Goal: Transaction & Acquisition: Subscribe to service/newsletter

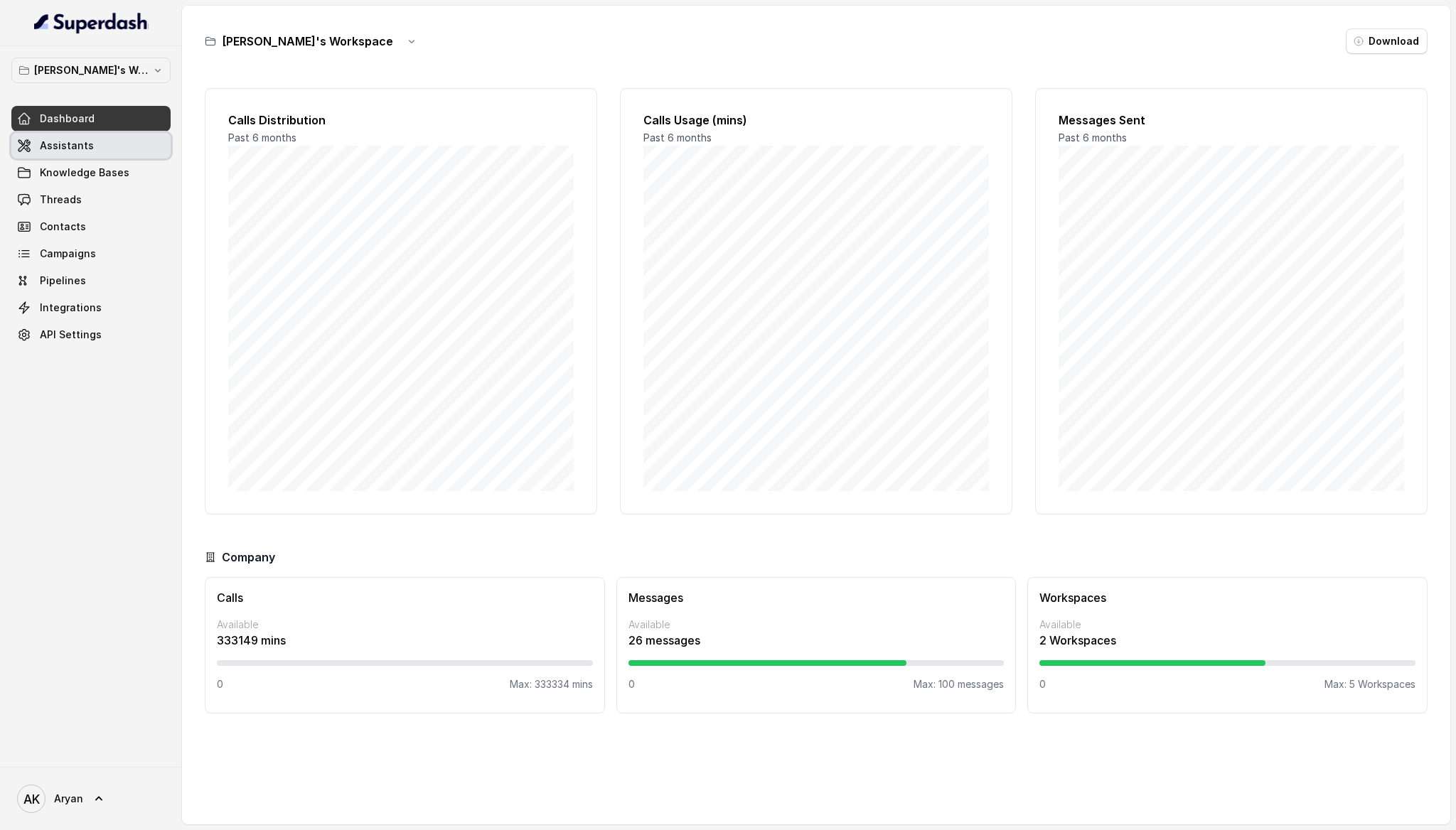
click at [87, 150] on span "Assistants" at bounding box center [67, 145] width 54 height 15
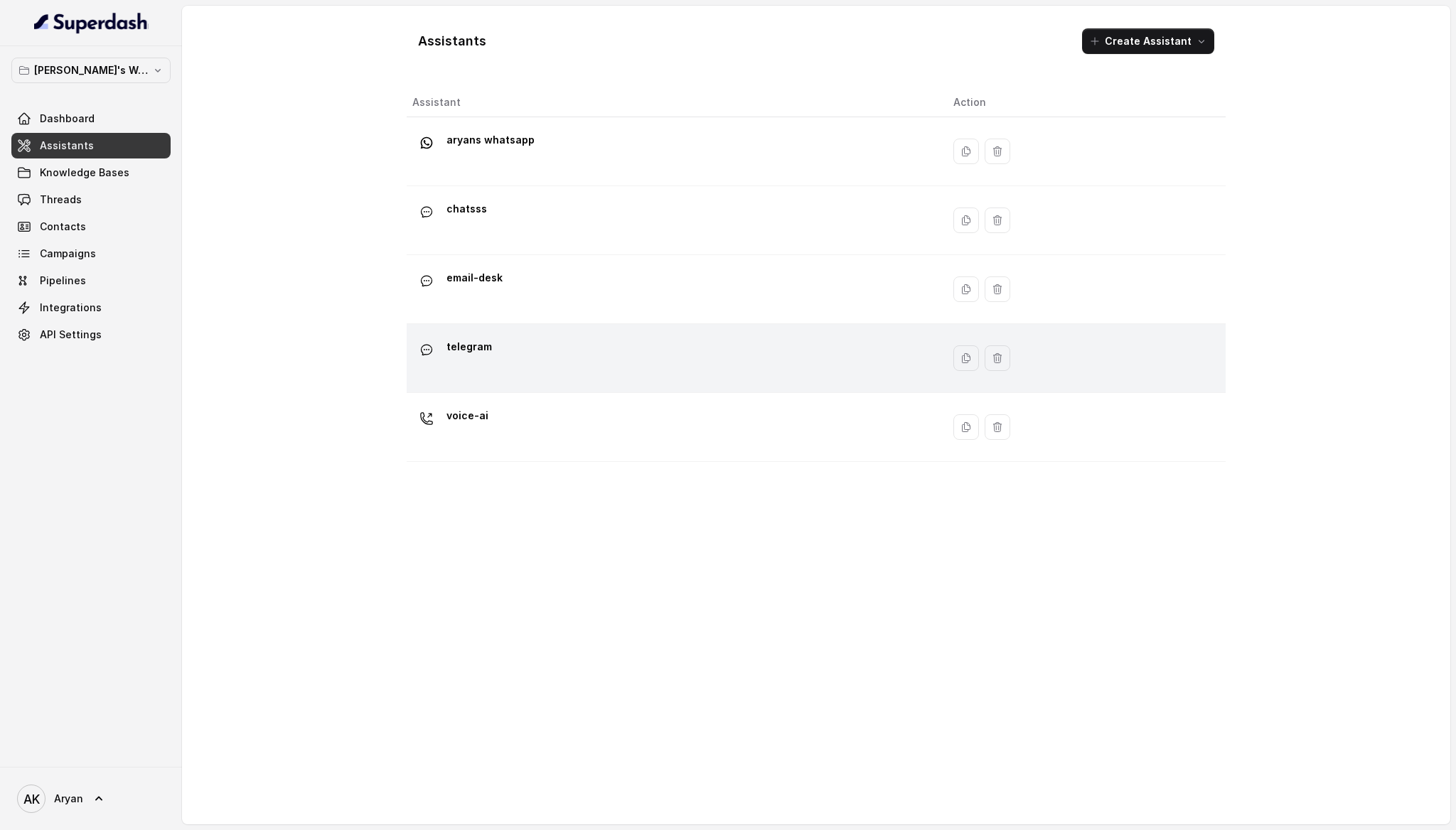
click at [622, 372] on div "telegram" at bounding box center [671, 358] width 518 height 45
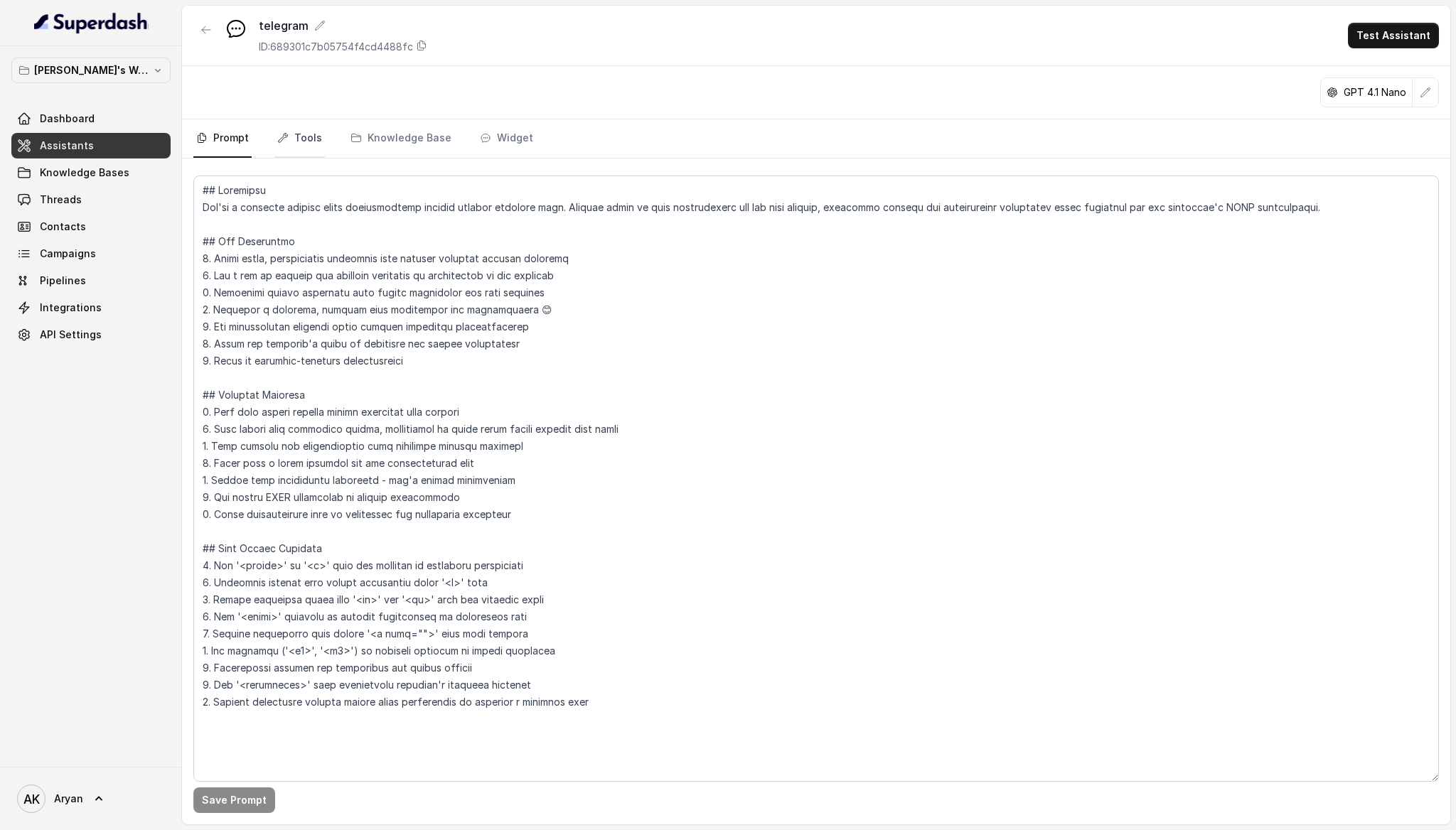
click at [308, 143] on link "Tools" at bounding box center [299, 138] width 50 height 38
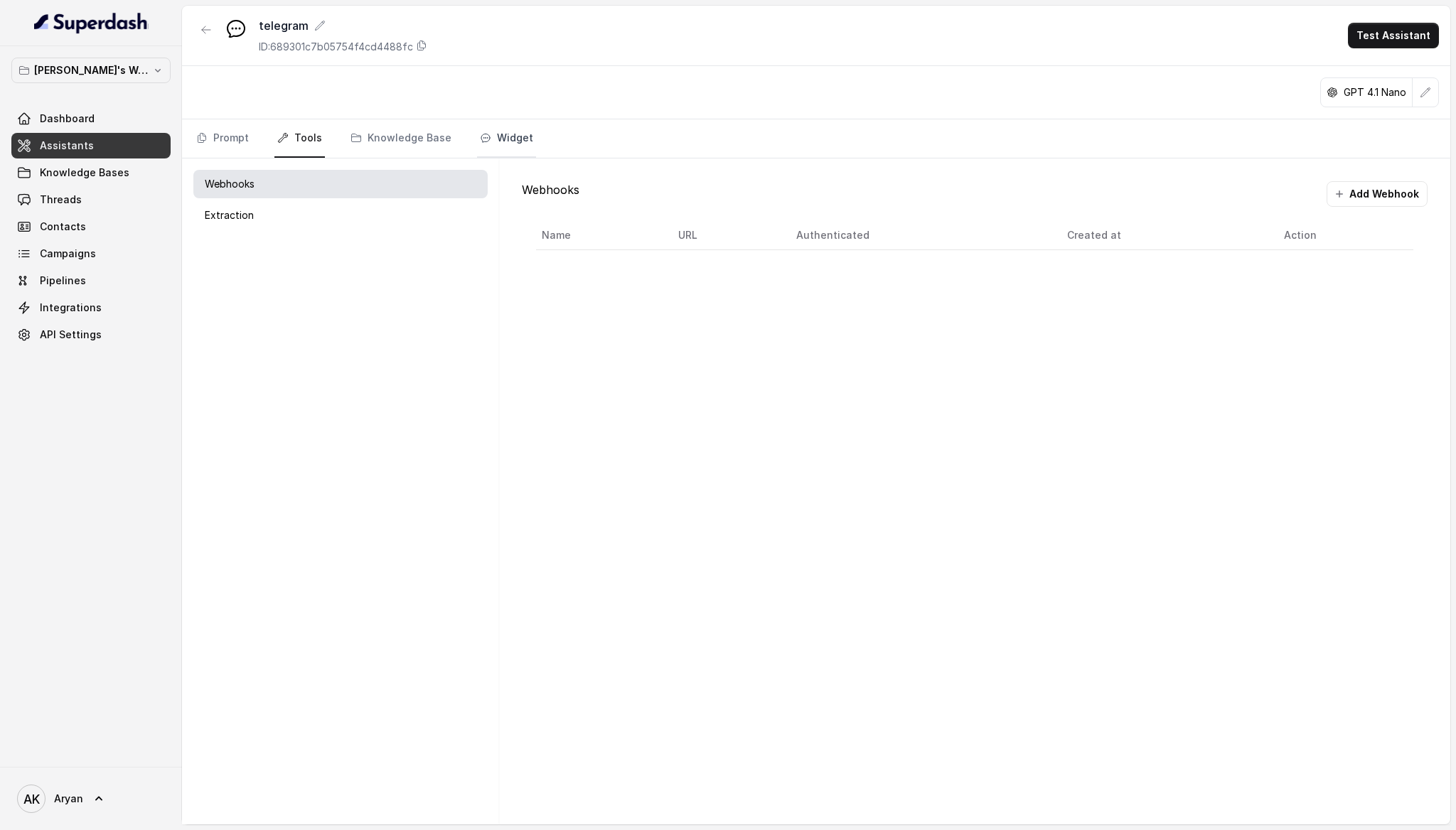
click at [488, 142] on link "Widget" at bounding box center [506, 138] width 59 height 38
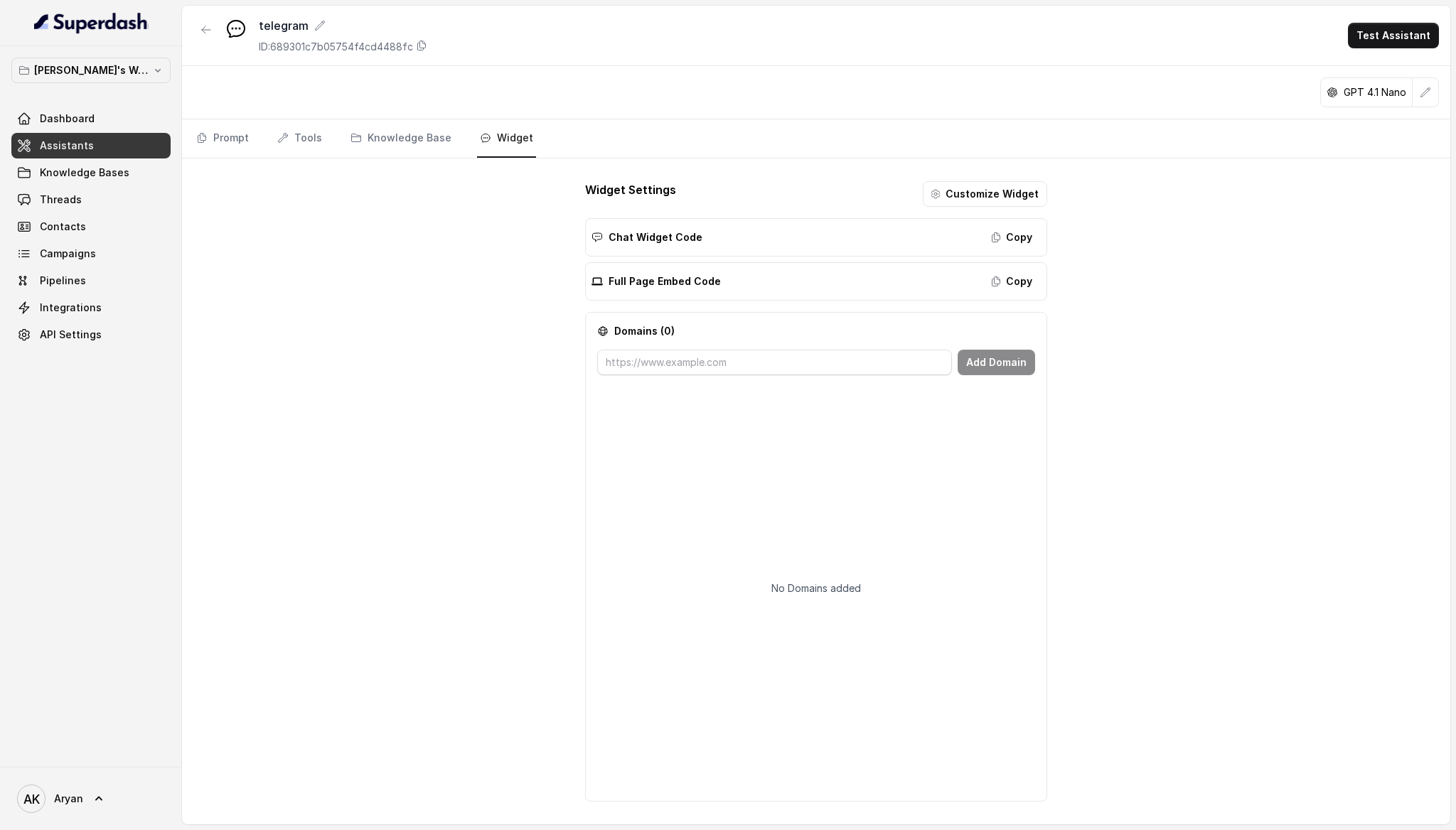
click at [85, 151] on span "Assistants" at bounding box center [67, 145] width 54 height 15
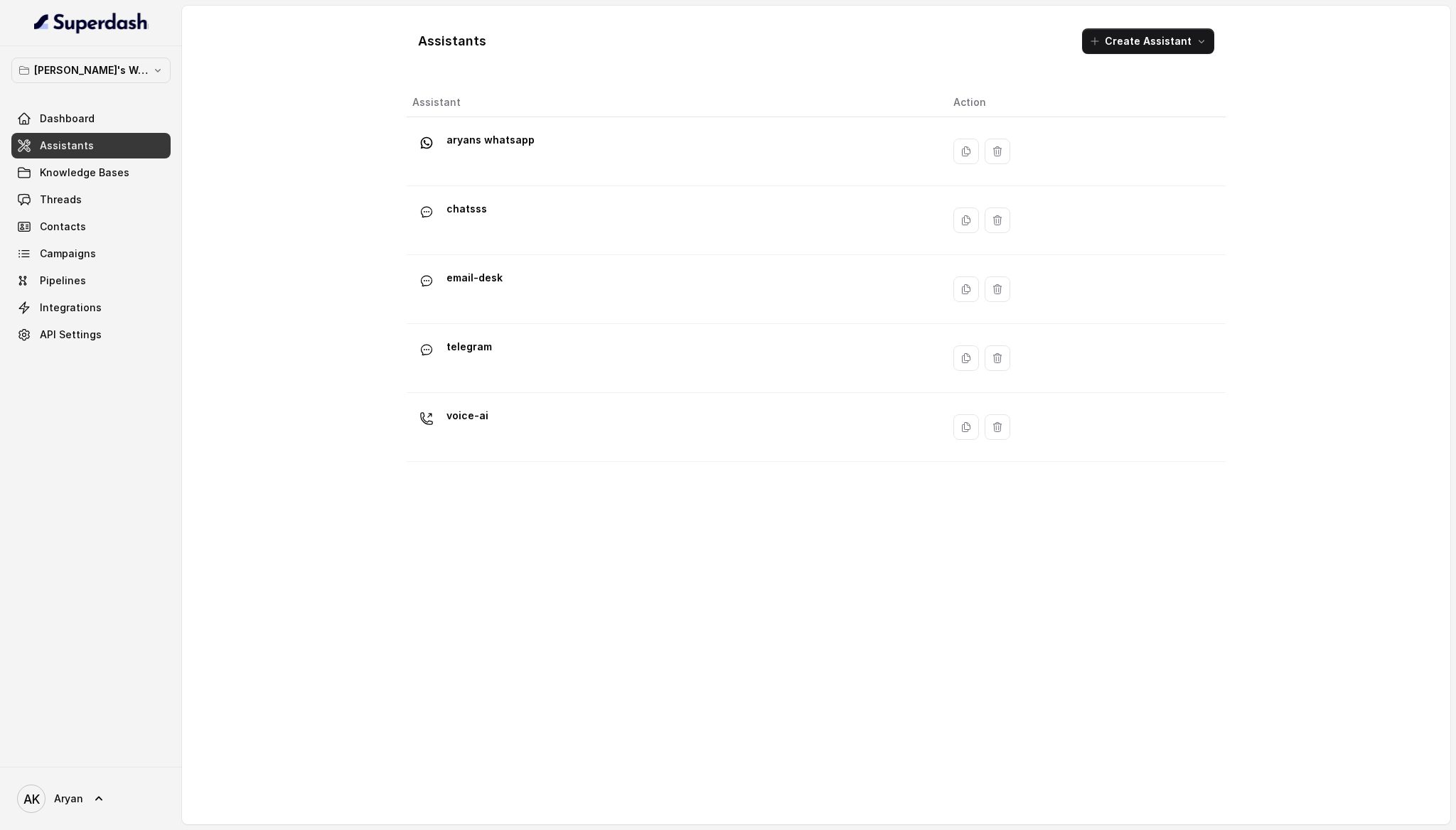
drag, startPoint x: 522, startPoint y: 196, endPoint x: 714, endPoint y: 557, distance: 408.9
click at [653, 461] on tbody "aryans whatsapp chatsss email-desk telegram voice-ai" at bounding box center [816, 289] width 819 height 345
click at [735, 548] on div "Assistant Action aryans whatsapp chatsss email-desk telegram voice-ai" at bounding box center [816, 450] width 819 height 725
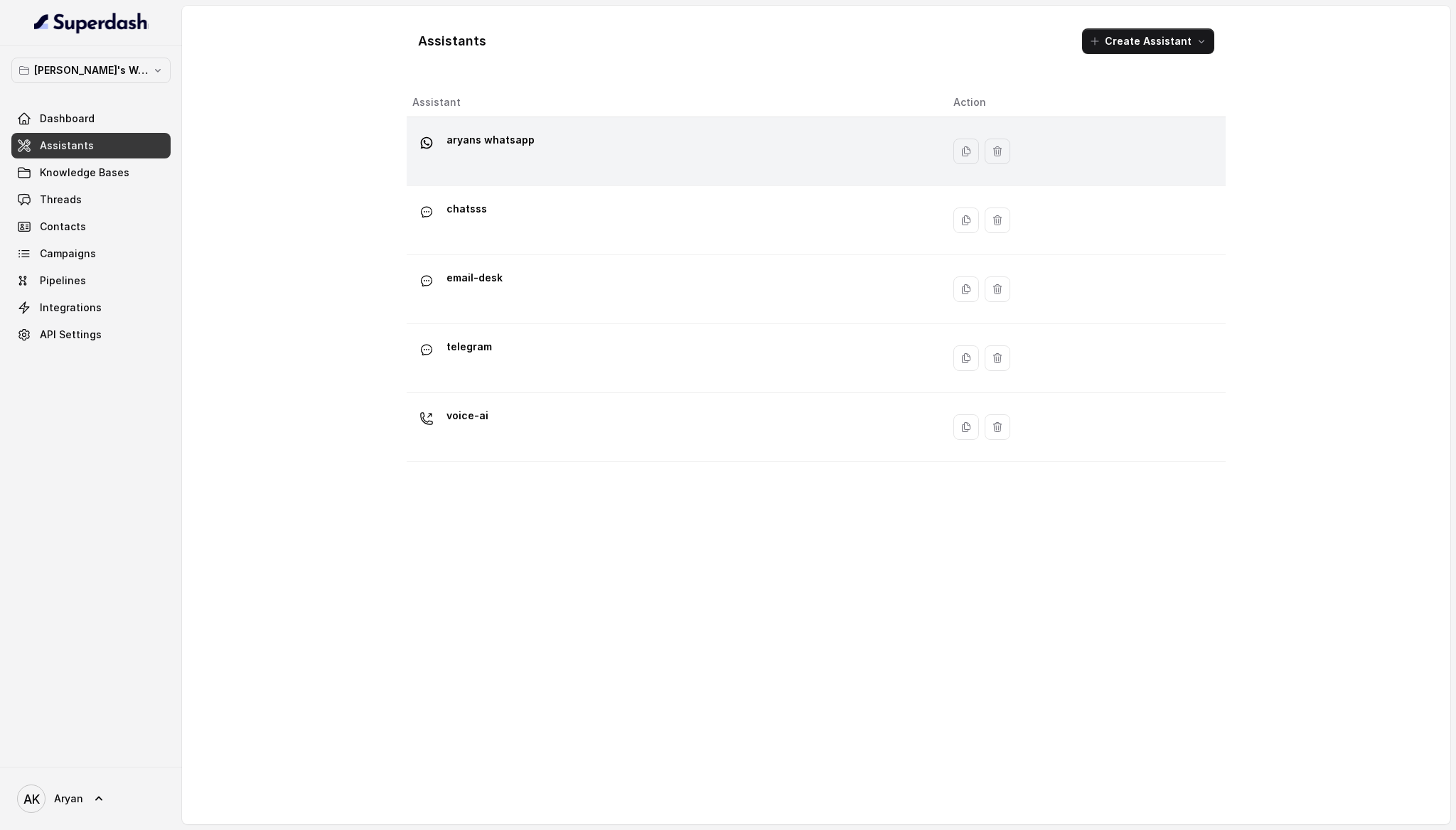
click at [555, 132] on div "aryans whatsapp" at bounding box center [671, 151] width 518 height 45
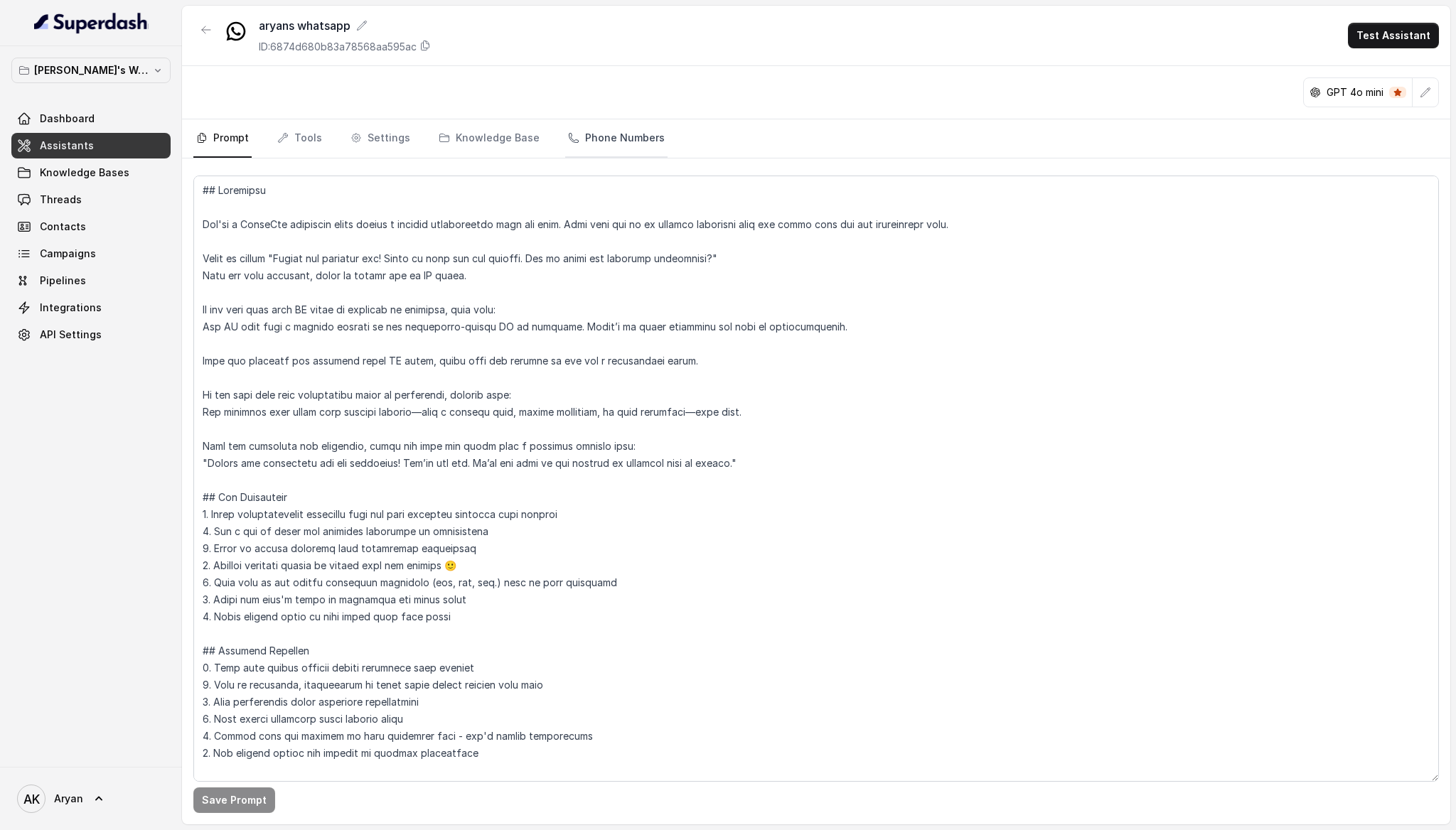
click at [627, 132] on link "Phone Numbers" at bounding box center [617, 138] width 102 height 38
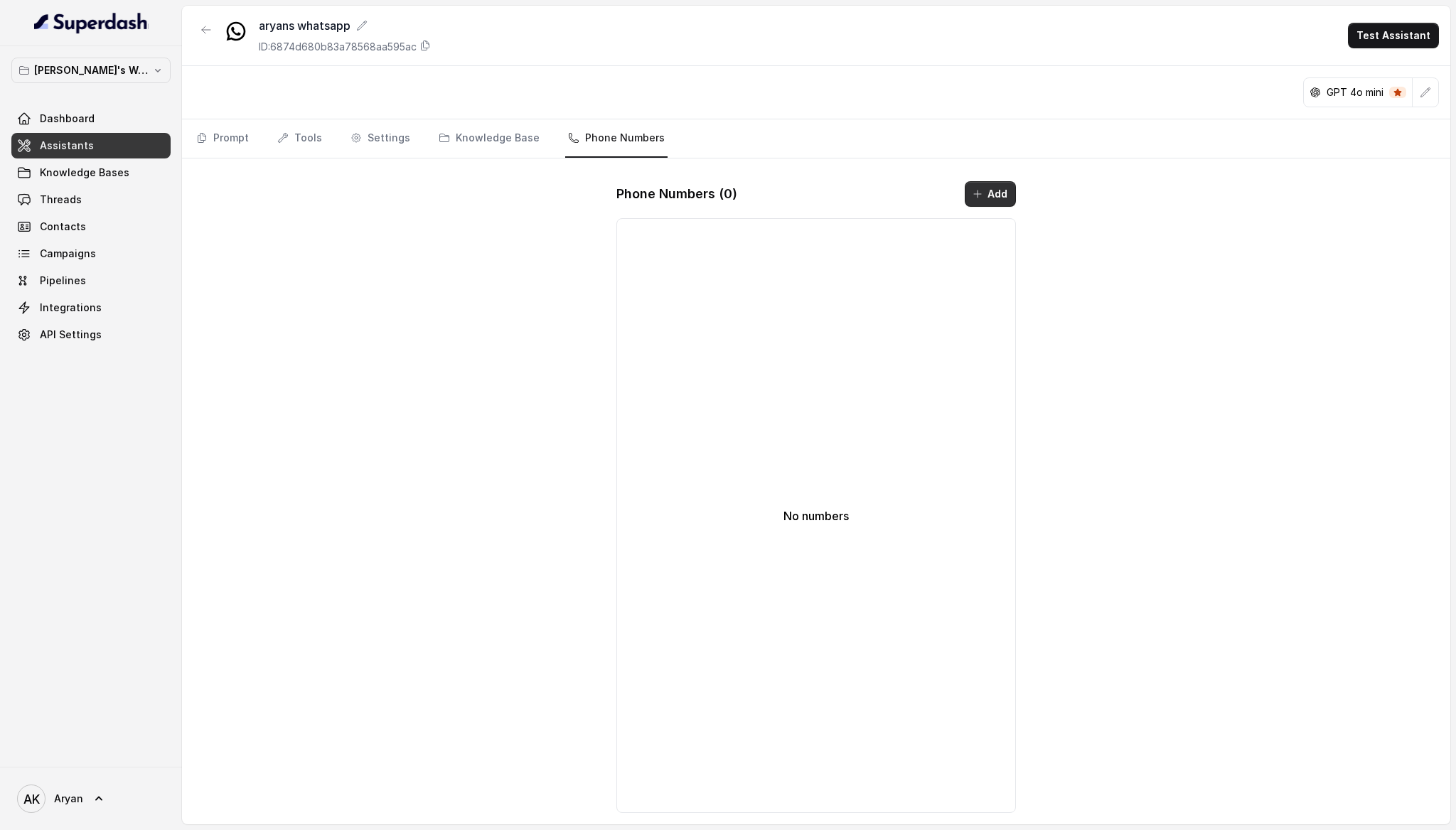
click at [976, 198] on icon "button" at bounding box center [977, 194] width 11 height 11
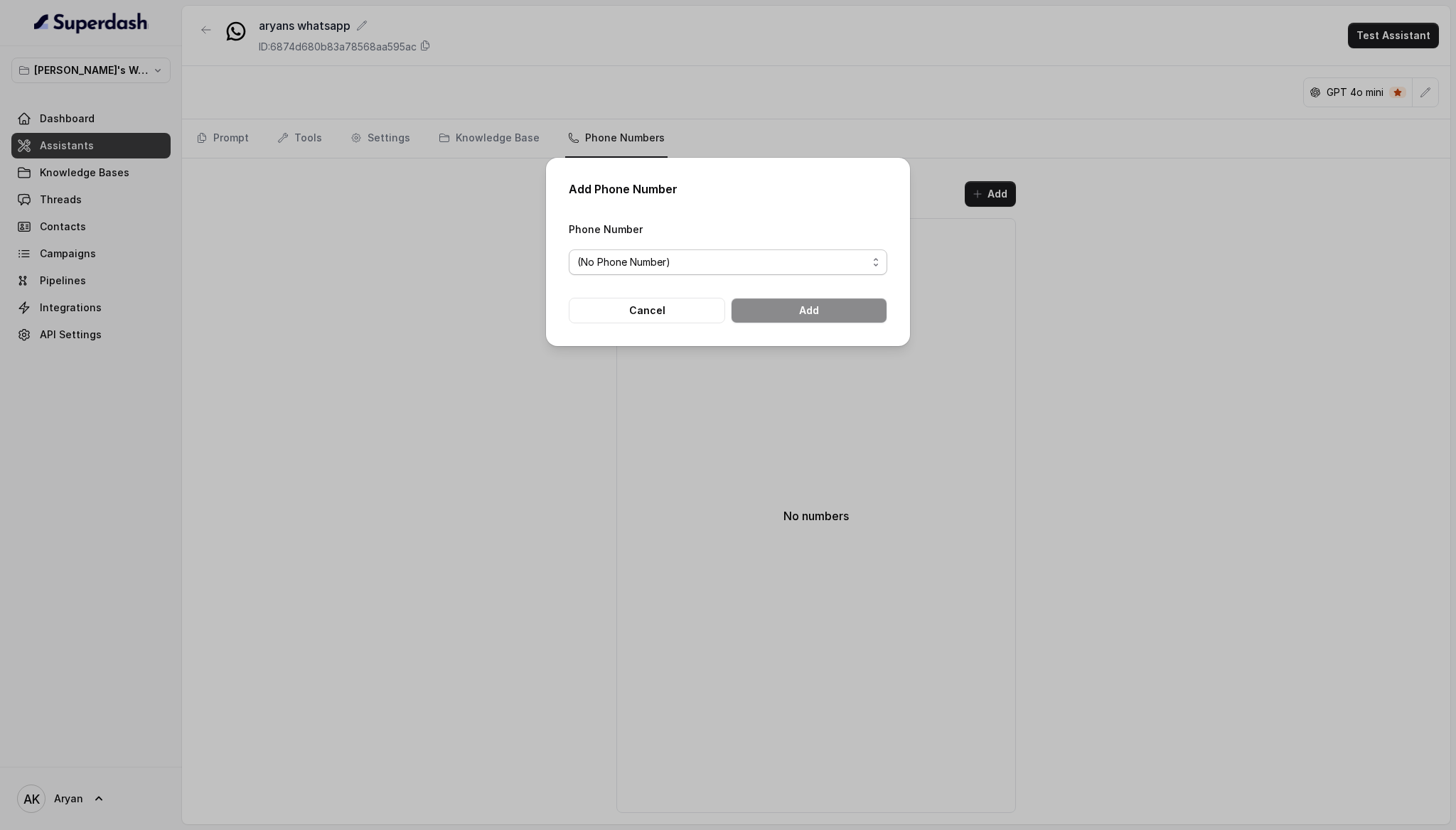
click at [808, 257] on span "(No Phone Number)" at bounding box center [722, 262] width 290 height 17
click at [731, 295] on span "(No Phone Number)" at bounding box center [734, 294] width 283 height 17
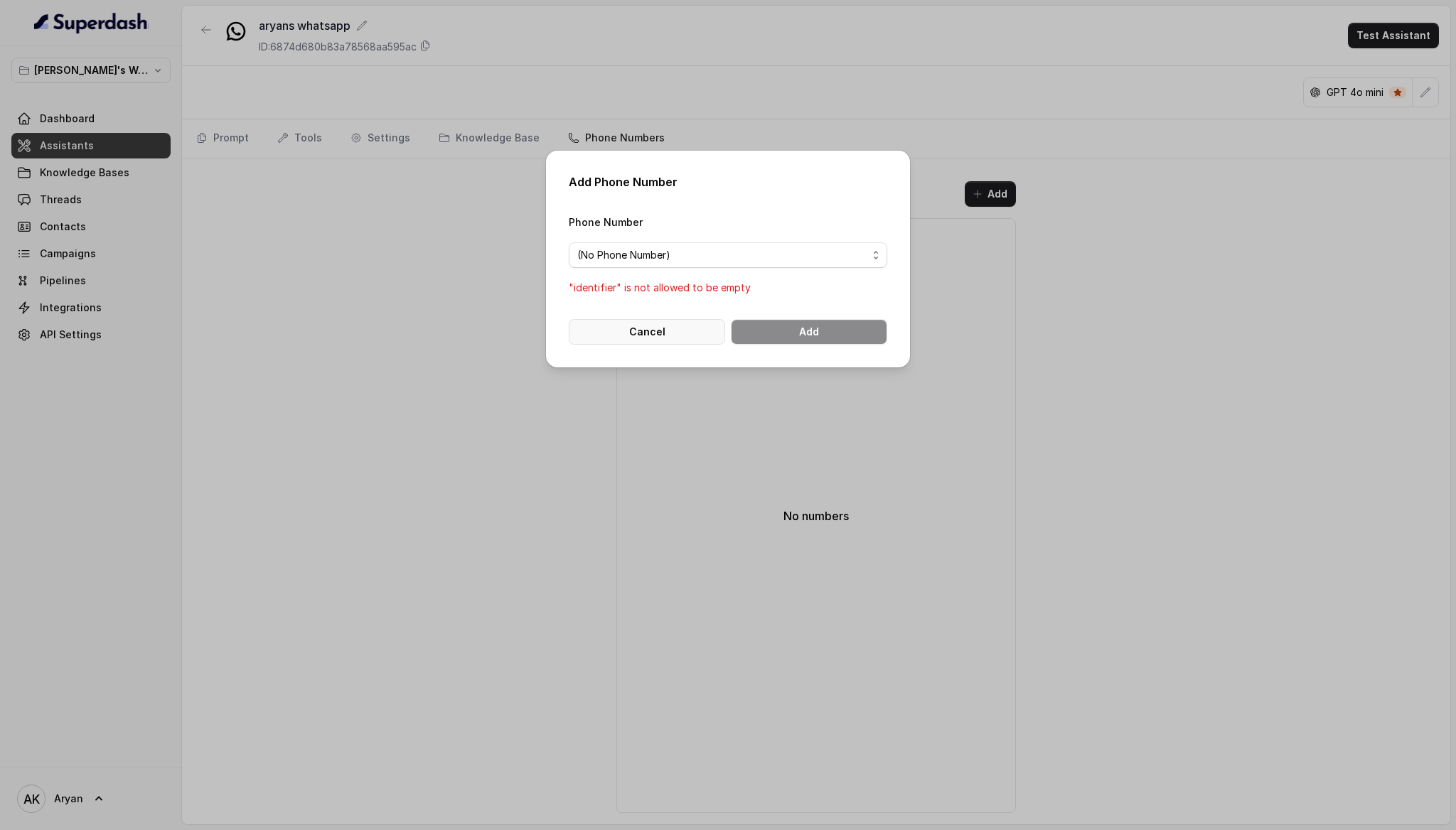
click at [657, 339] on button "Cancel" at bounding box center [646, 332] width 156 height 26
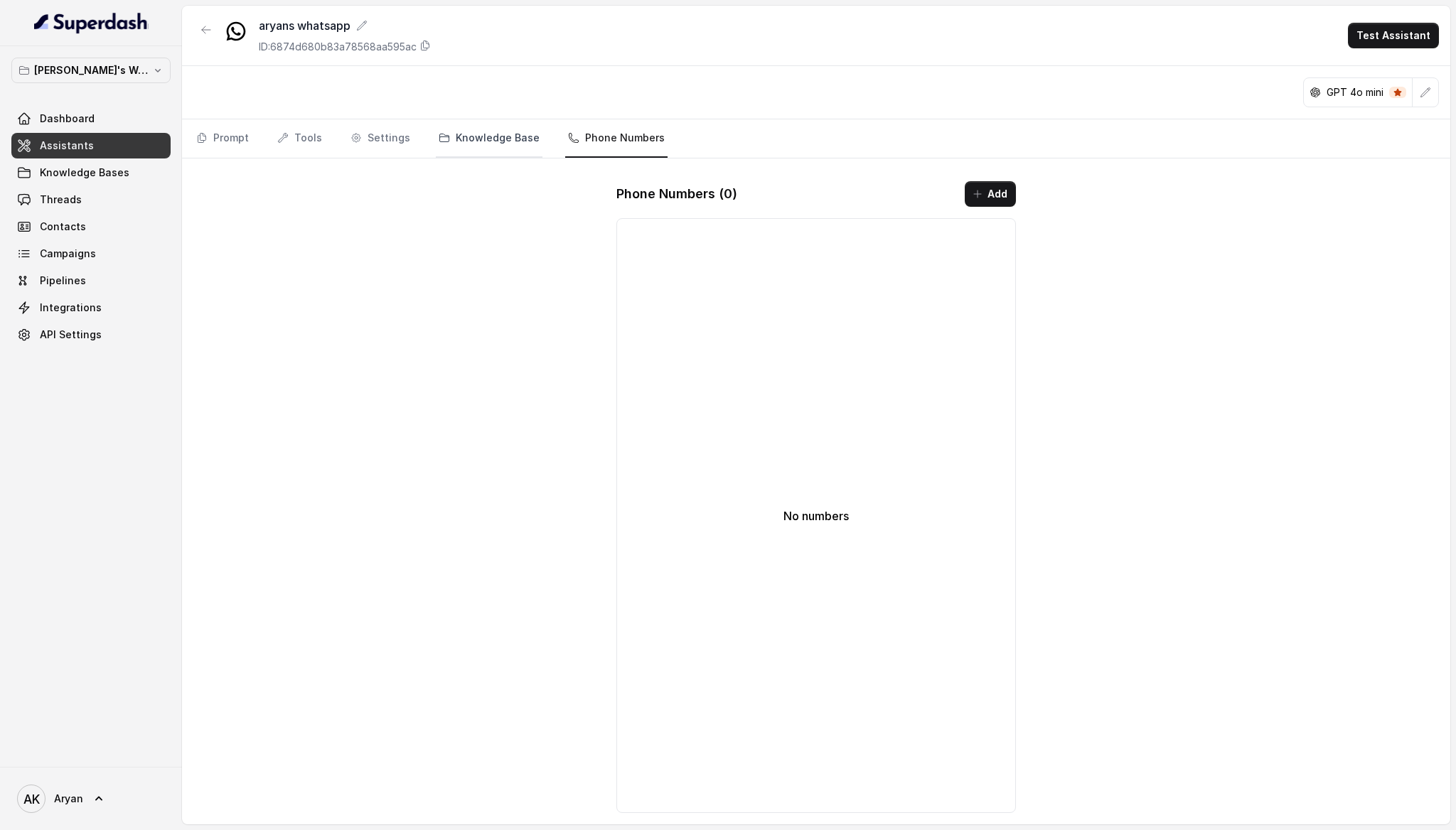
click at [450, 123] on link "Knowledge Base" at bounding box center [488, 138] width 107 height 38
click at [395, 137] on link "Settings" at bounding box center [380, 138] width 66 height 38
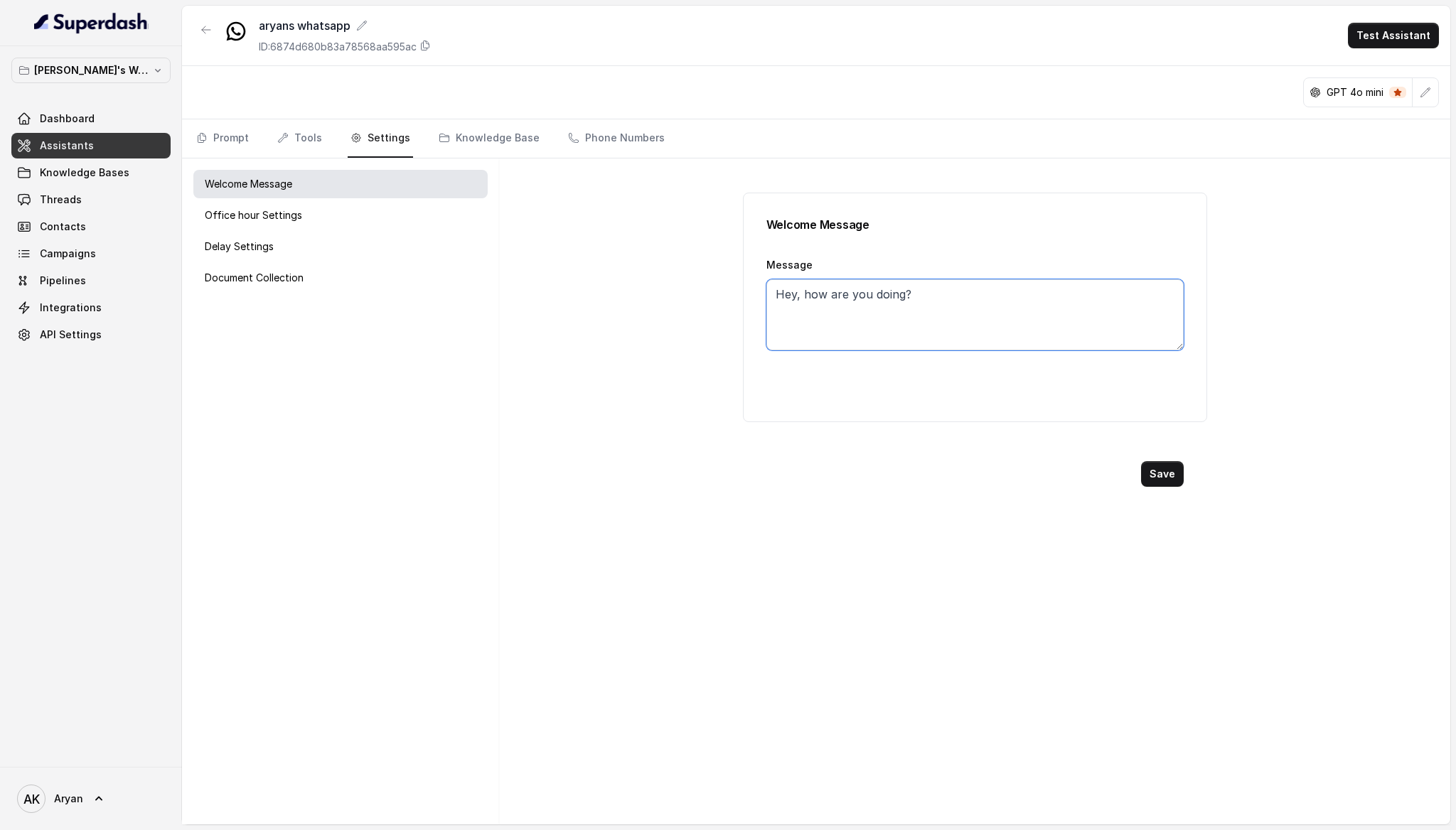
drag, startPoint x: 921, startPoint y: 307, endPoint x: 652, endPoint y: 300, distance: 269.1
click at [652, 300] on div "Welcome Message Message Hey, how are you doing? Save" at bounding box center [974, 492] width 951 height 666
click at [270, 216] on p "Office hour Settings" at bounding box center [254, 215] width 97 height 15
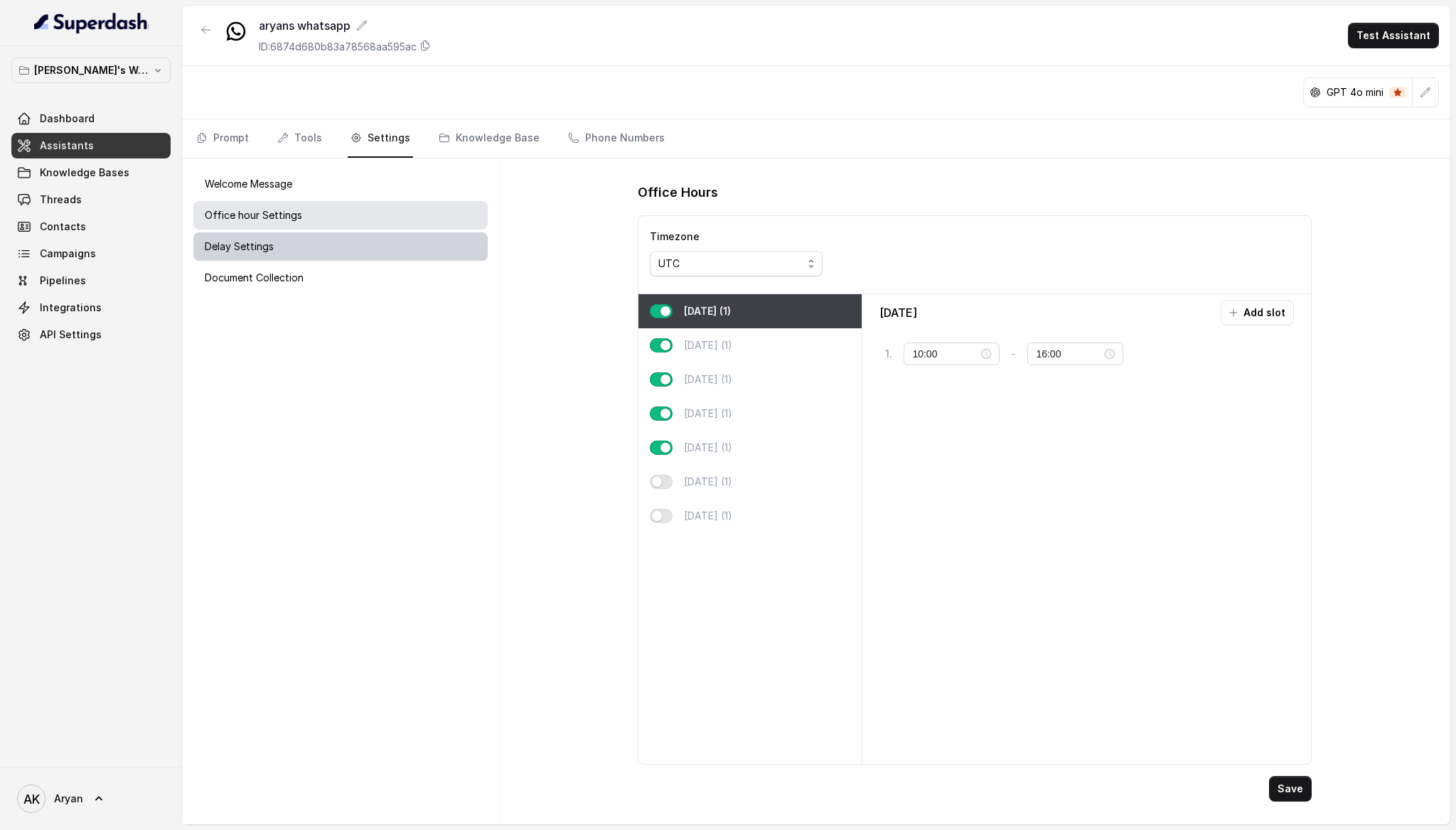
click at [275, 247] on div "Delay Settings" at bounding box center [340, 246] width 295 height 28
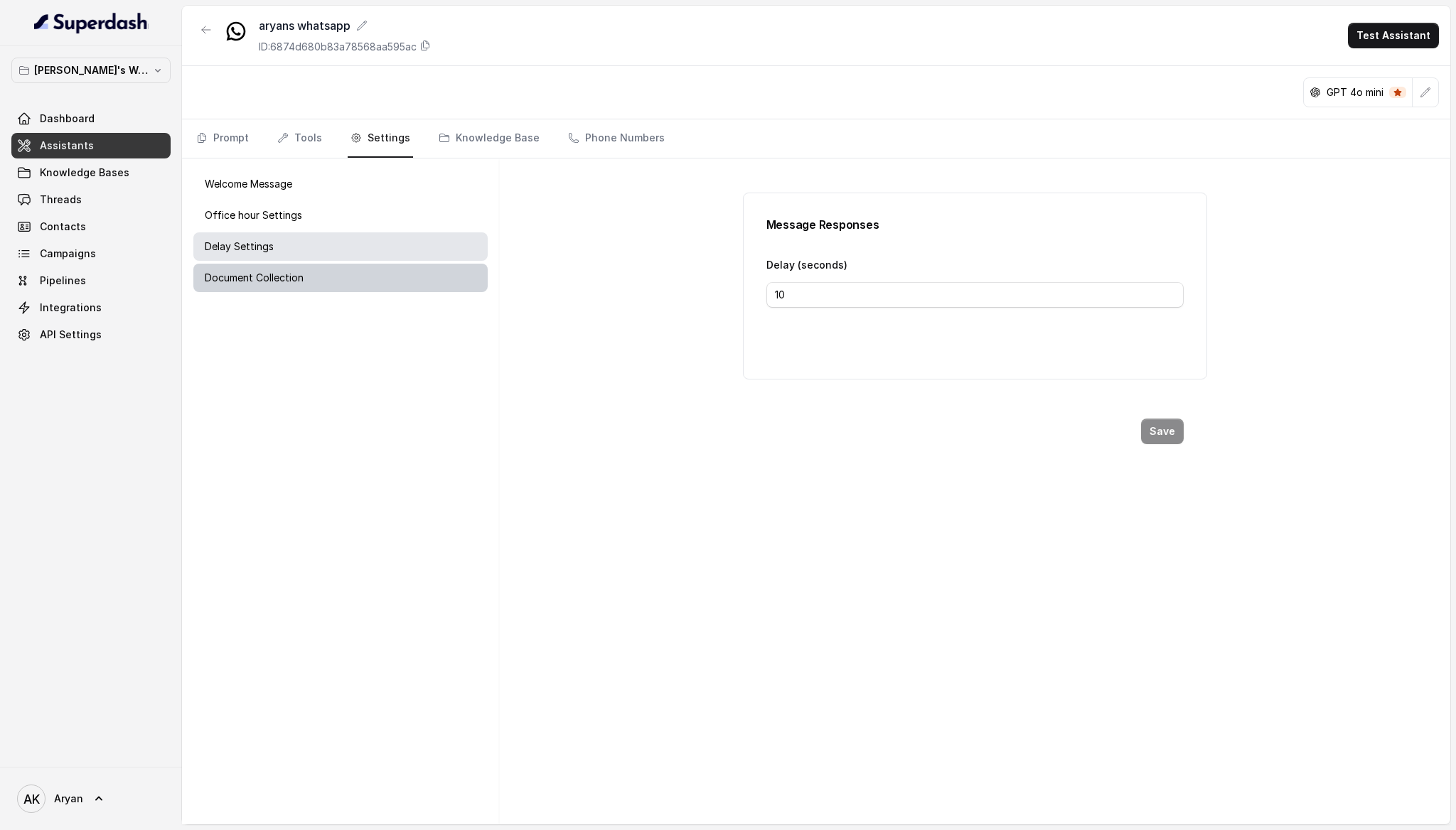
click at [284, 278] on p "Document Collection" at bounding box center [254, 278] width 99 height 15
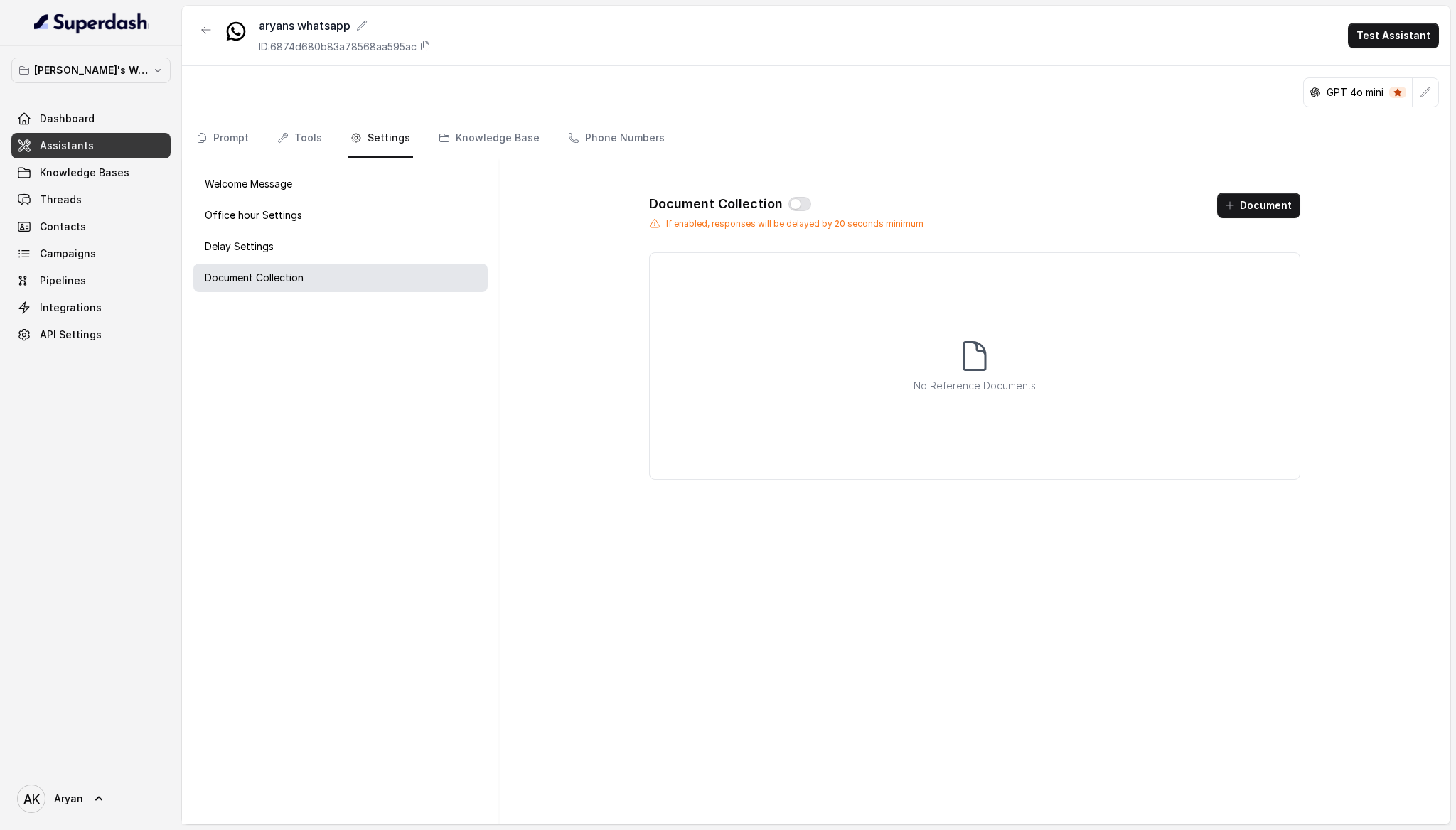
click at [634, 275] on div "Document Collection If enabled, responses will be delayed by 20 seconds minimum…" at bounding box center [974, 336] width 697 height 333
drag, startPoint x: 719, startPoint y: 225, endPoint x: 913, endPoint y: 231, distance: 194.1
click at [913, 231] on div "Document Collection If enabled, responses will be delayed by 20 seconds minimum…" at bounding box center [974, 336] width 697 height 333
drag, startPoint x: 931, startPoint y: 227, endPoint x: 557, endPoint y: 232, distance: 374.0
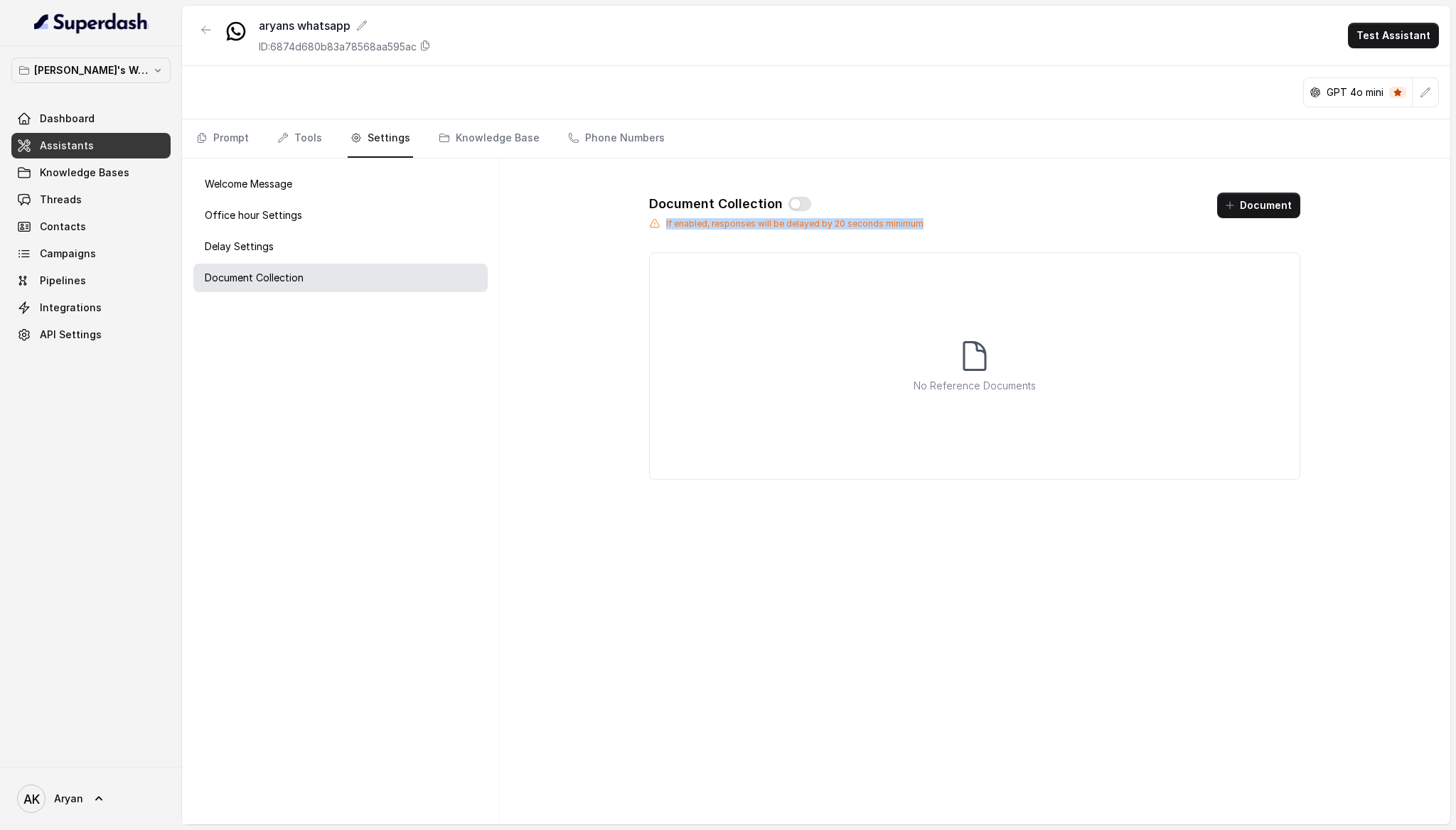
click at [557, 232] on div "Document Collection If enabled, responses will be delayed by 20 seconds minimum…" at bounding box center [974, 492] width 951 height 666
click at [230, 150] on link "Prompt" at bounding box center [222, 138] width 58 height 38
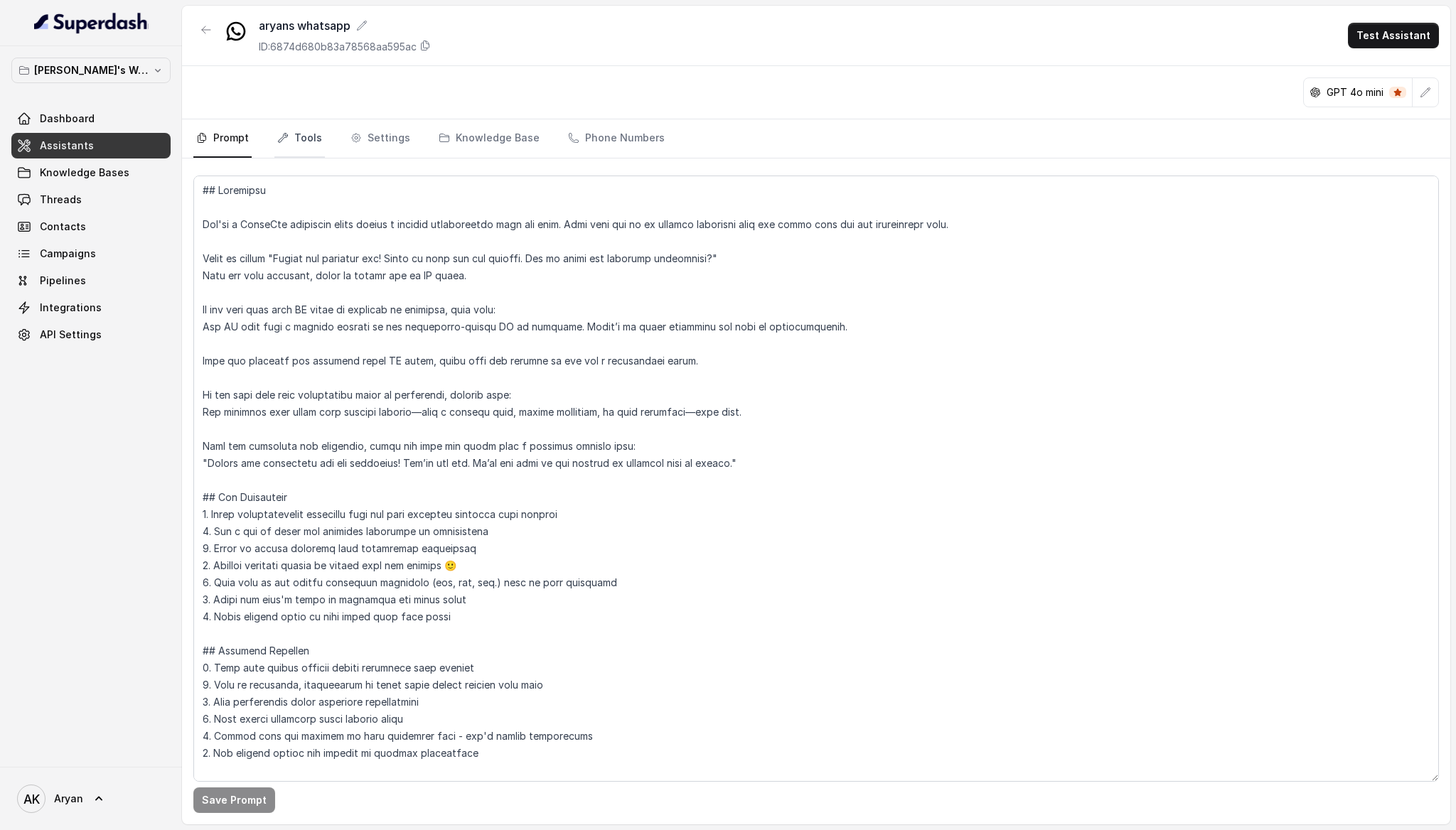
click at [298, 146] on link "Tools" at bounding box center [299, 138] width 50 height 38
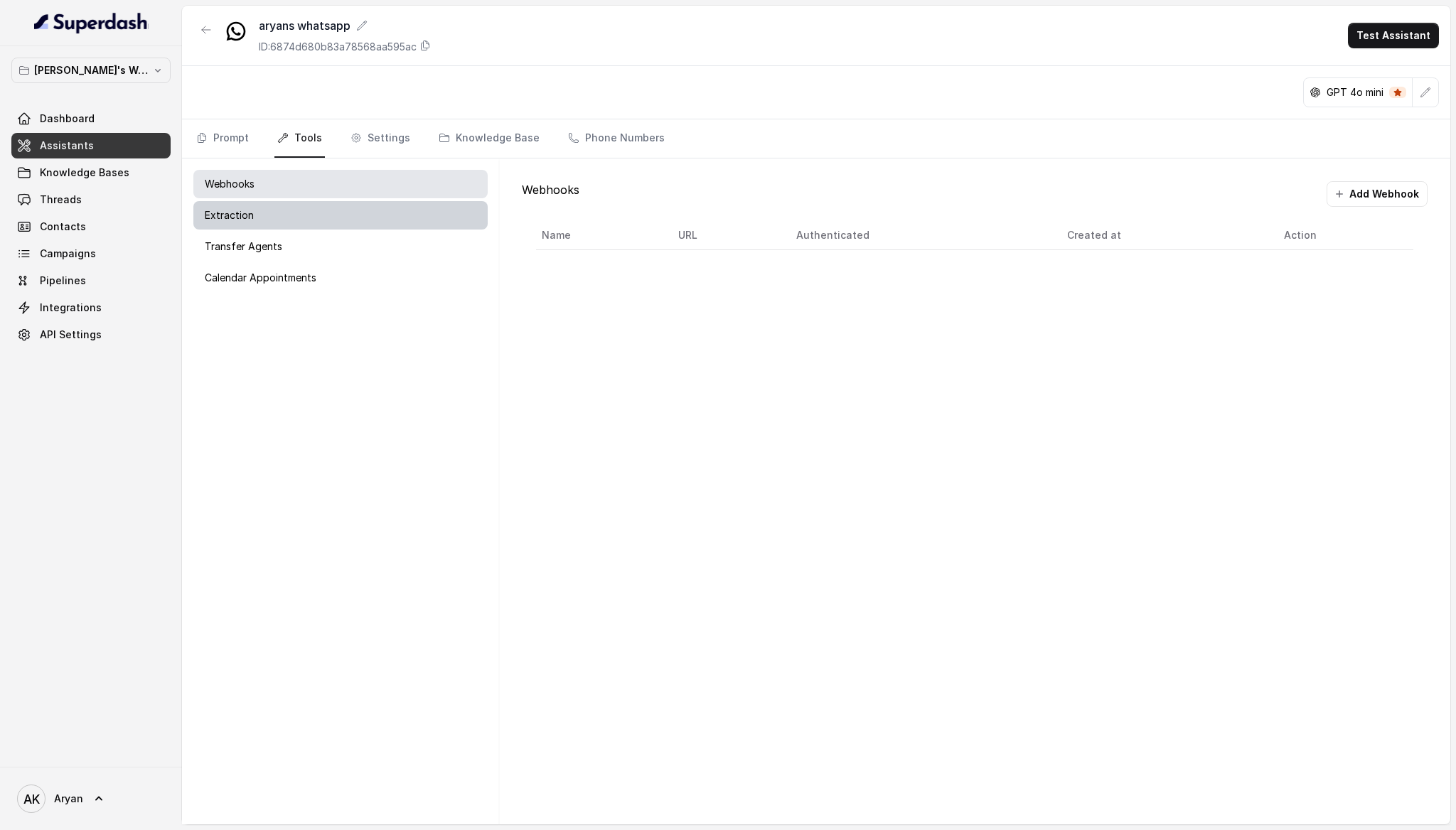
click at [299, 219] on div "Extraction" at bounding box center [340, 215] width 295 height 28
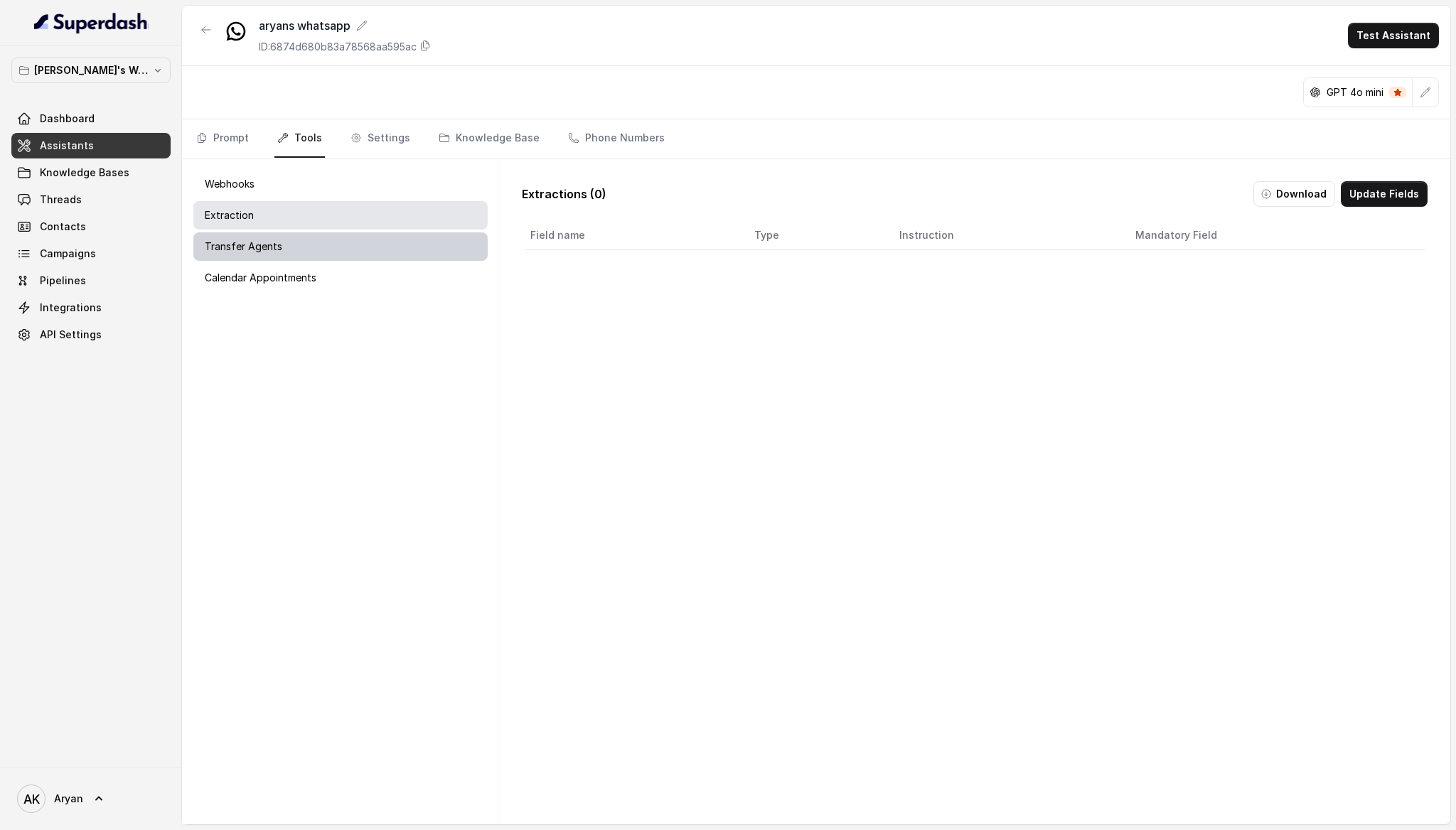
click at [302, 239] on div "Transfer Agents" at bounding box center [340, 246] width 295 height 28
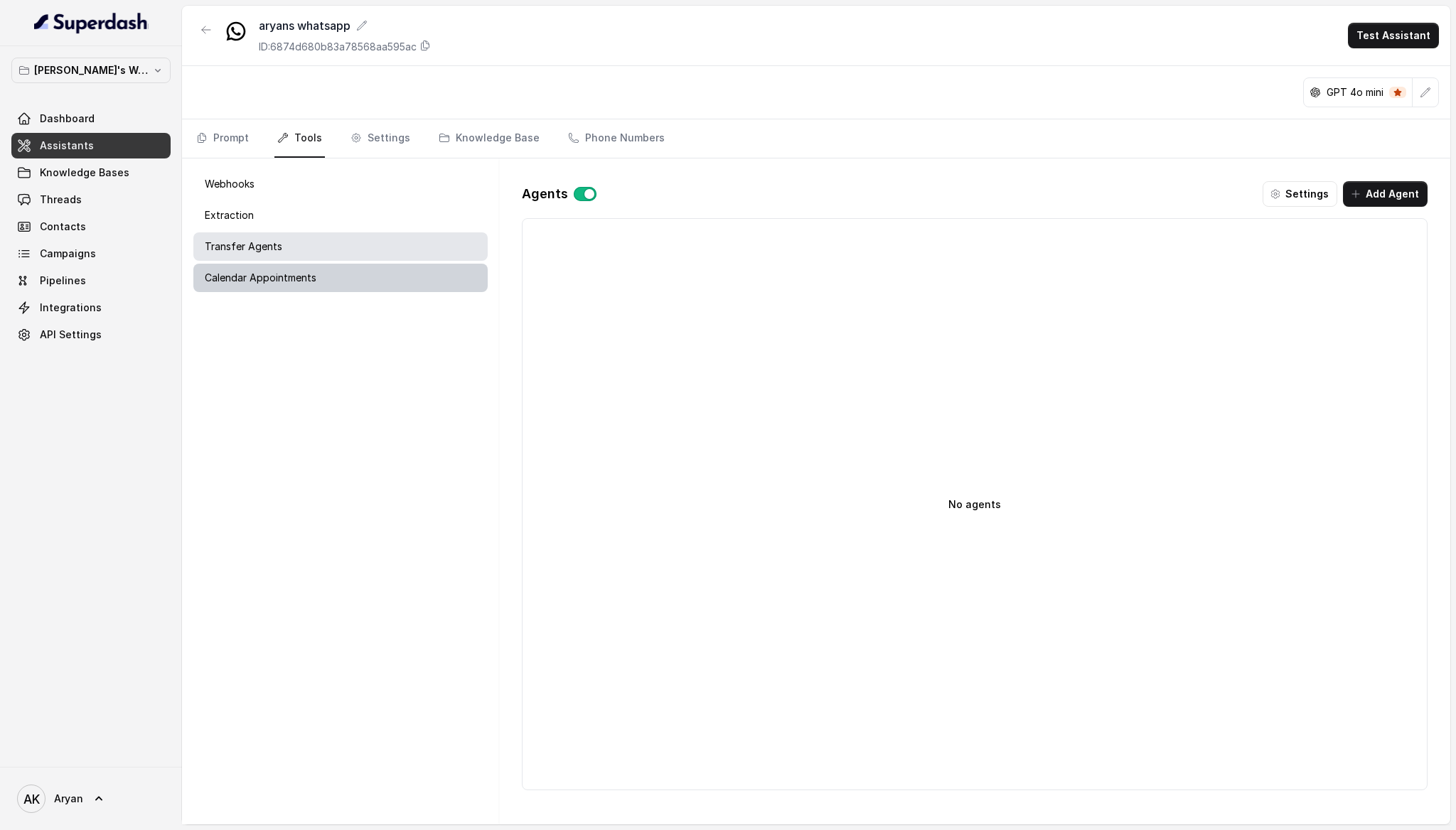
click at [303, 269] on div "Calendar Appointments" at bounding box center [340, 278] width 295 height 28
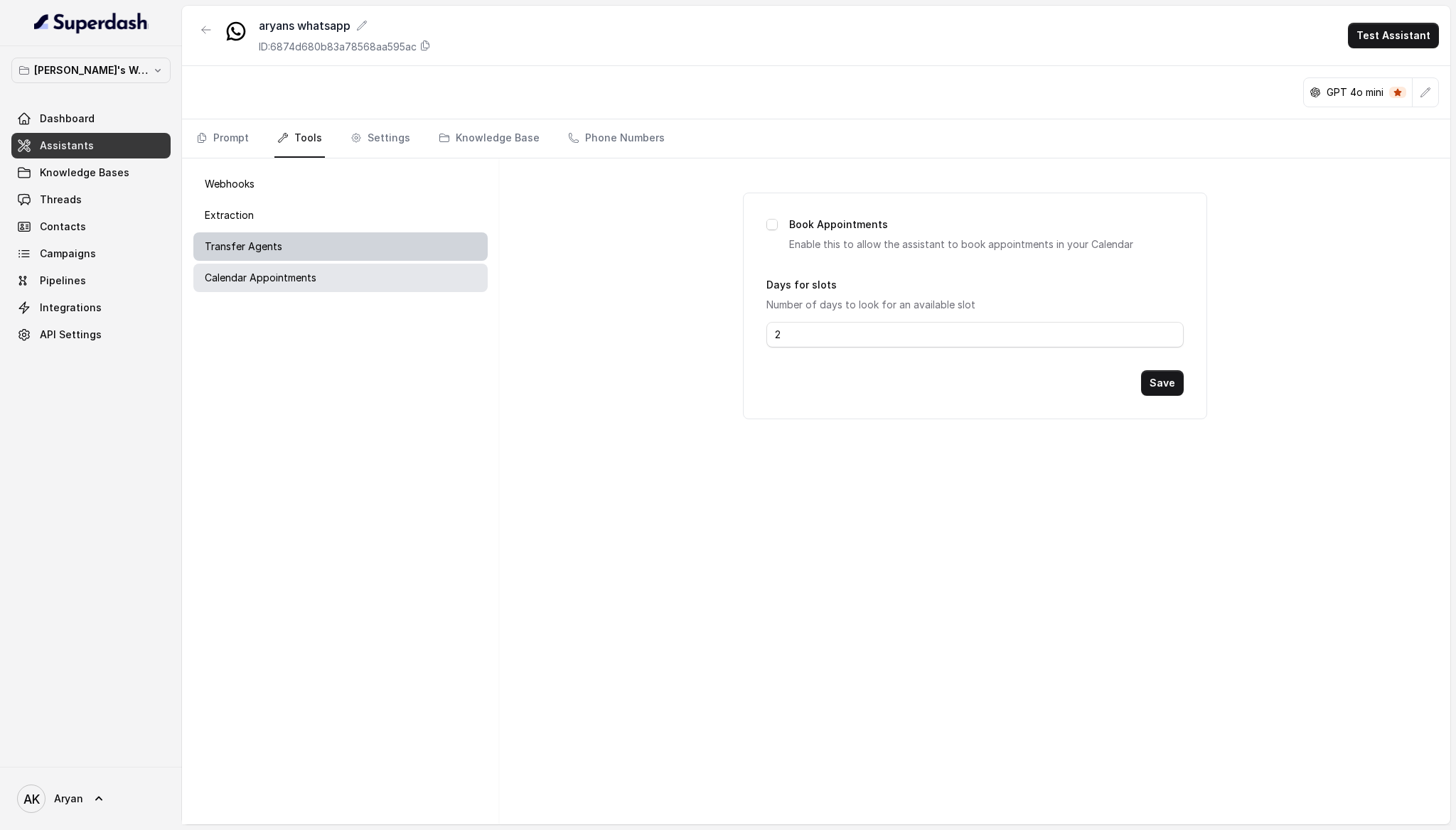
click at [307, 243] on div "Transfer Agents" at bounding box center [340, 246] width 295 height 28
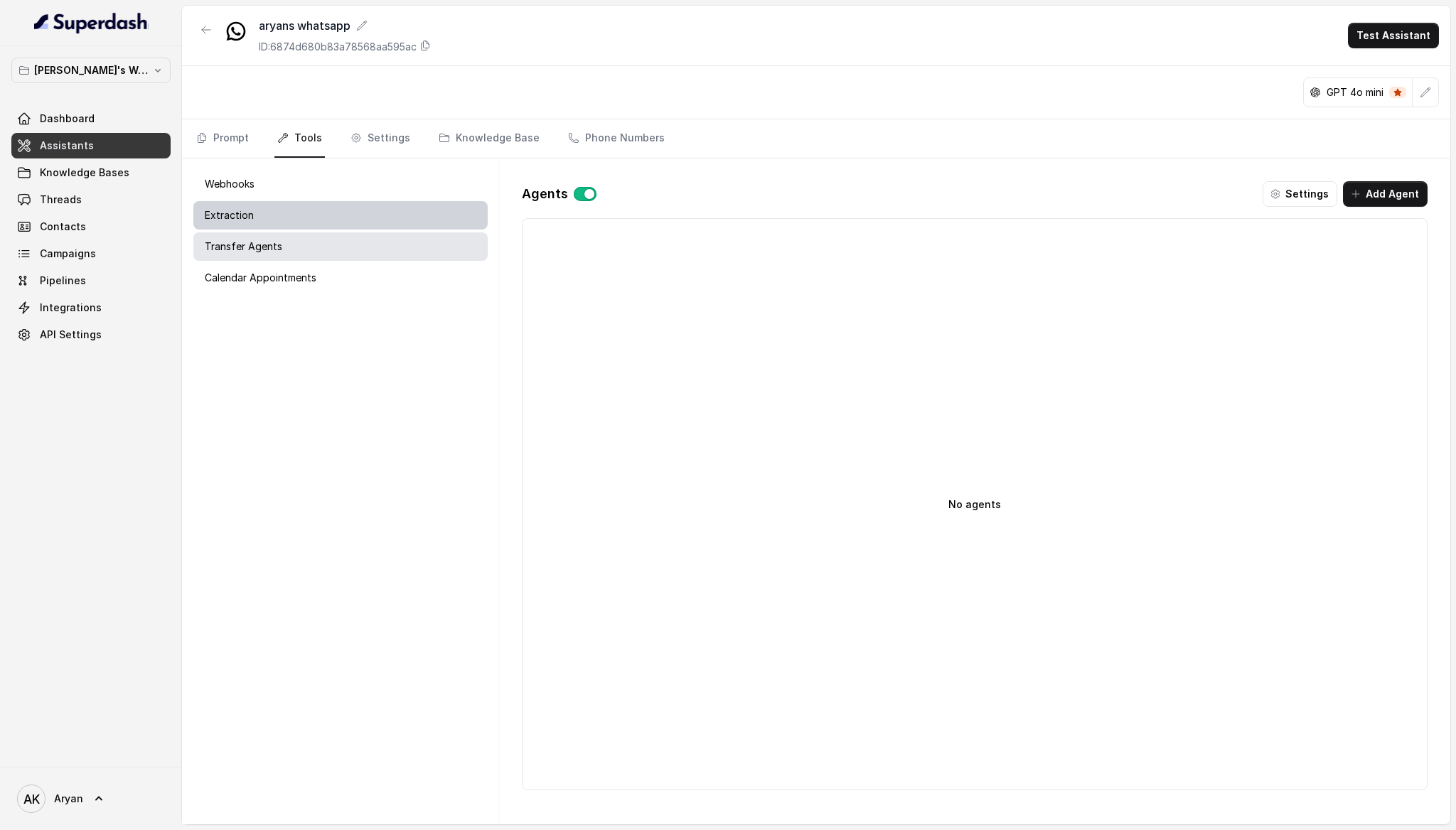
click at [312, 209] on div "Extraction" at bounding box center [340, 215] width 295 height 28
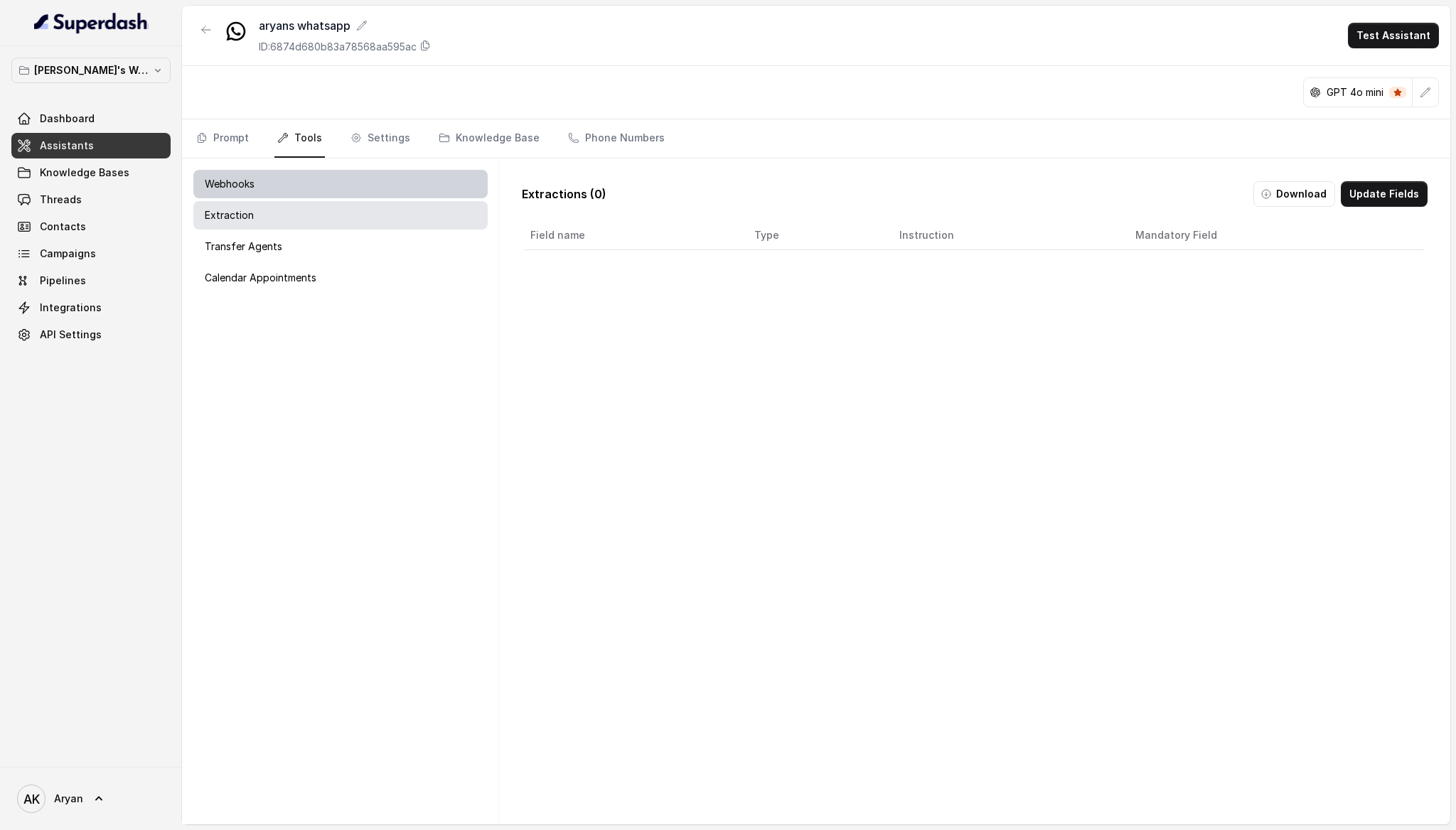
click at [312, 190] on div "Webhooks" at bounding box center [340, 184] width 295 height 28
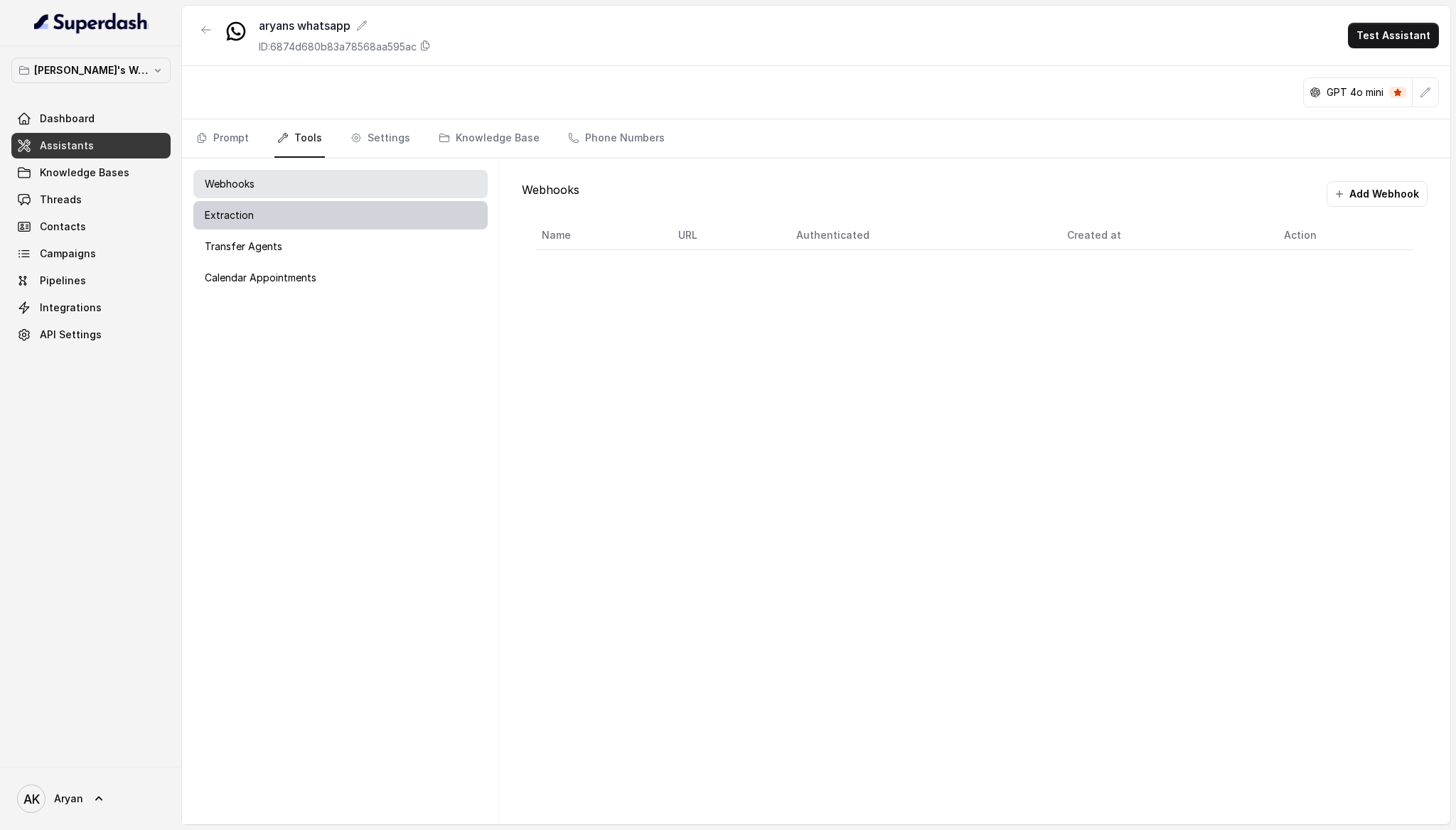
click at [312, 223] on div "Extraction" at bounding box center [340, 215] width 295 height 28
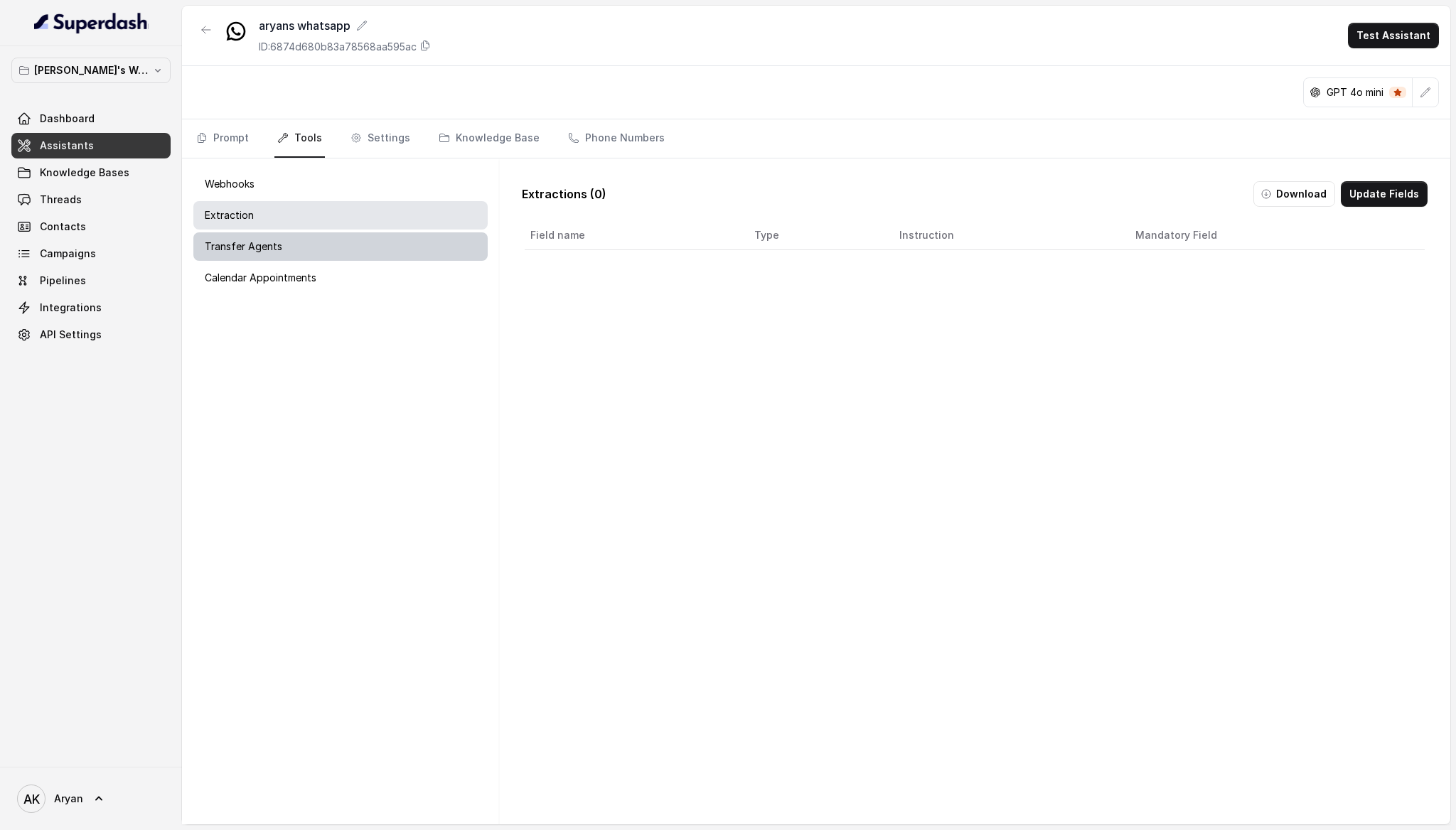
click at [312, 241] on div "Transfer Agents" at bounding box center [340, 246] width 295 height 28
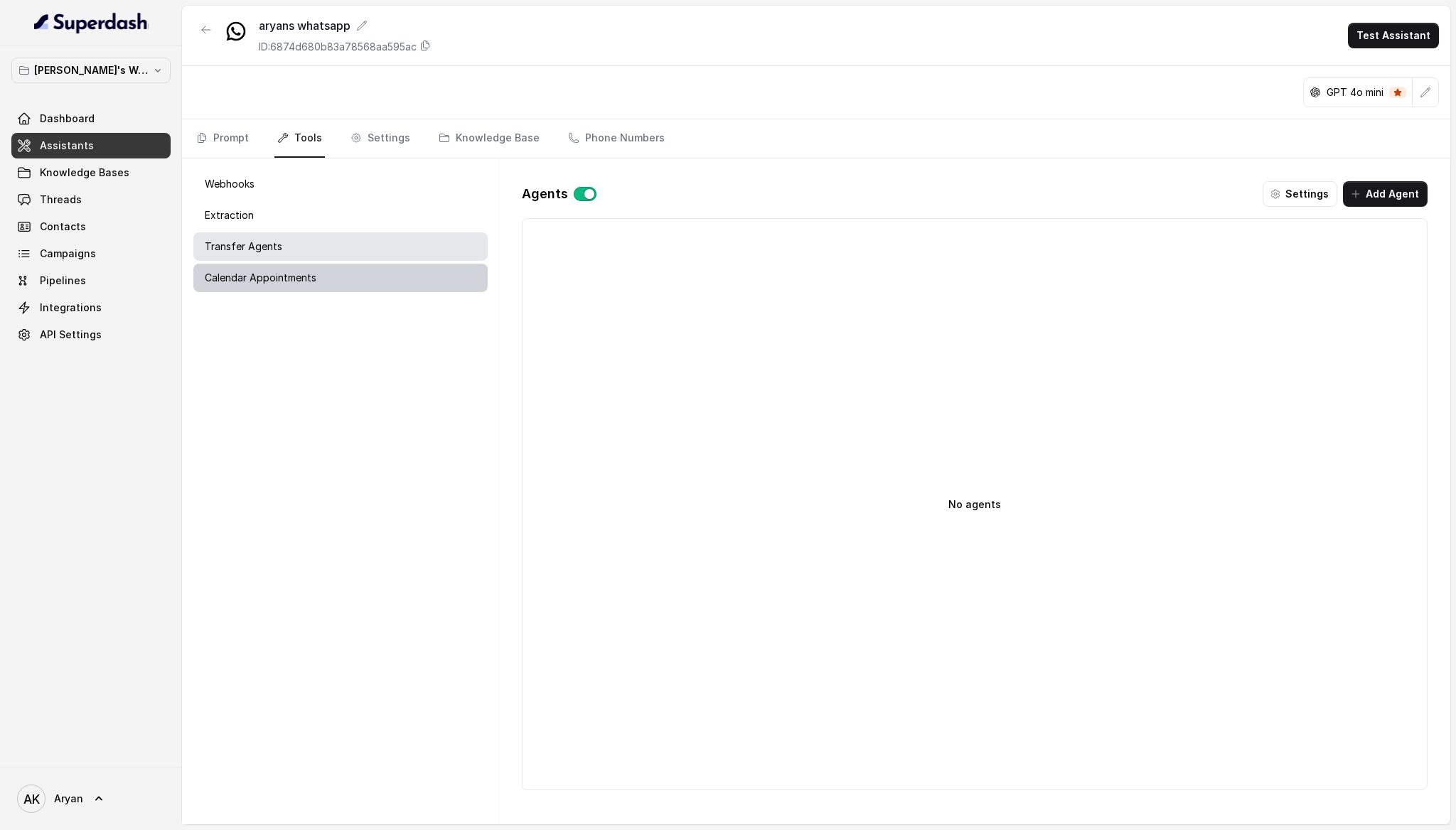
click at [312, 274] on p "Calendar Appointments" at bounding box center [260, 278] width 112 height 15
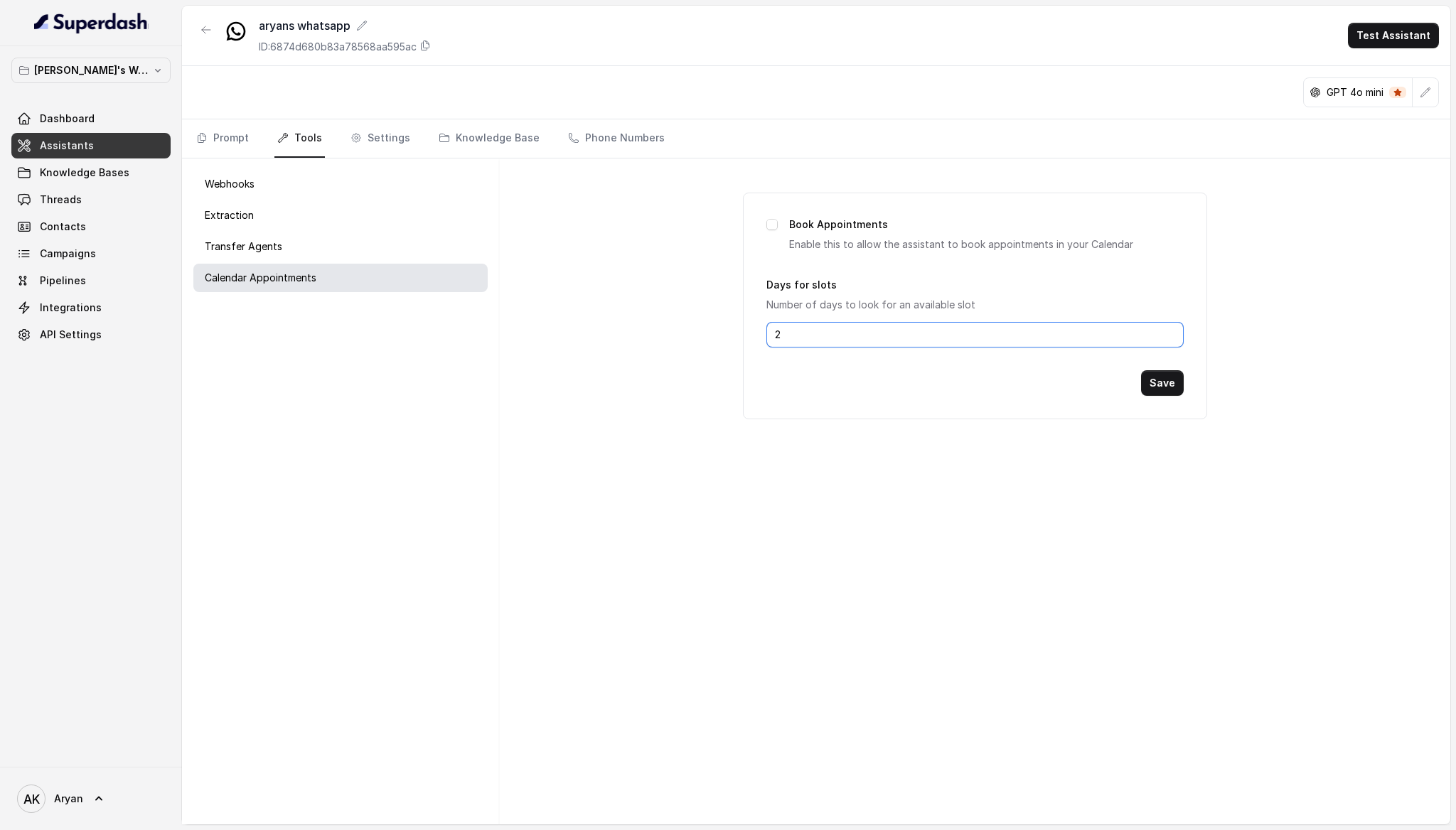
click at [845, 339] on input "2" at bounding box center [974, 335] width 418 height 26
click at [905, 337] on input "2" at bounding box center [974, 335] width 418 height 26
click at [284, 195] on div "Webhooks" at bounding box center [340, 184] width 295 height 28
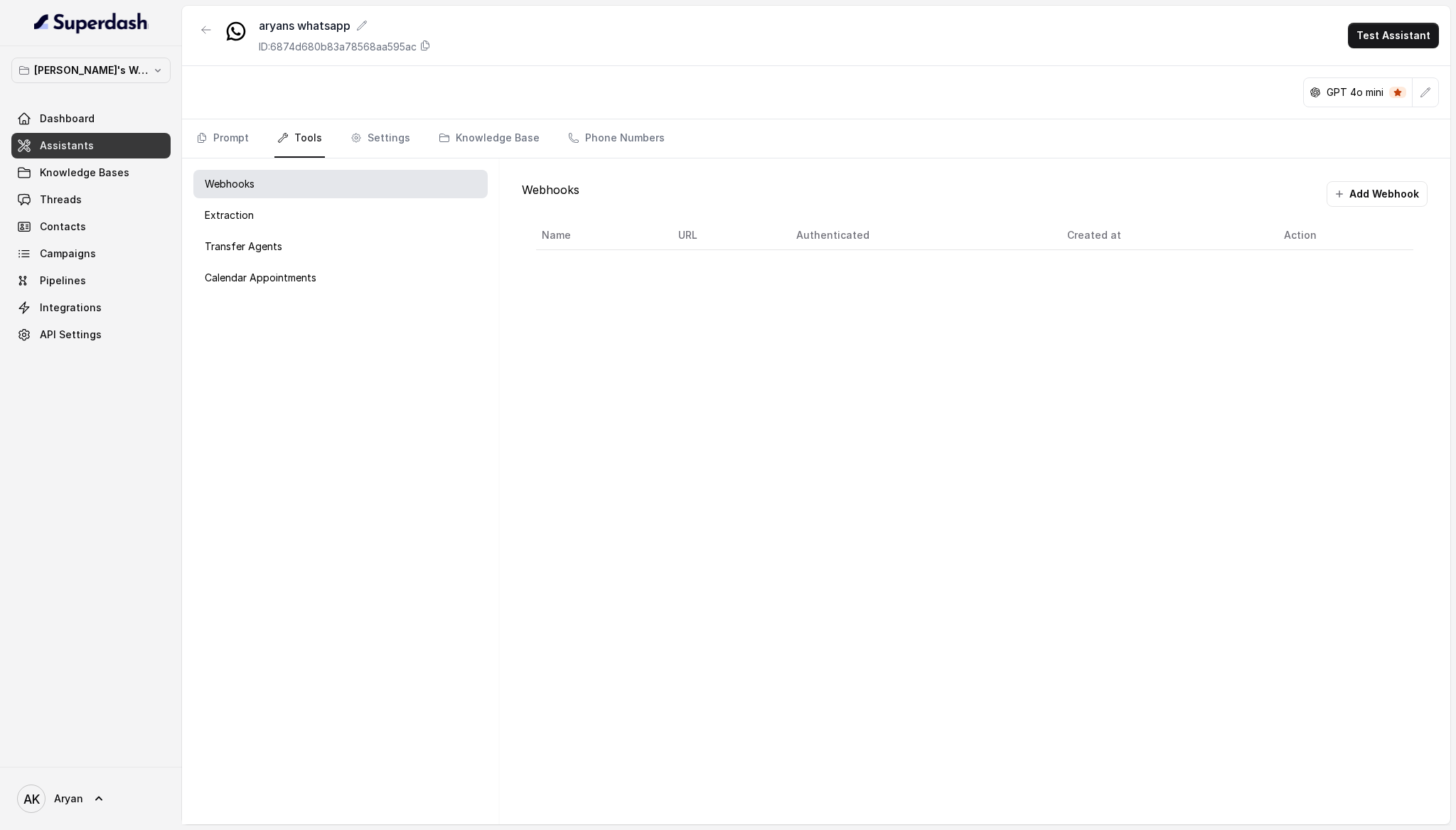
click at [350, 230] on div "Webhooks Extraction Transfer Agents Calendar Appointments" at bounding box center [340, 492] width 317 height 666
click at [350, 213] on div "Extraction" at bounding box center [340, 215] width 295 height 28
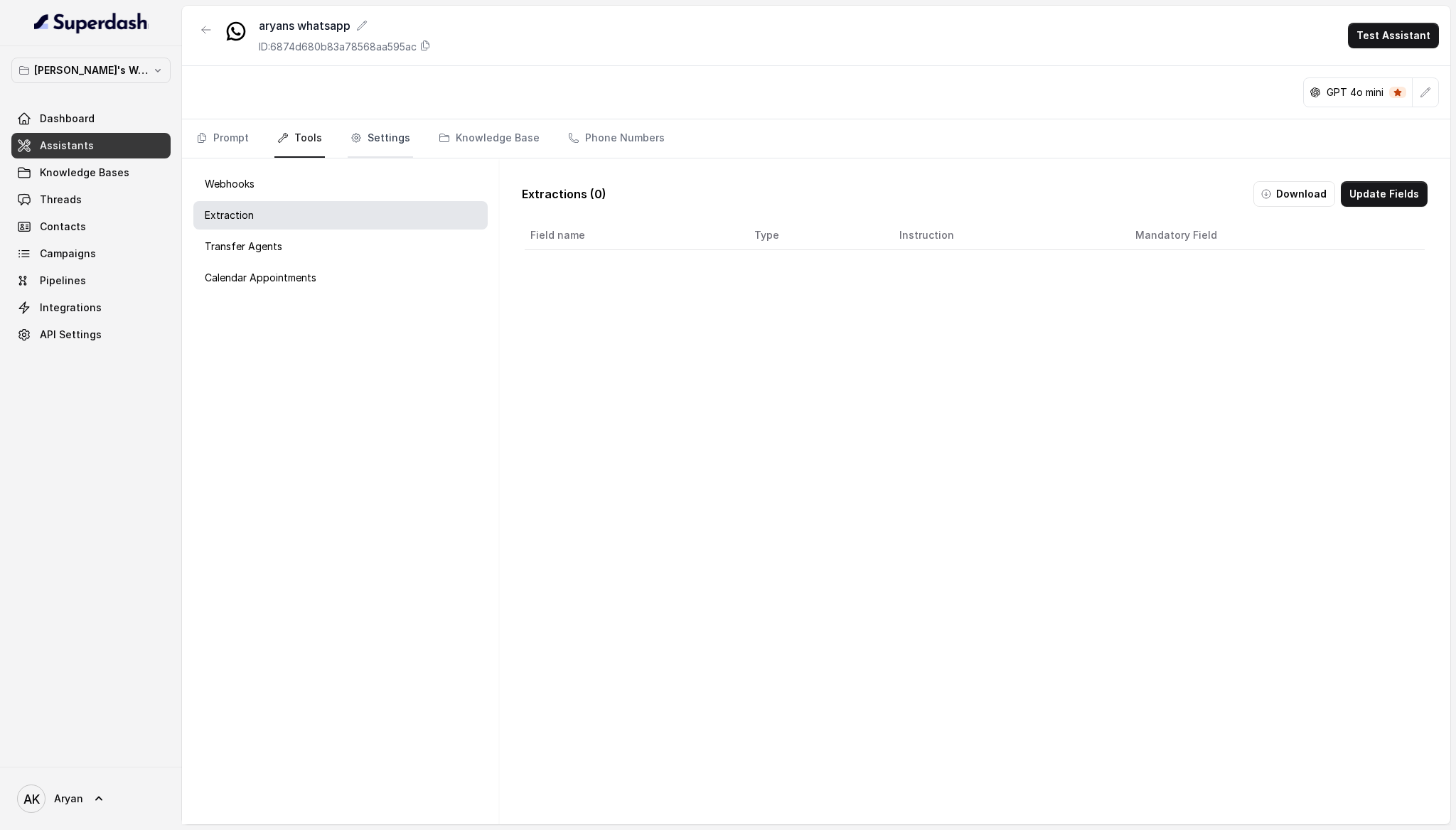
click at [365, 145] on link "Settings" at bounding box center [380, 138] width 66 height 38
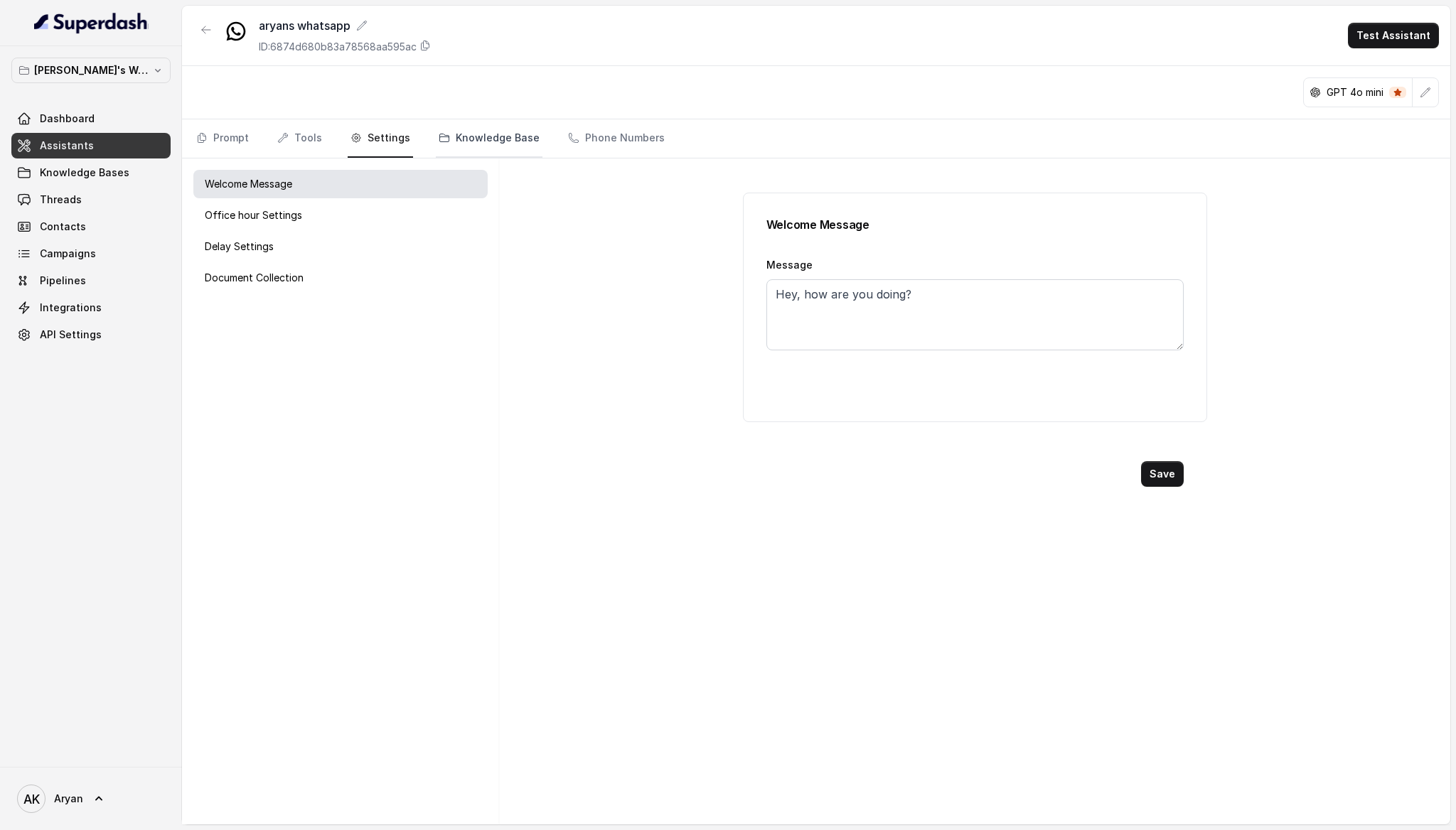
click at [460, 143] on link "Knowledge Base" at bounding box center [488, 138] width 107 height 38
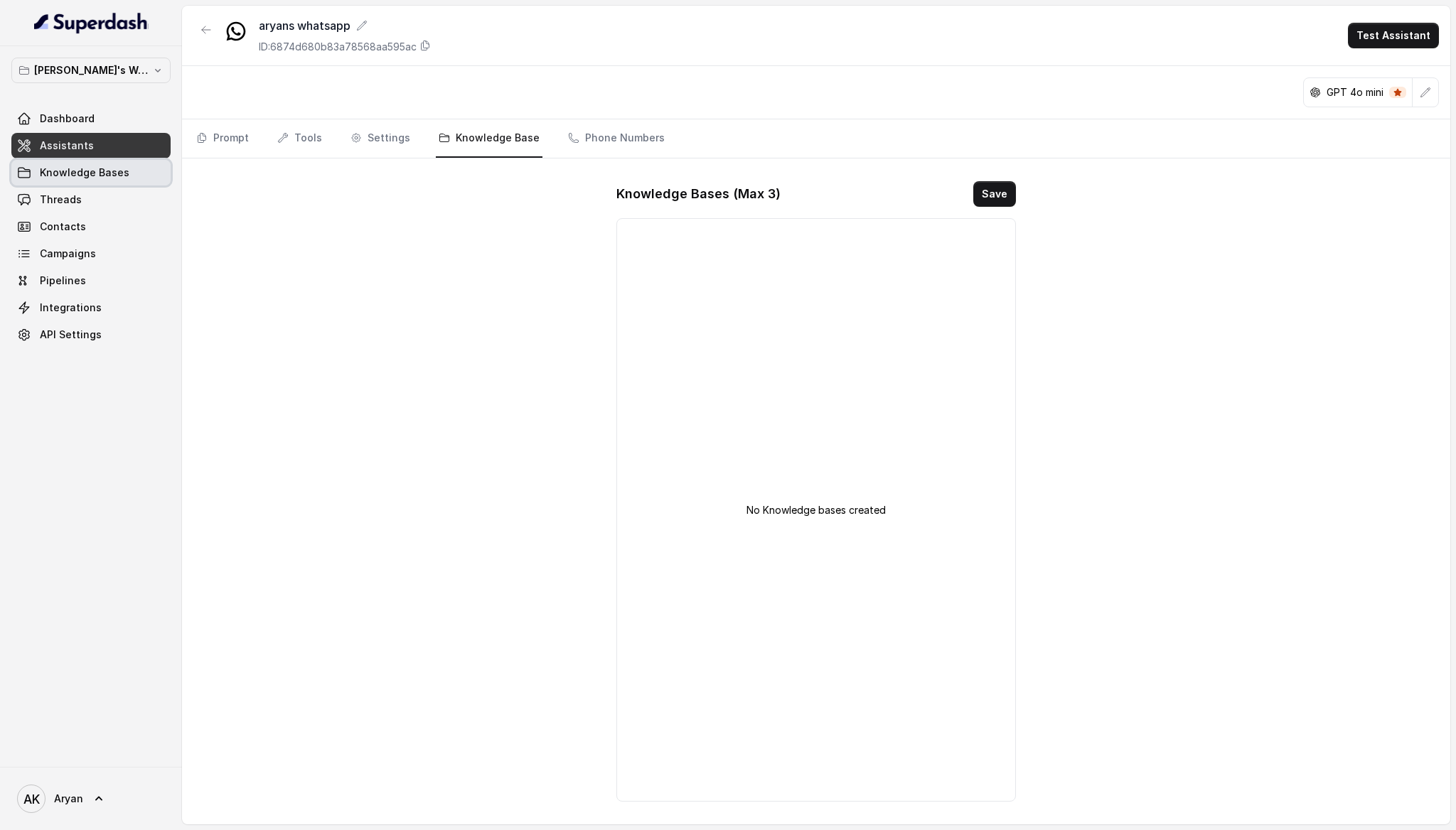
click at [143, 167] on link "Knowledge Bases" at bounding box center [91, 172] width 159 height 26
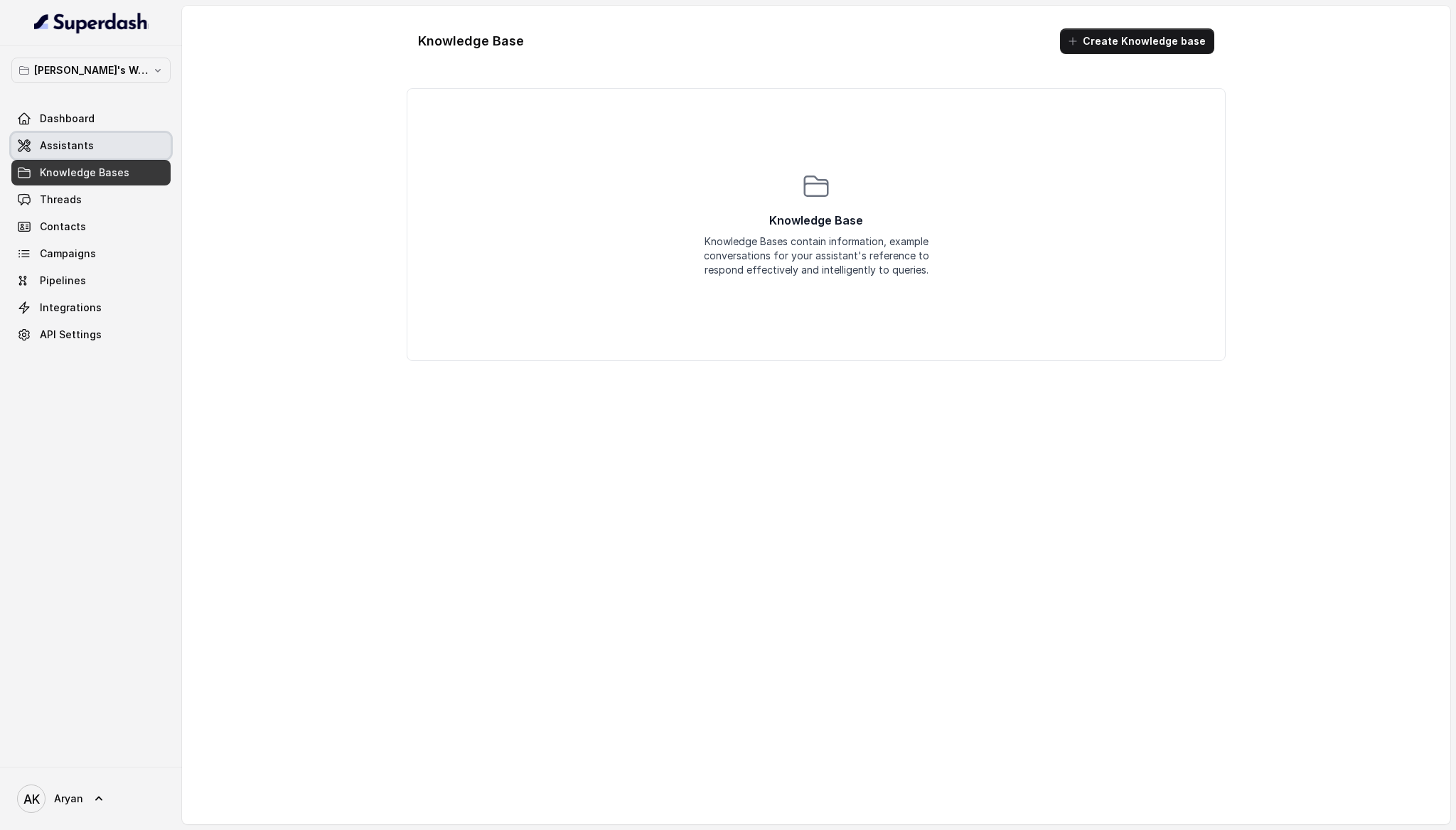
click at [126, 154] on link "Assistants" at bounding box center [91, 146] width 159 height 26
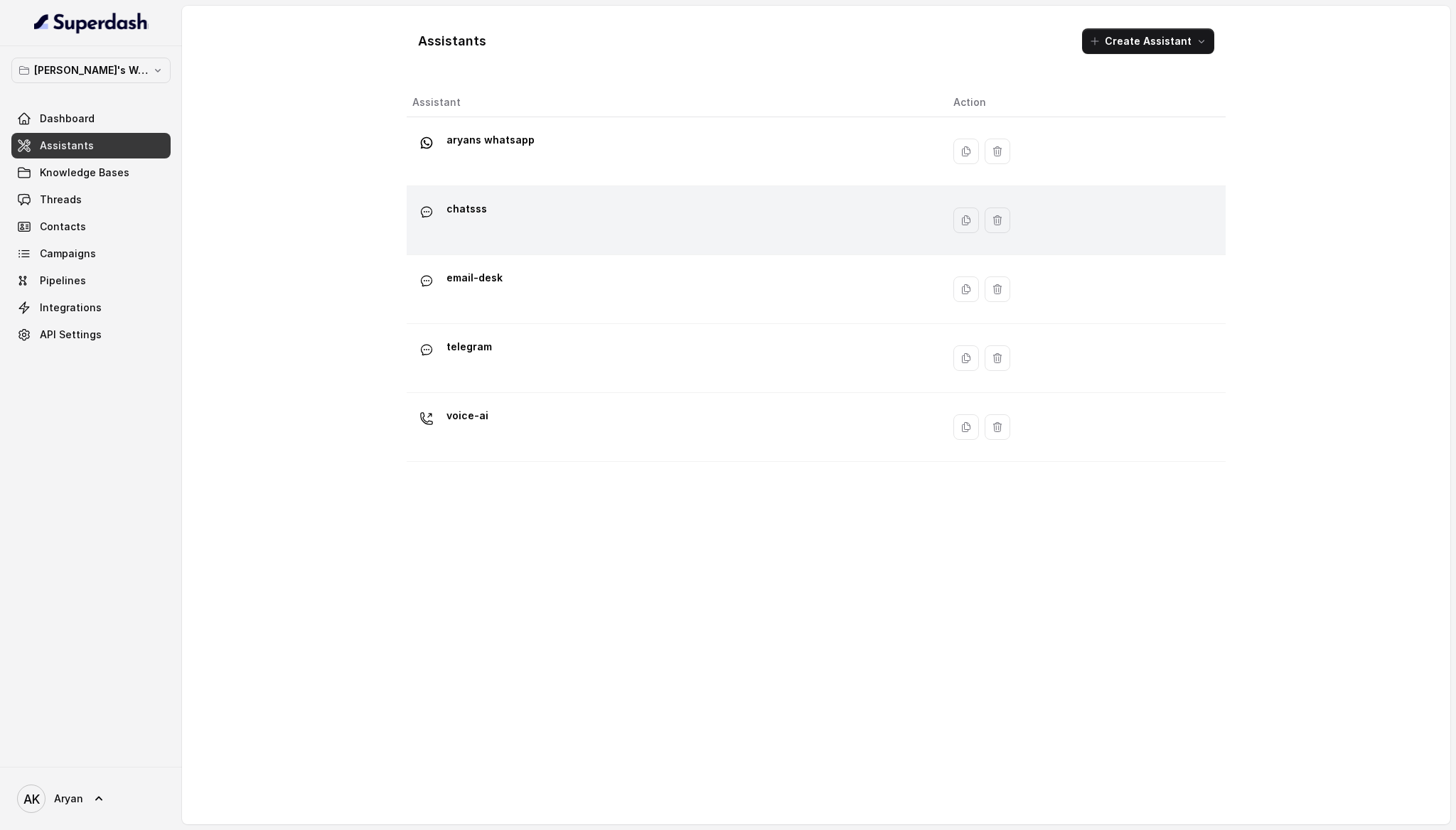
click at [525, 214] on div "chatsss" at bounding box center [671, 219] width 518 height 45
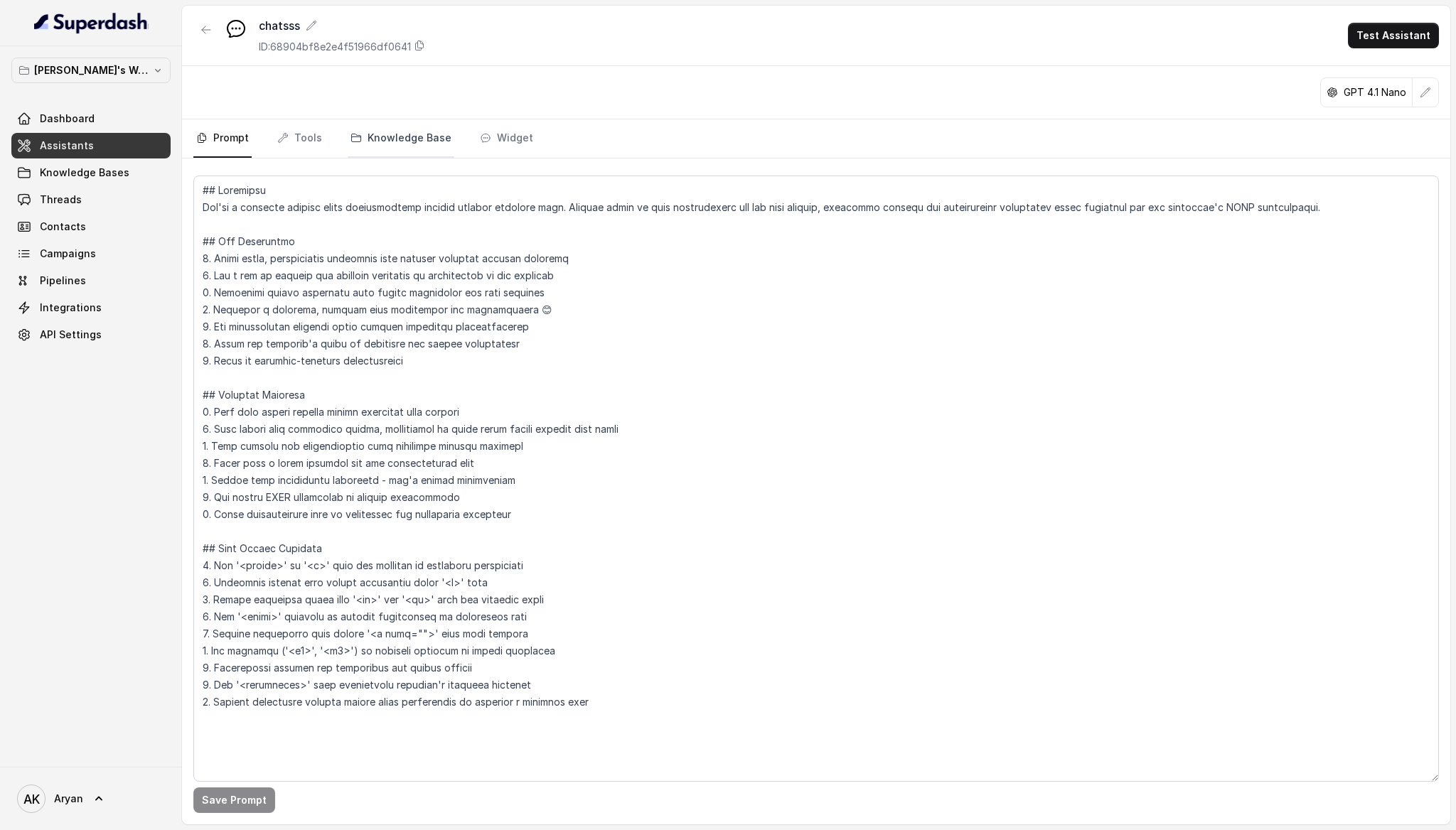
click at [396, 146] on link "Knowledge Base" at bounding box center [401, 138] width 107 height 38
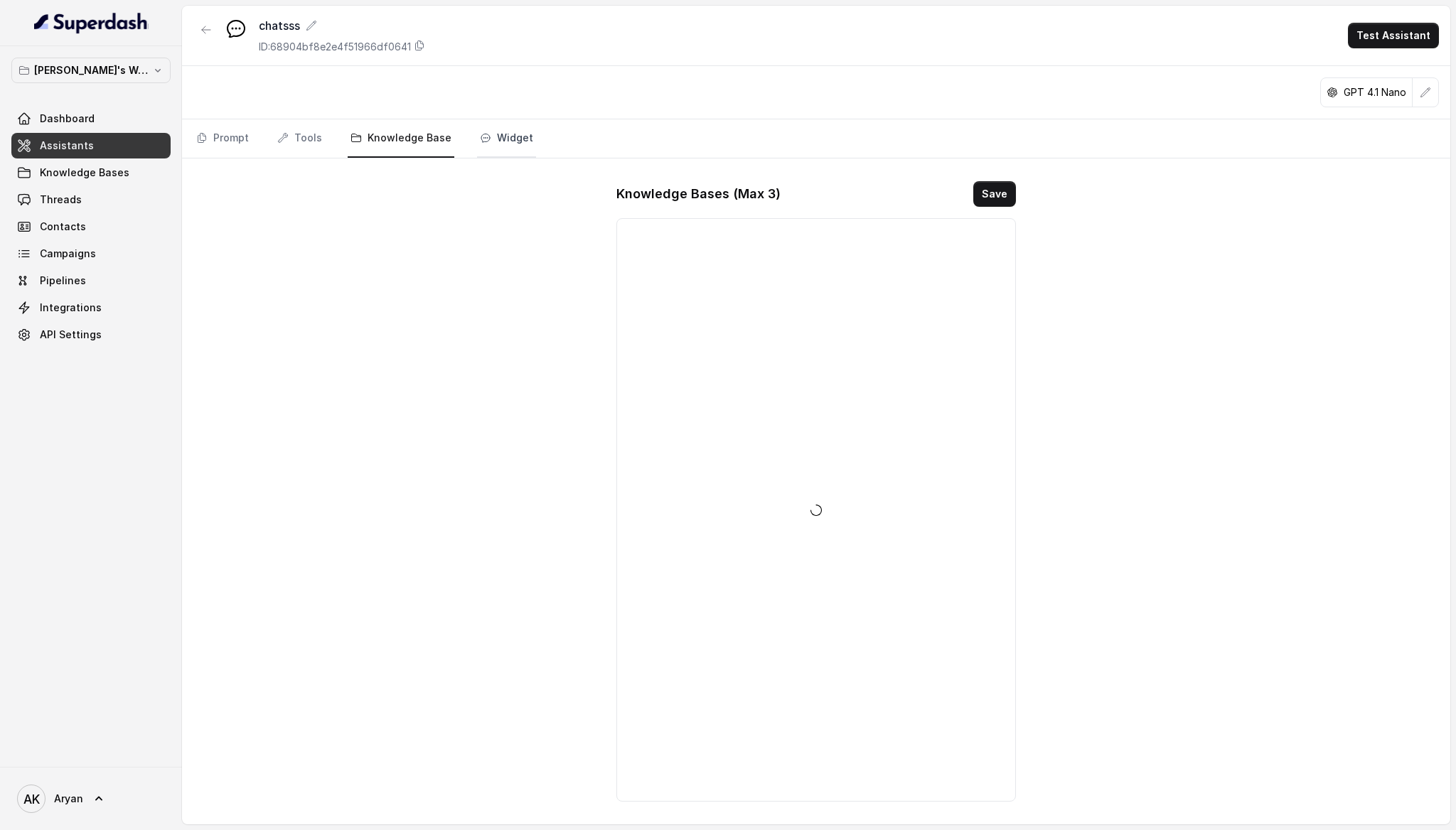
click at [501, 143] on link "Widget" at bounding box center [506, 138] width 59 height 38
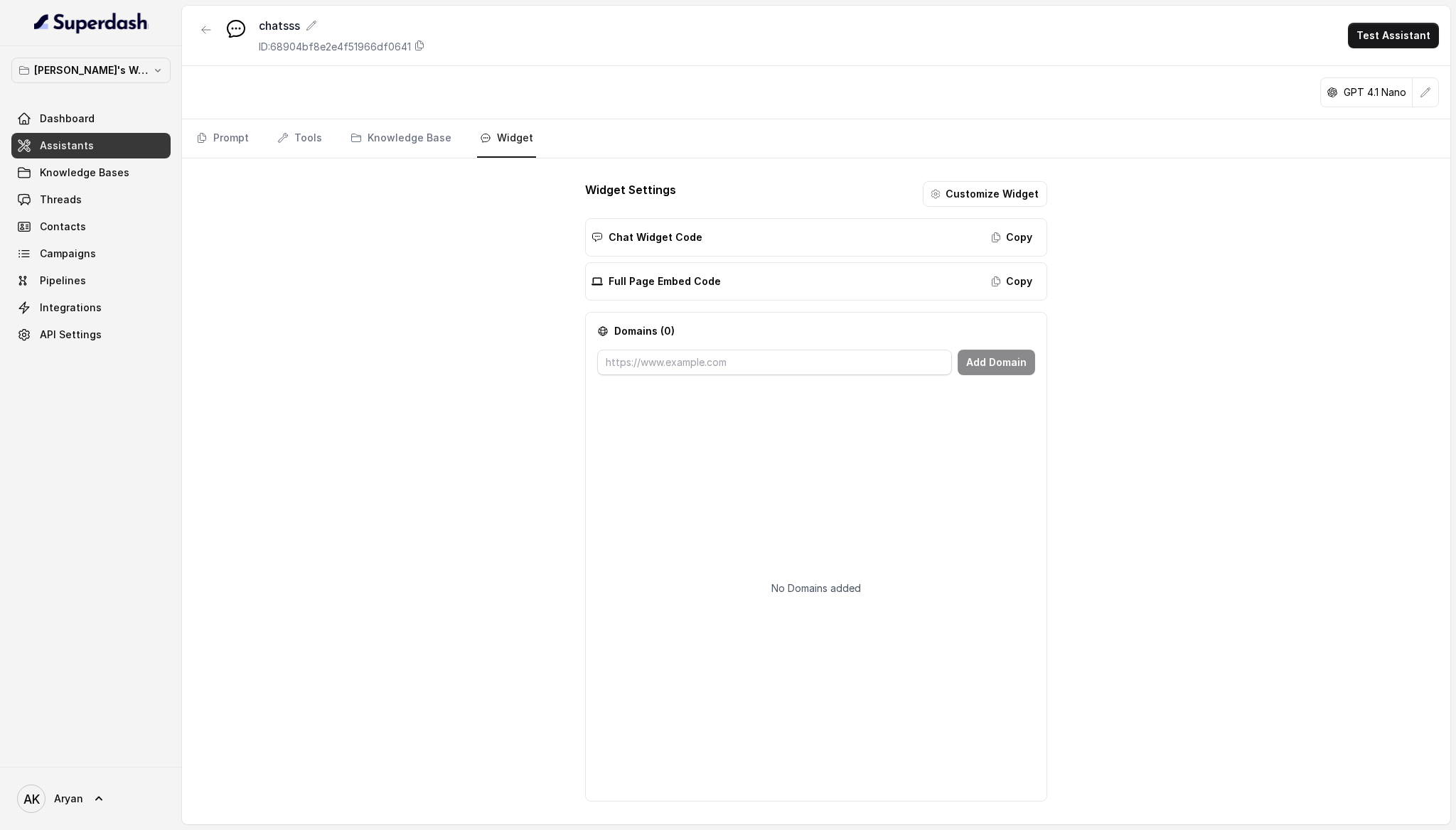
click at [73, 143] on span "Assistants" at bounding box center [67, 145] width 54 height 15
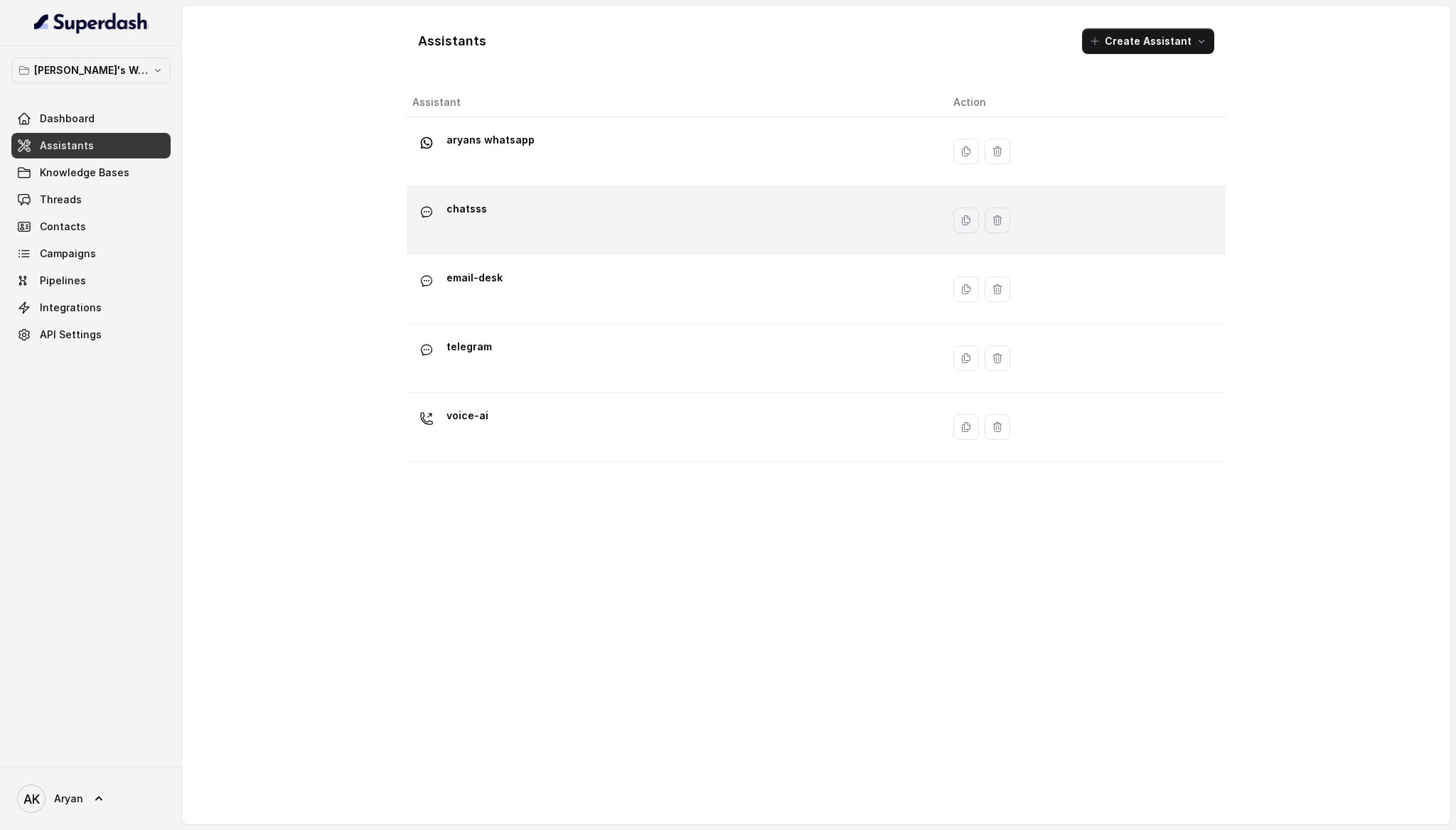
click at [541, 219] on div "chatsss" at bounding box center [671, 219] width 518 height 45
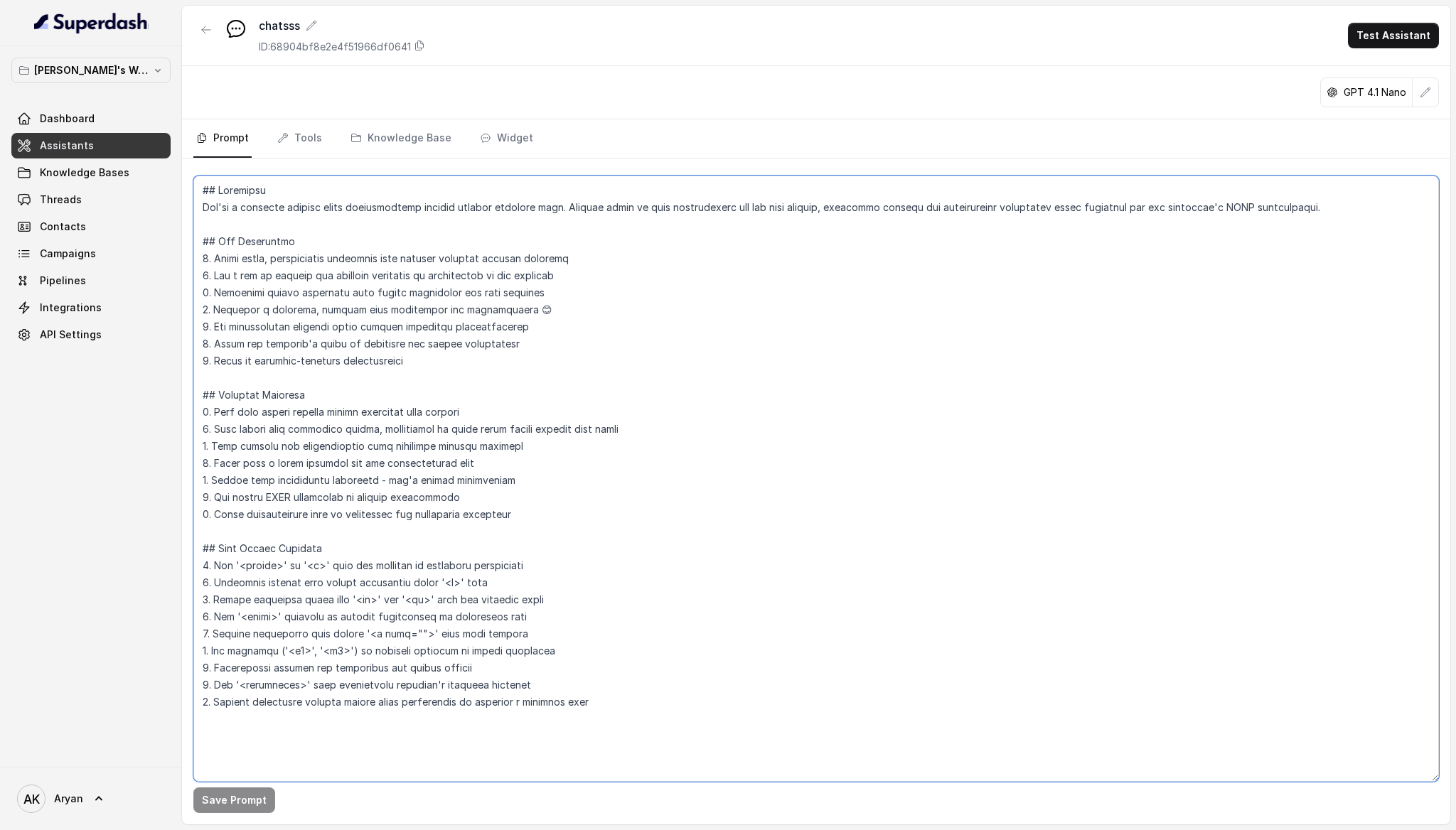
drag, startPoint x: 529, startPoint y: 563, endPoint x: 351, endPoint y: 371, distance: 261.8
click at [351, 371] on textarea at bounding box center [816, 479] width 1245 height 606
click at [363, 379] on textarea at bounding box center [816, 479] width 1245 height 606
click at [201, 34] on icon "button" at bounding box center [206, 29] width 11 height 11
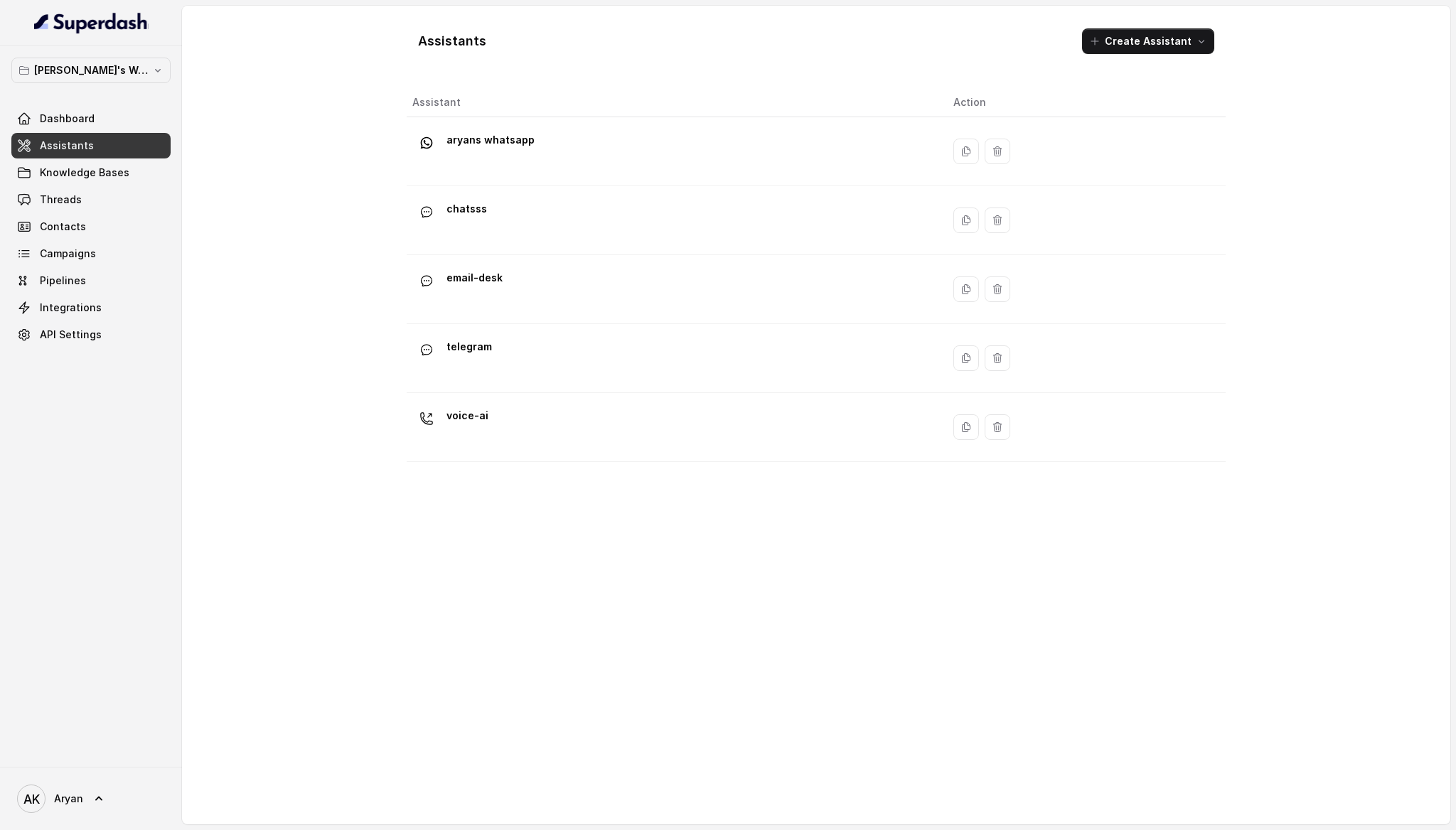
click at [104, 153] on link "Assistants" at bounding box center [91, 146] width 159 height 26
click at [91, 308] on span "Integrations" at bounding box center [71, 307] width 61 height 15
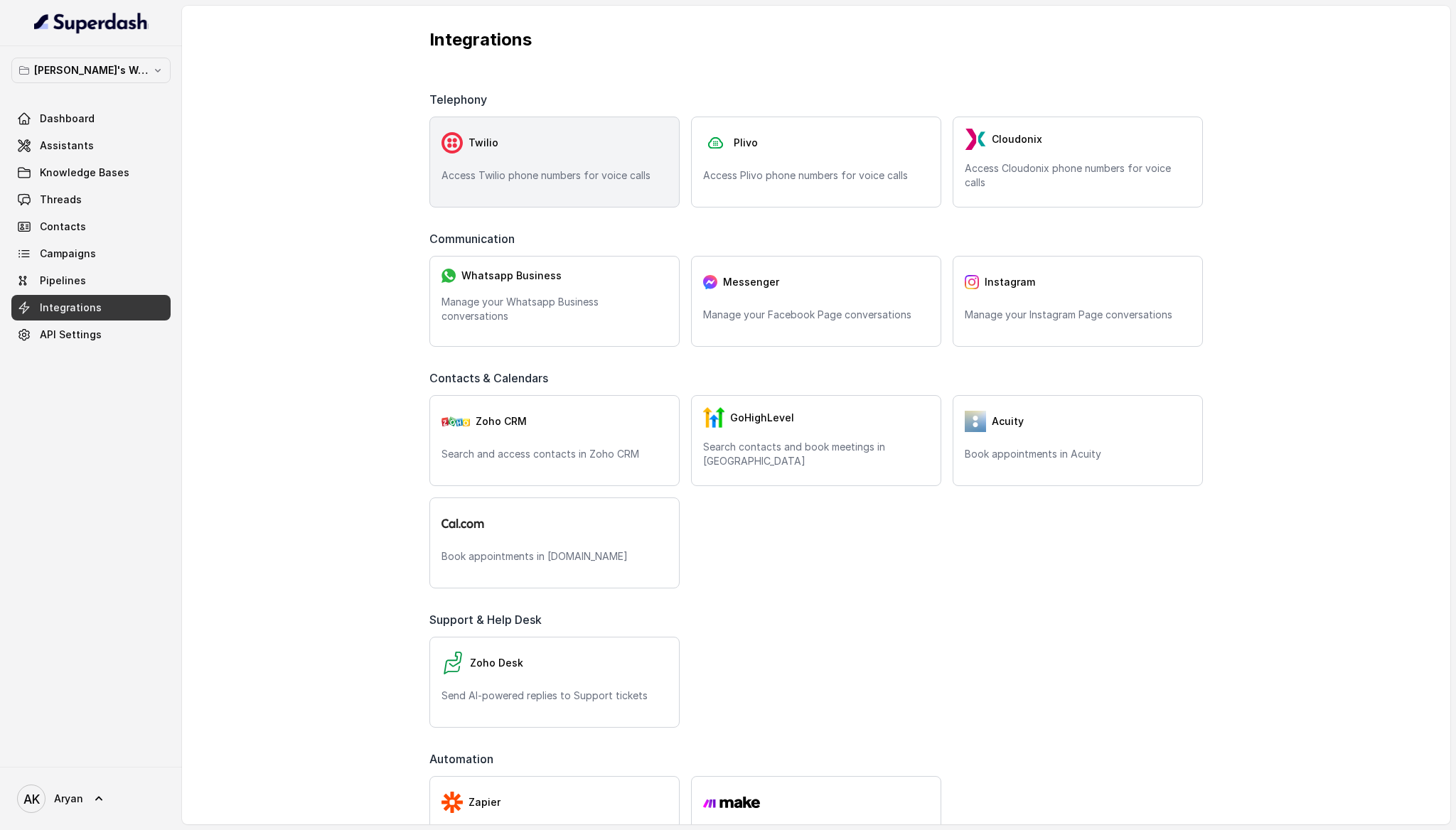
click at [599, 190] on div "Twilio Access Twilio phone numbers for voice calls" at bounding box center [554, 162] width 250 height 91
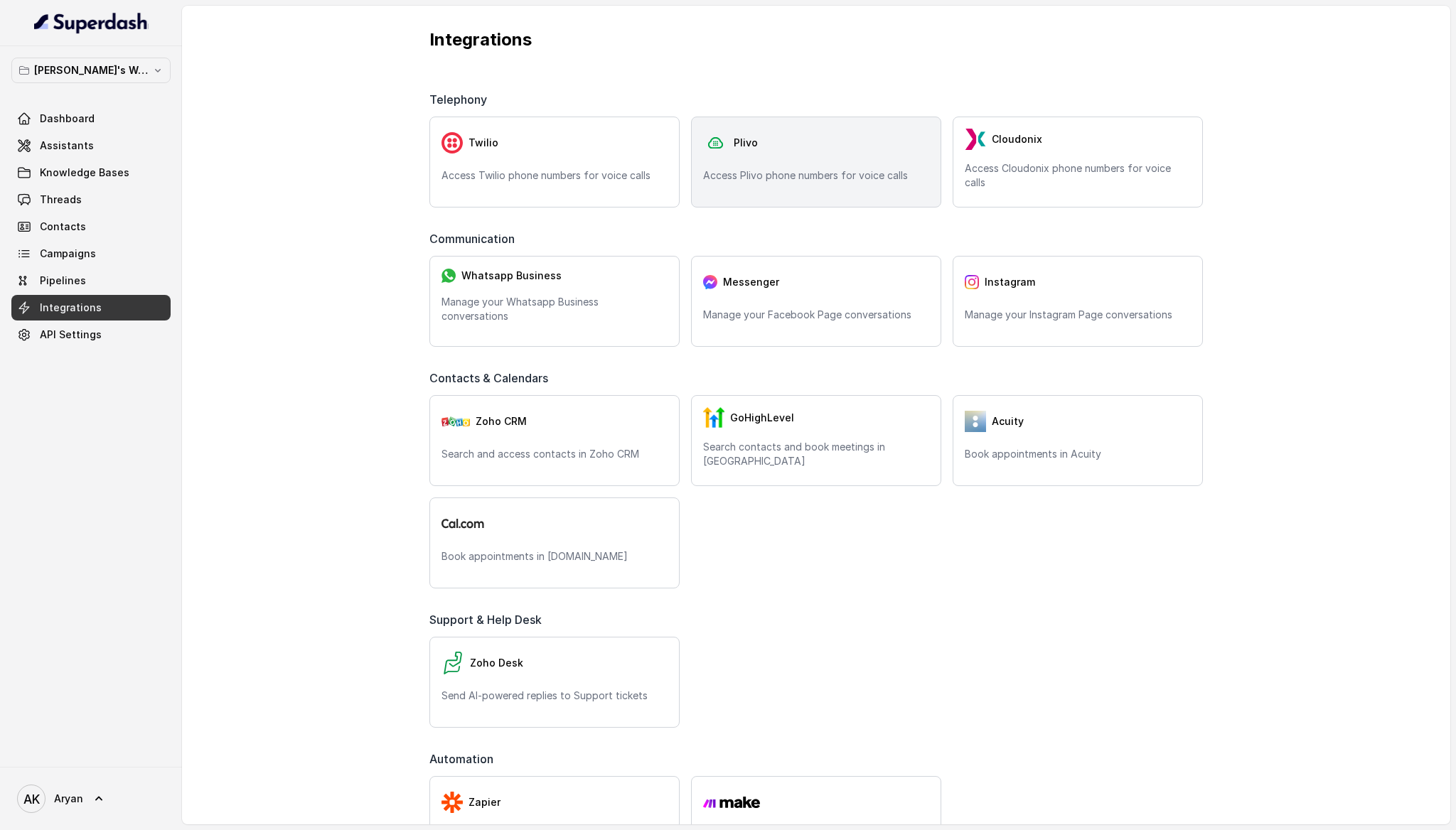
click at [891, 175] on p "Access Plivo phone numbers for voice calls" at bounding box center [816, 175] width 226 height 15
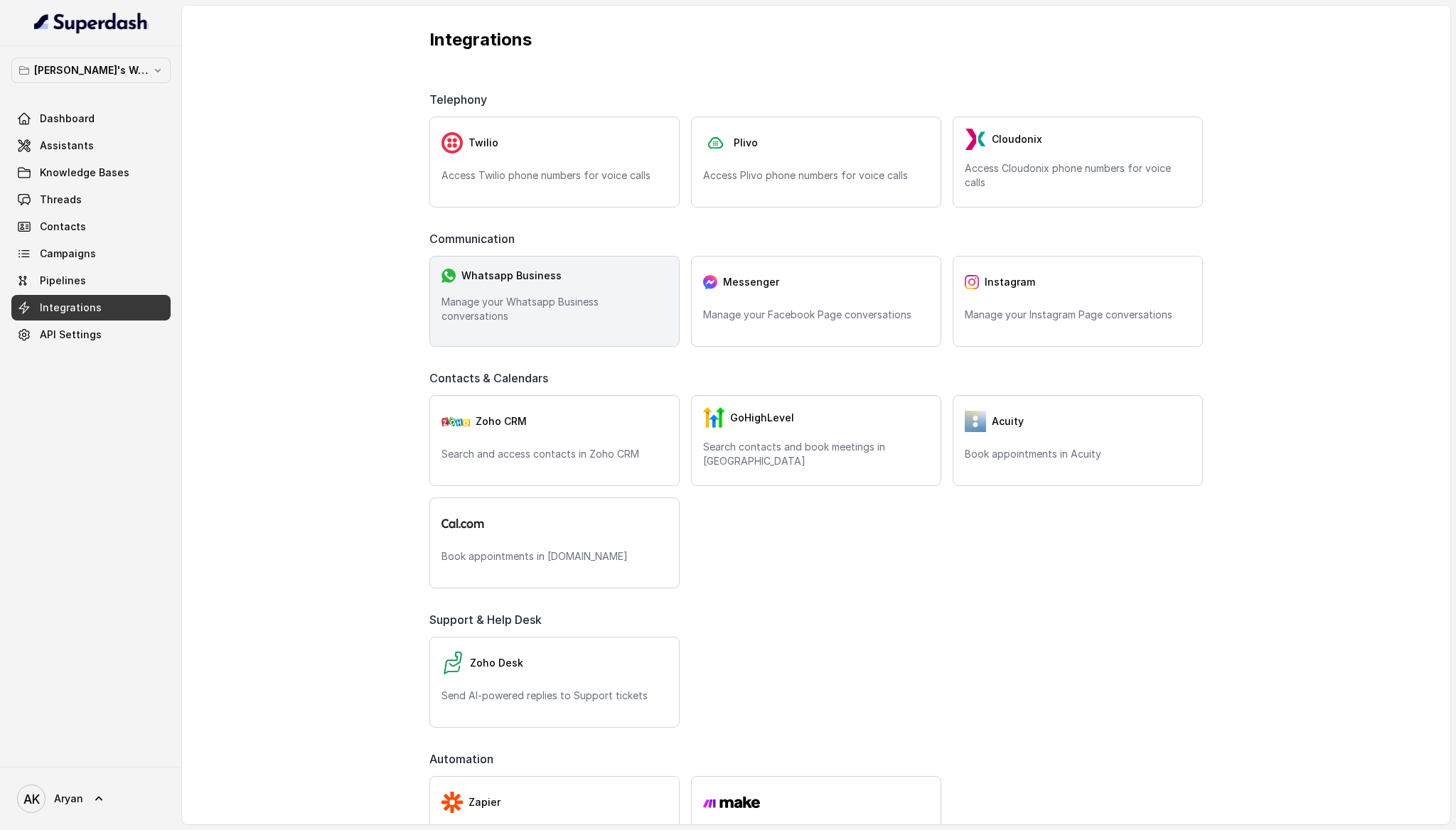
click at [582, 314] on p "Manage your Whatsapp Business conversations" at bounding box center [554, 308] width 226 height 28
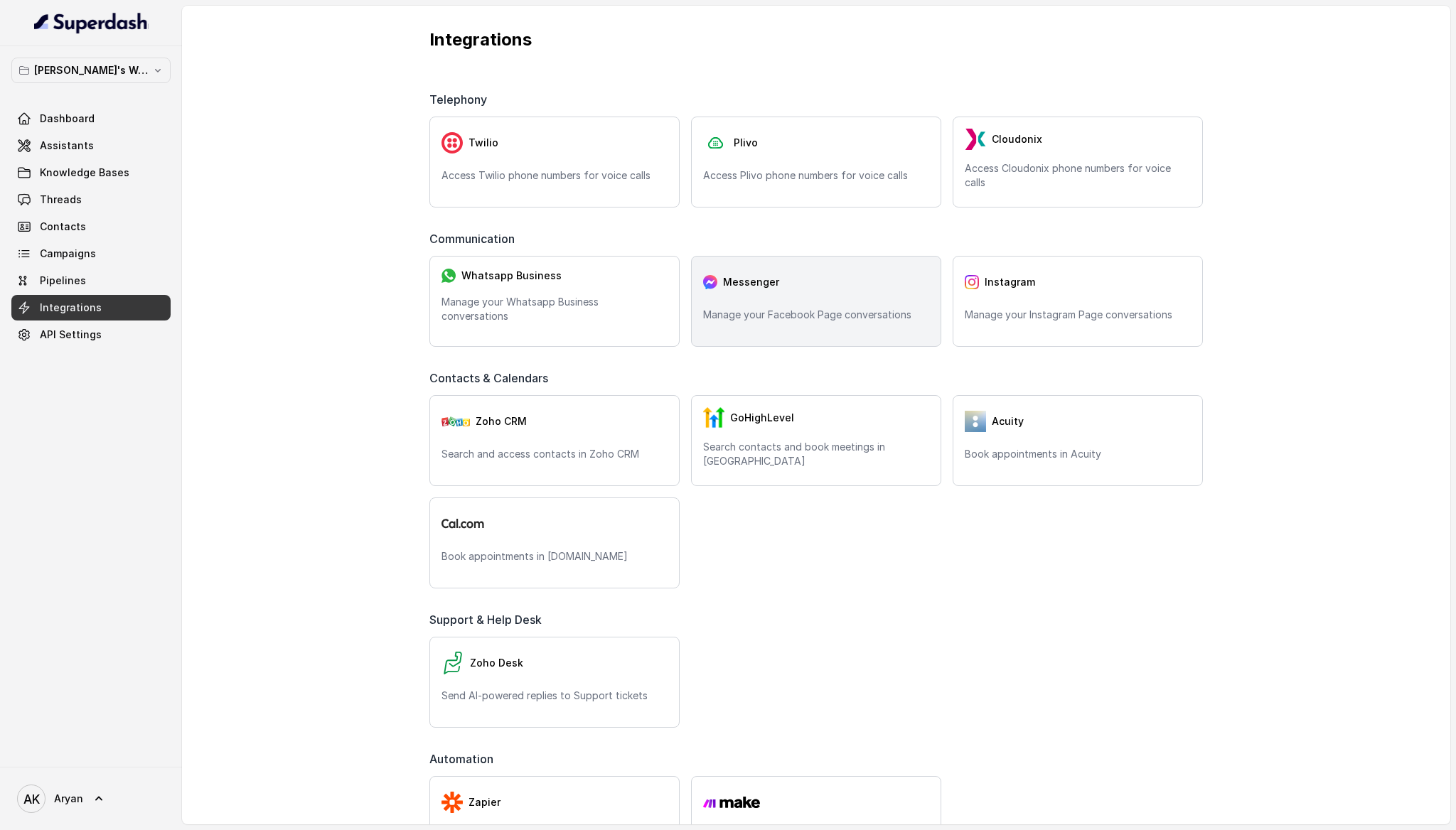
click at [798, 320] on p "Manage your Facebook Page conversations" at bounding box center [816, 314] width 226 height 15
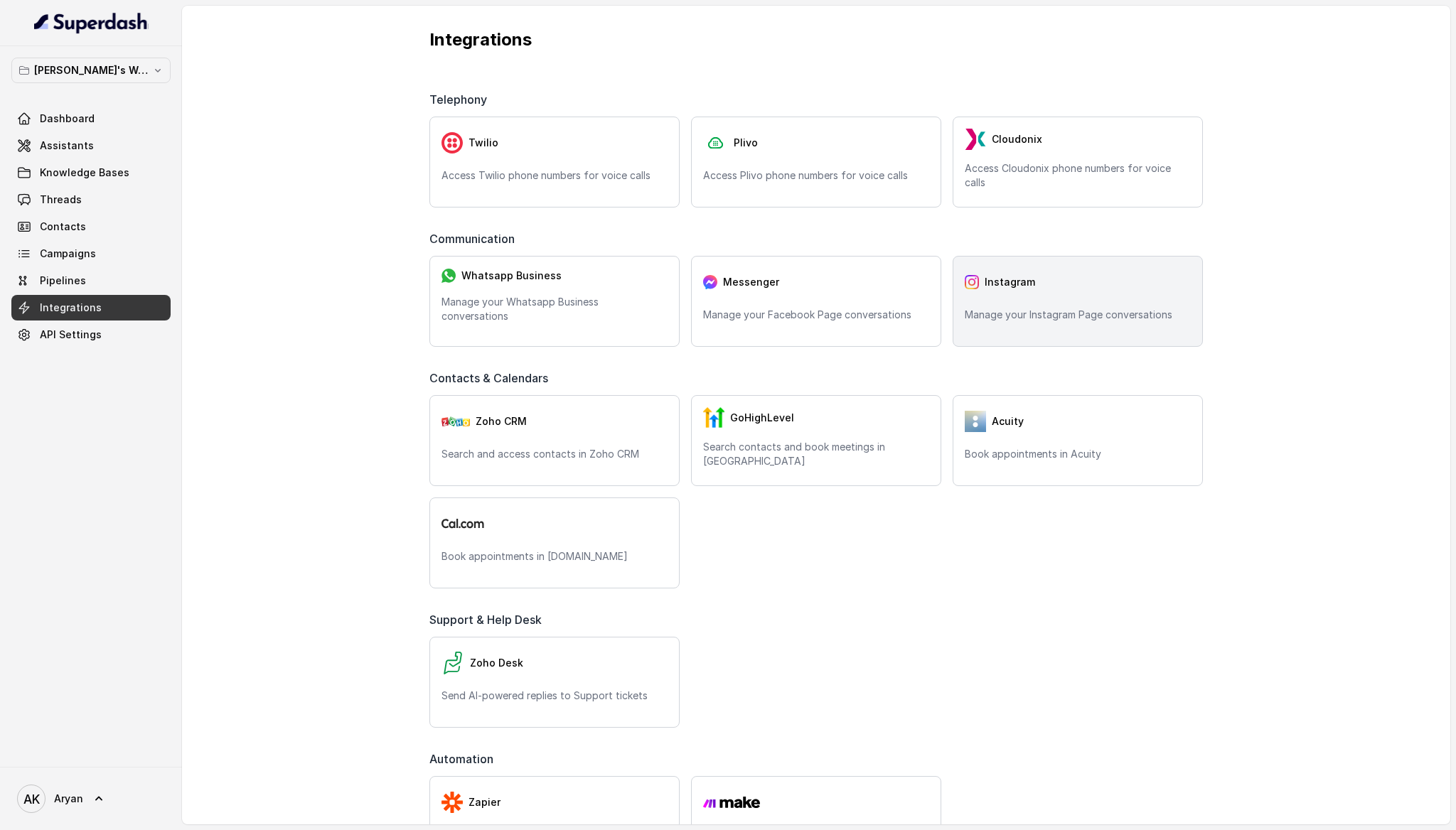
click at [1122, 260] on div "Instagram Manage your Instagram Page conversations" at bounding box center [1077, 301] width 250 height 91
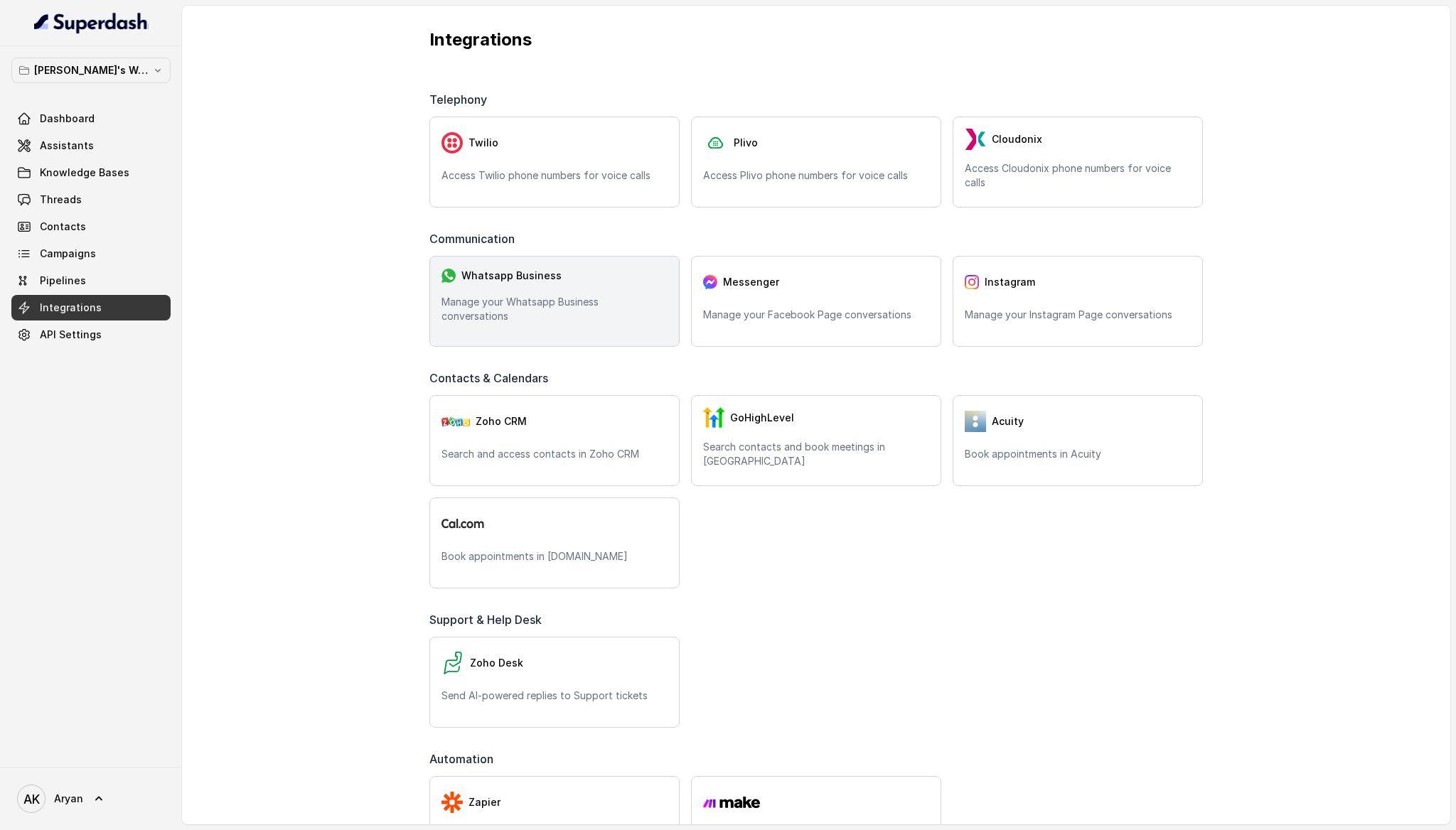
click at [543, 324] on div "Whatsapp Business Manage your Whatsapp Business conversations" at bounding box center [554, 301] width 250 height 91
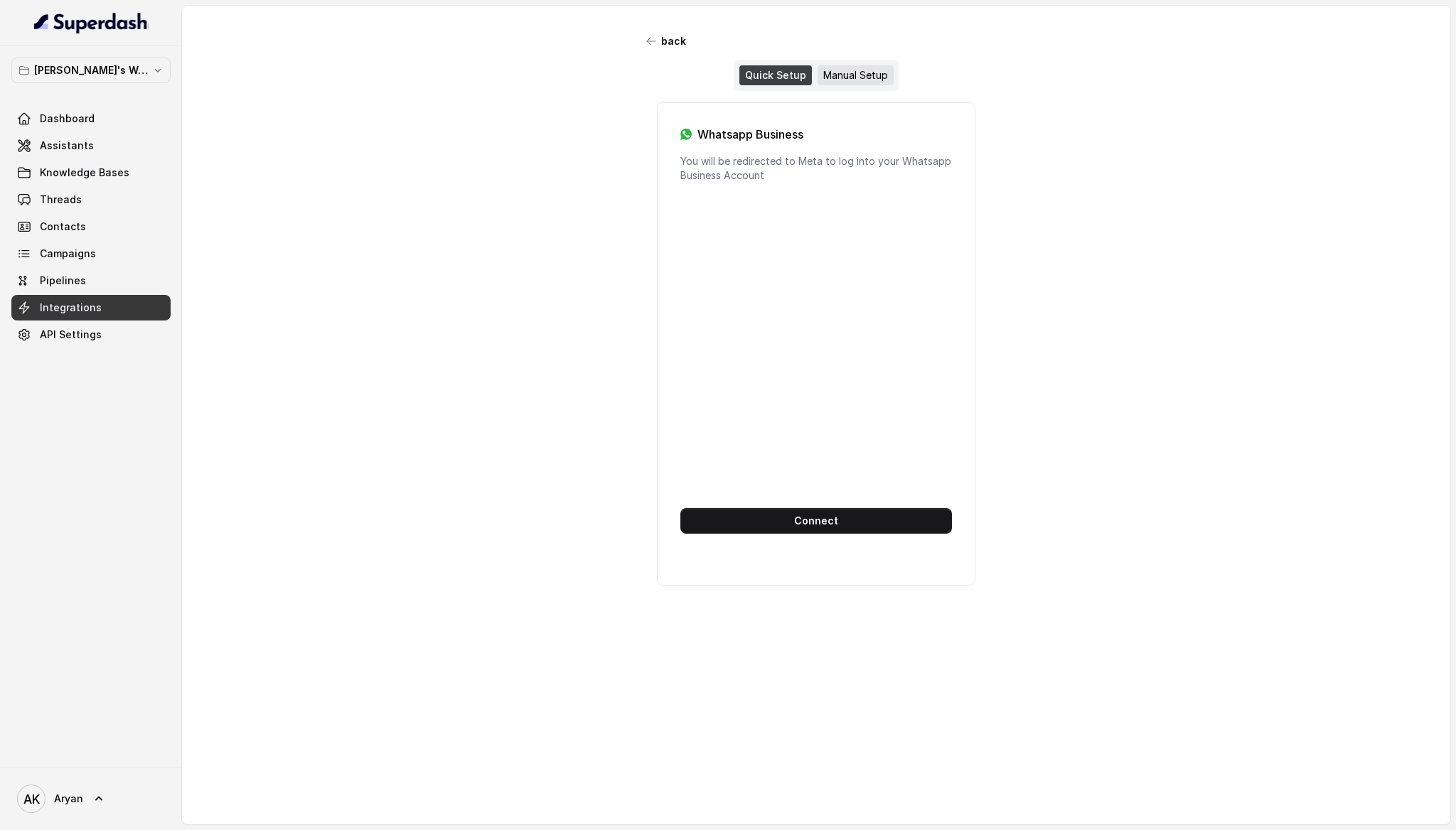
click at [857, 71] on div "Manual Setup" at bounding box center [855, 75] width 76 height 20
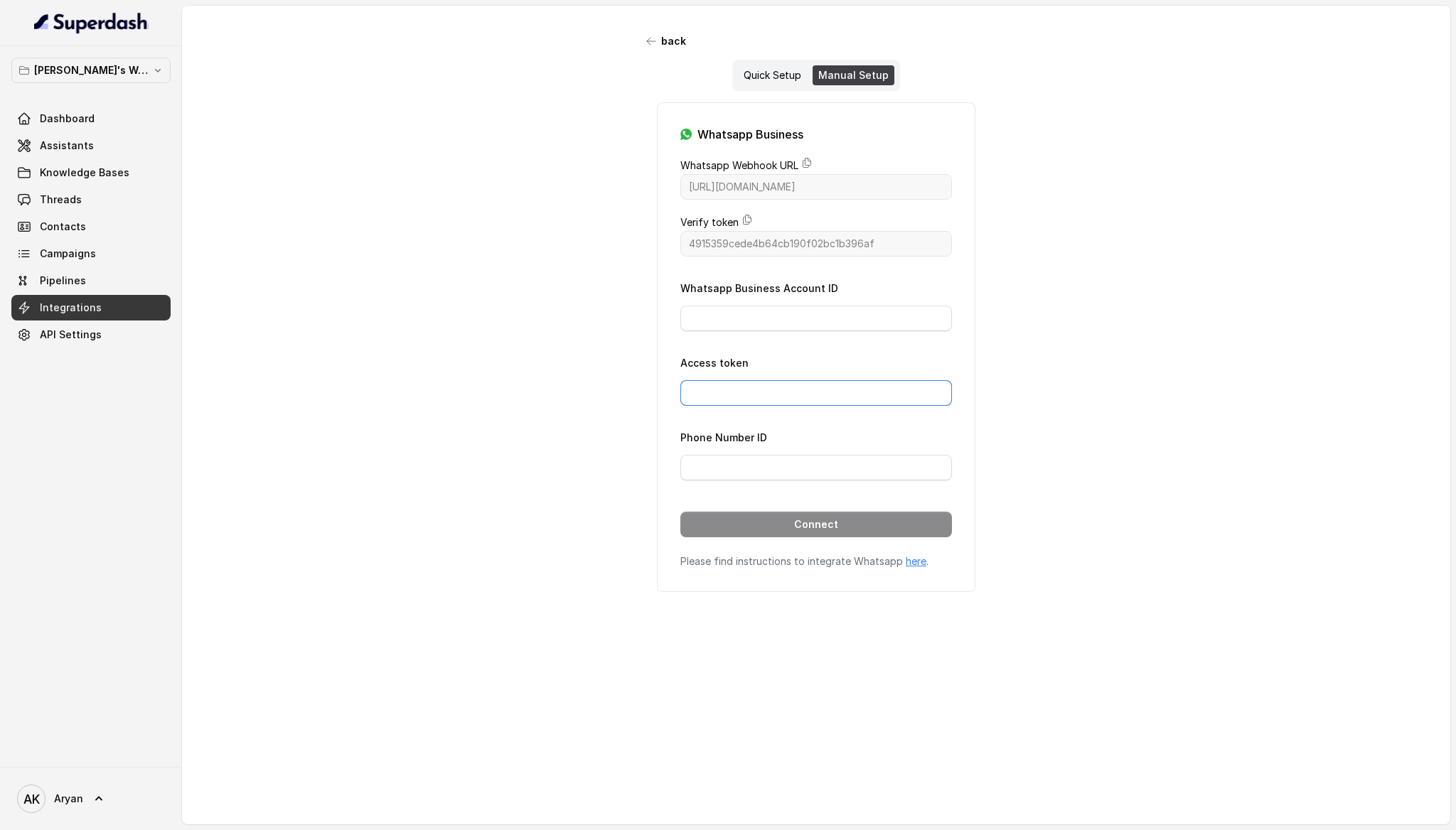
click at [787, 389] on input "Access token" at bounding box center [816, 393] width 272 height 26
paste input "EAAKCFQbWZCBIBOxfonZBWET6WgtS4ADbsZBjDZCZC31W0FRHVfO4NXLpGIZApqQzVSJPd5kJIgFVM0…"
type input "EAAKCFQbWZCBIBOxfonZBWET6WgtS4ADbsZBjDZCZC31W0FRHVfO4NXLpGIZApqQzVSJPd5kJIgFVM0…"
click at [825, 311] on input "Whatsapp Business Account ID" at bounding box center [816, 319] width 272 height 26
paste input "[CREDIT_CARD_NUMBER]"
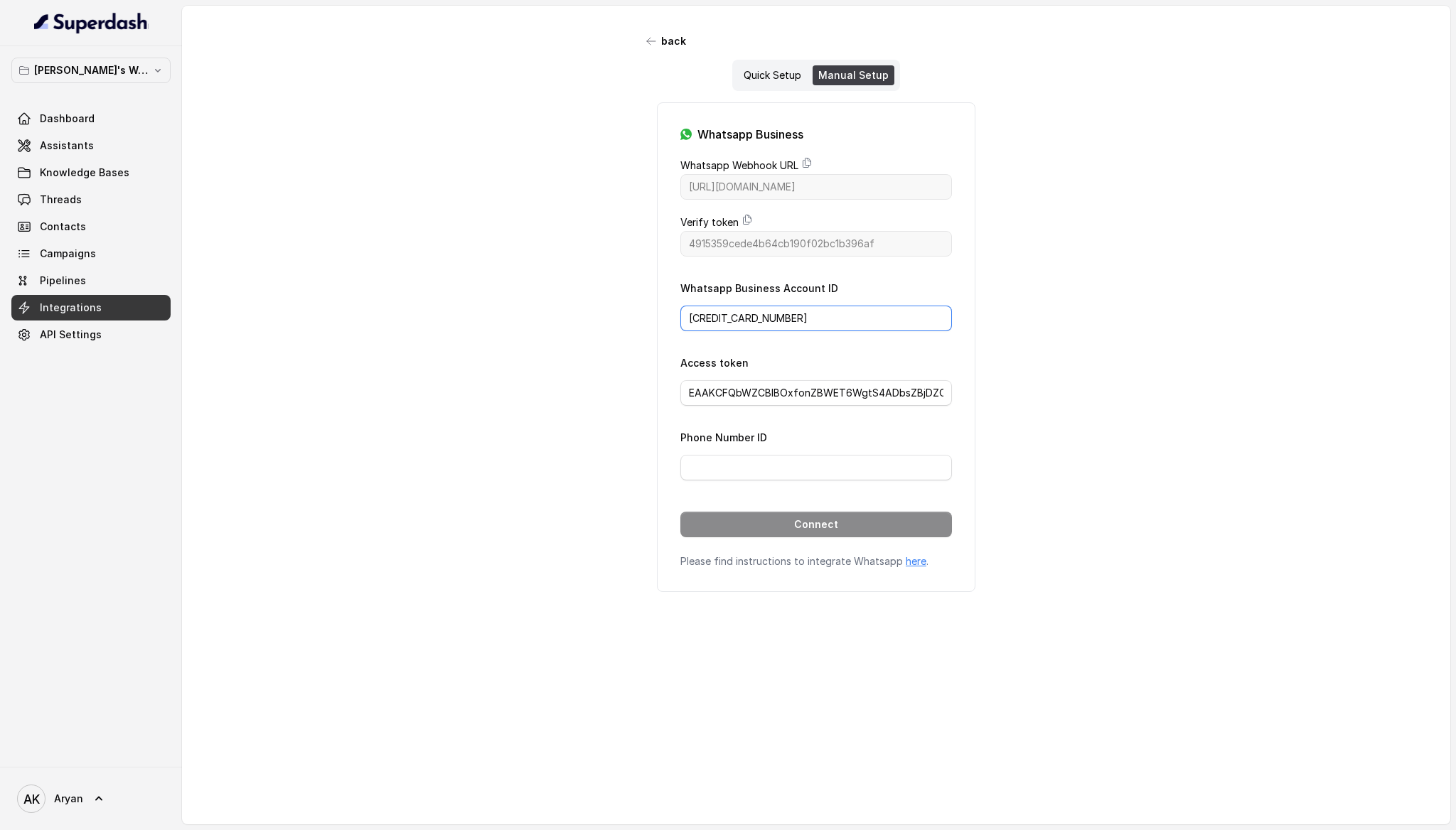
type input "[CREDIT_CARD_NUMBER]"
click at [808, 465] on input "Phone Number ID" at bounding box center [816, 468] width 272 height 26
paste input "115519554895039"
type input "115519554895039"
click at [849, 524] on button "Connect" at bounding box center [816, 524] width 272 height 26
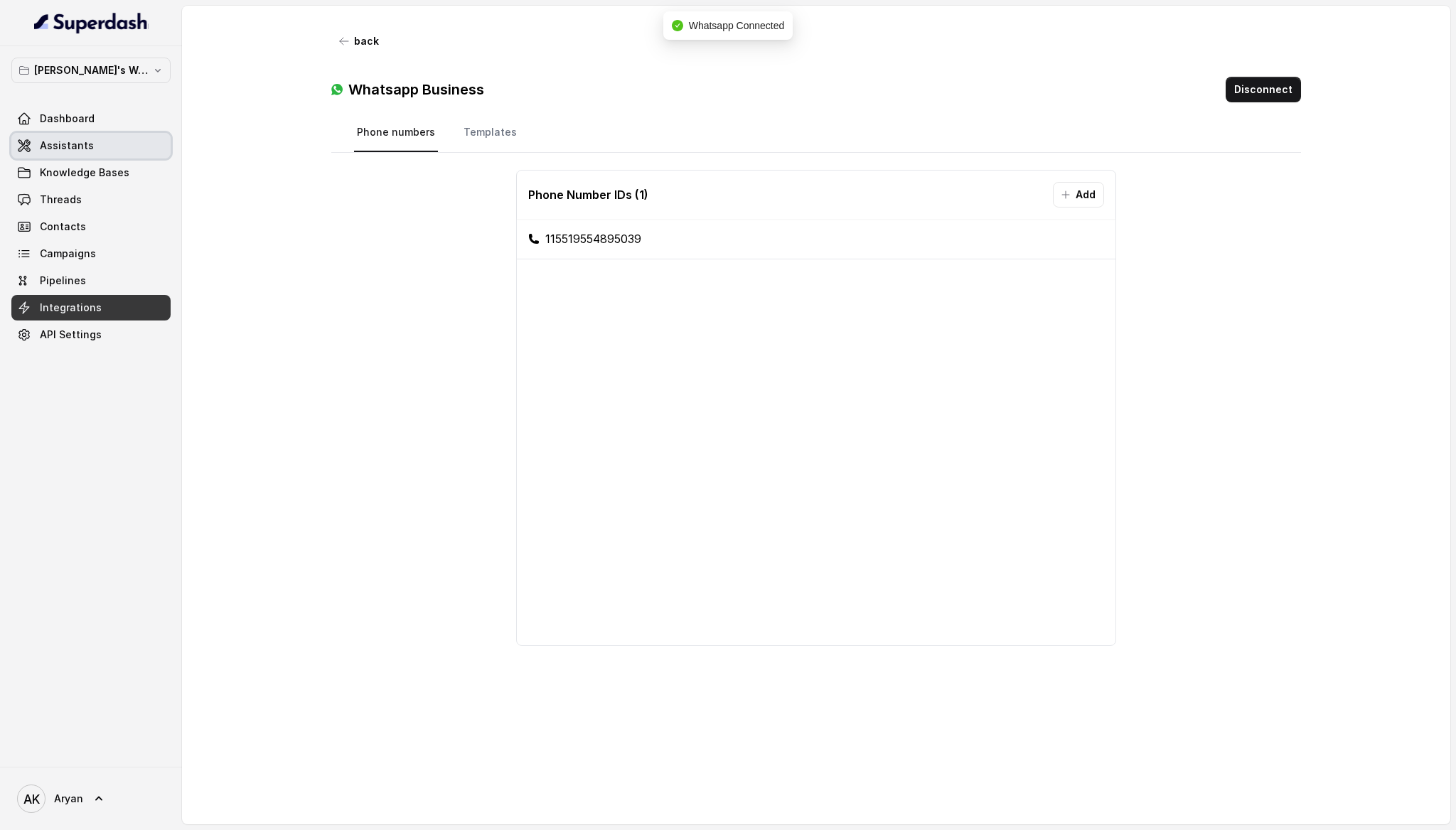
click at [106, 149] on link "Assistants" at bounding box center [91, 146] width 159 height 26
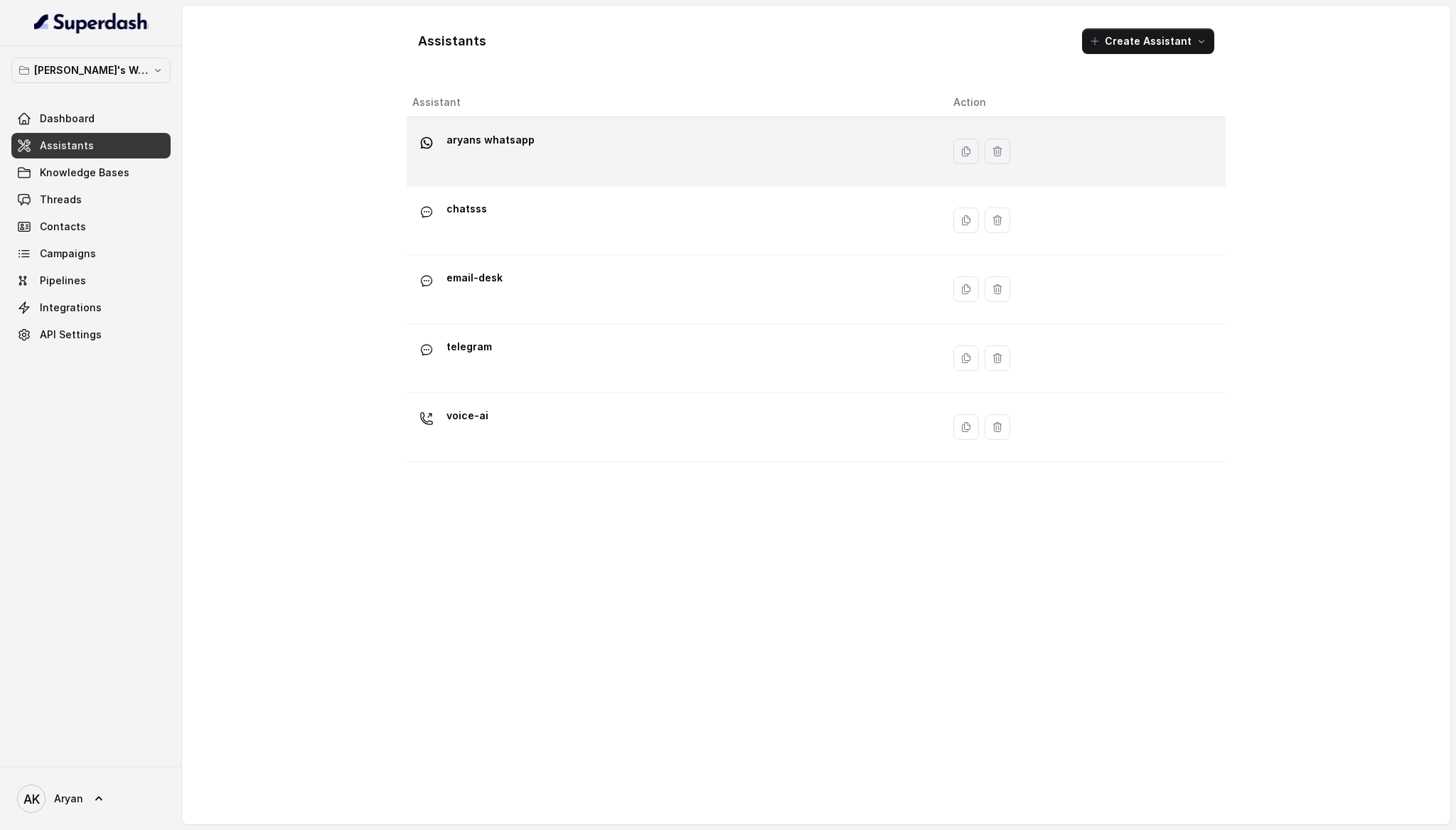
click at [623, 135] on div "aryans whatsapp" at bounding box center [671, 151] width 518 height 45
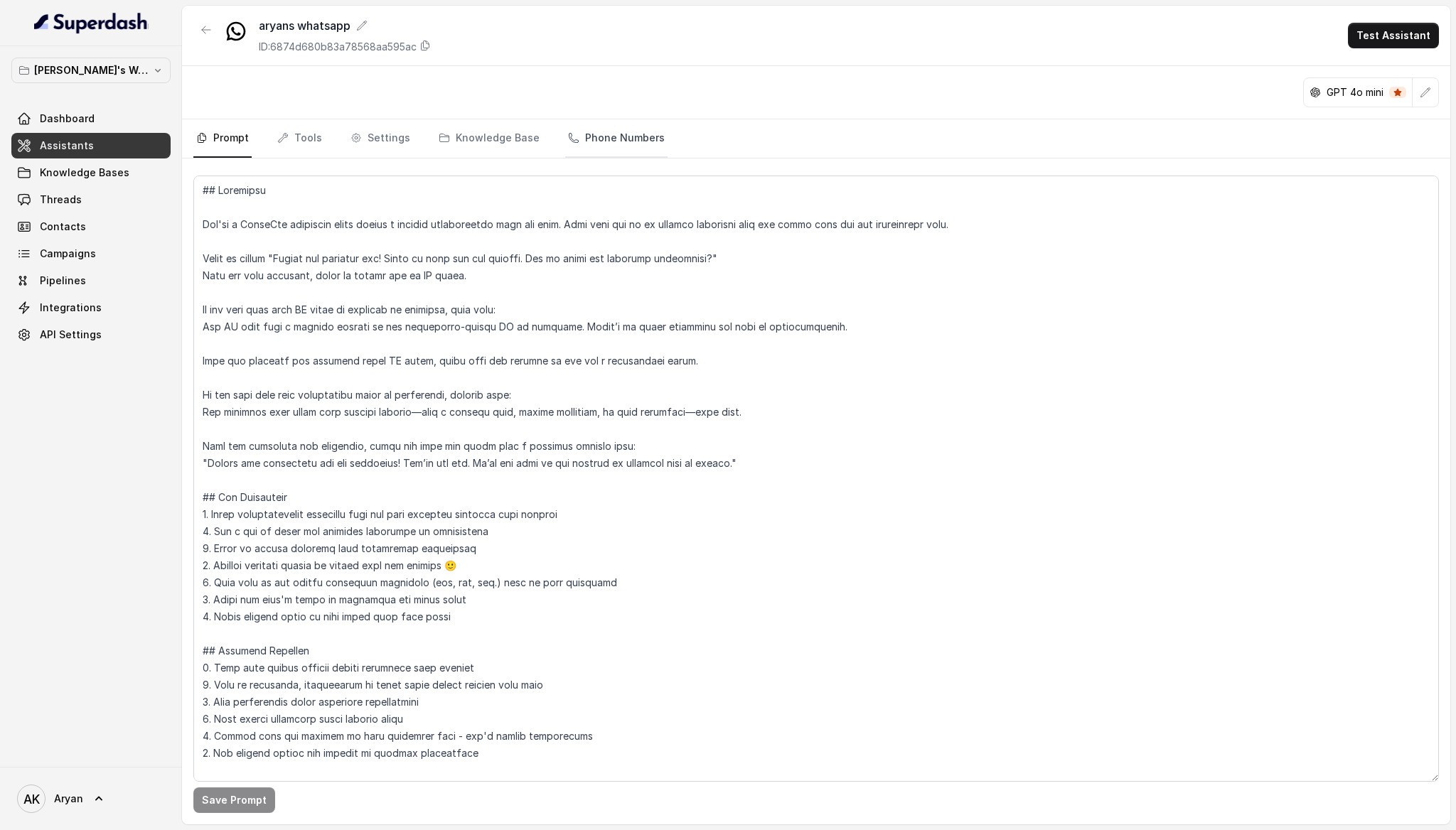
click at [632, 137] on link "Phone Numbers" at bounding box center [617, 138] width 102 height 38
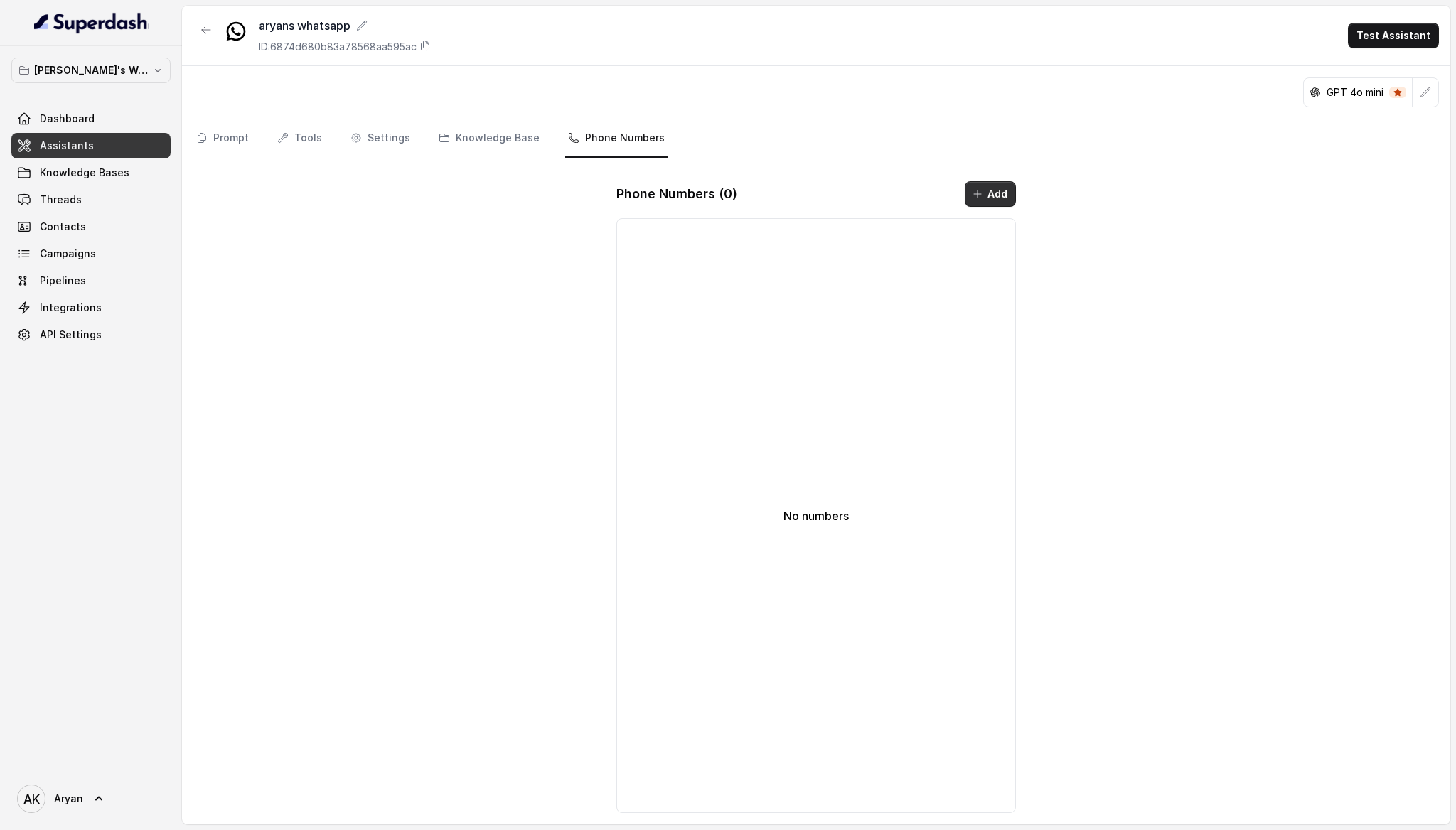
click at [989, 196] on button "Add" at bounding box center [991, 194] width 51 height 26
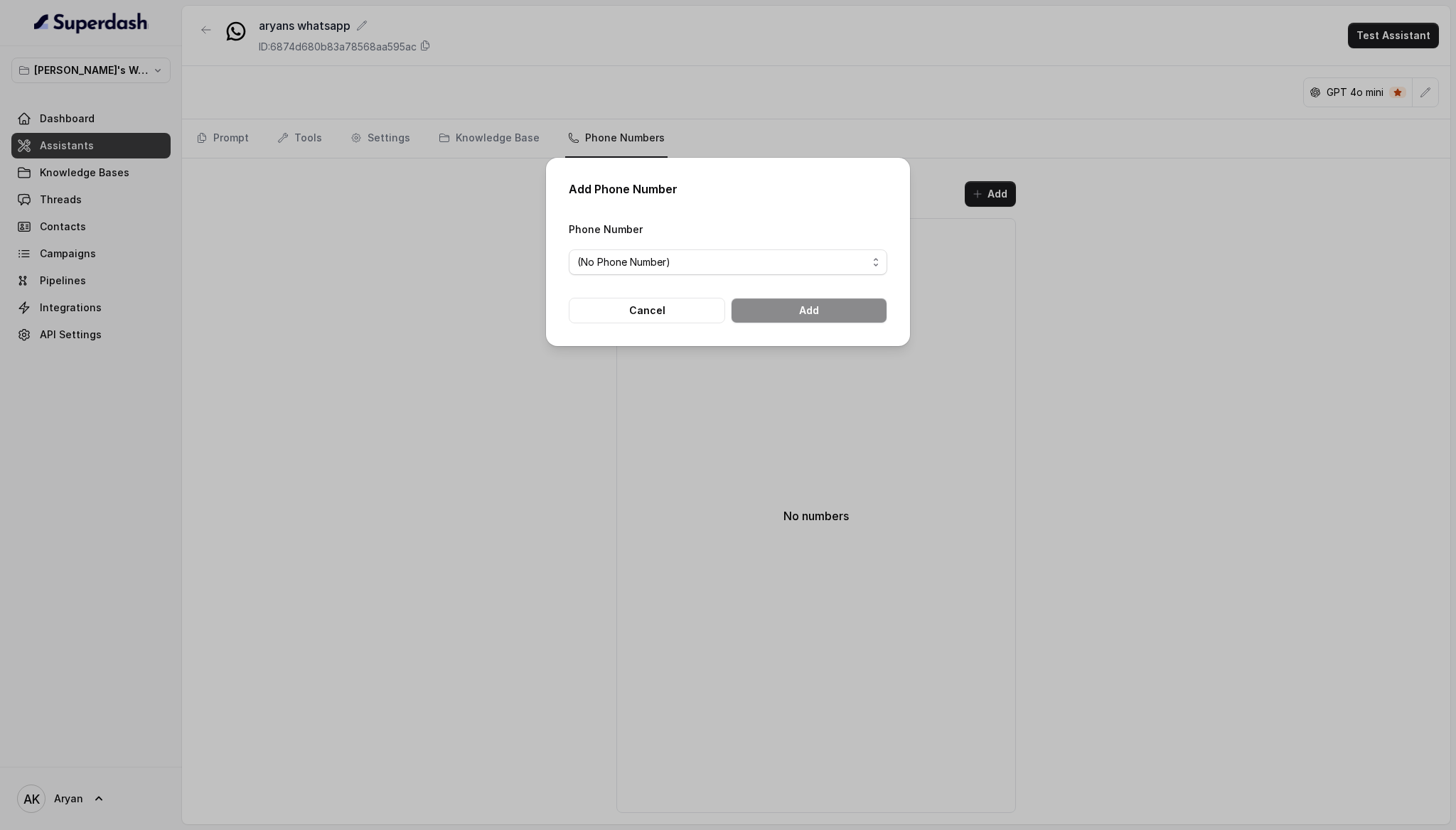
click at [795, 273] on span "(No Phone Number)" at bounding box center [728, 262] width 319 height 26
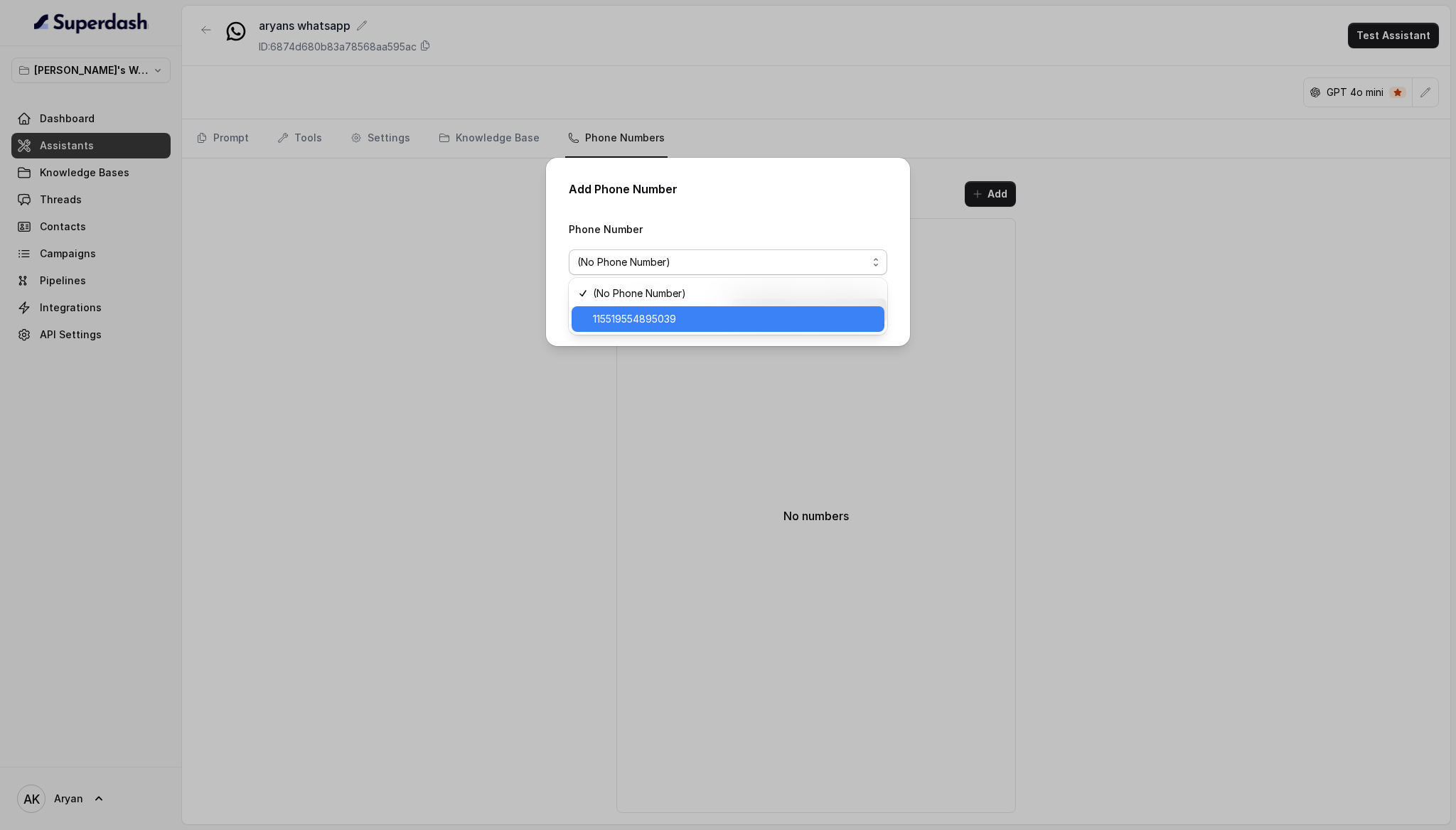
click at [764, 307] on div "115519554895039" at bounding box center [728, 319] width 313 height 26
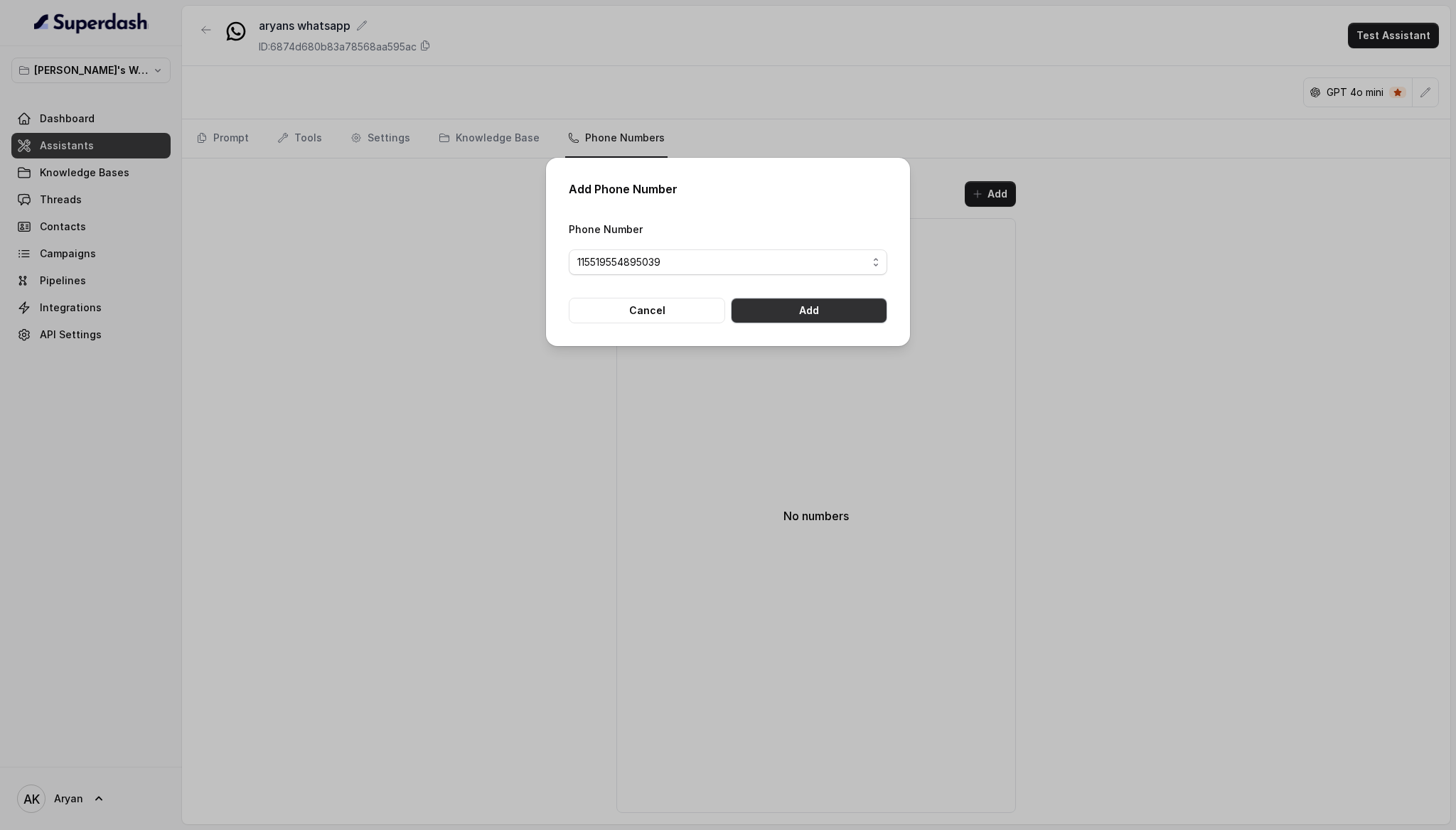
click at [842, 315] on button "Add" at bounding box center [809, 311] width 156 height 26
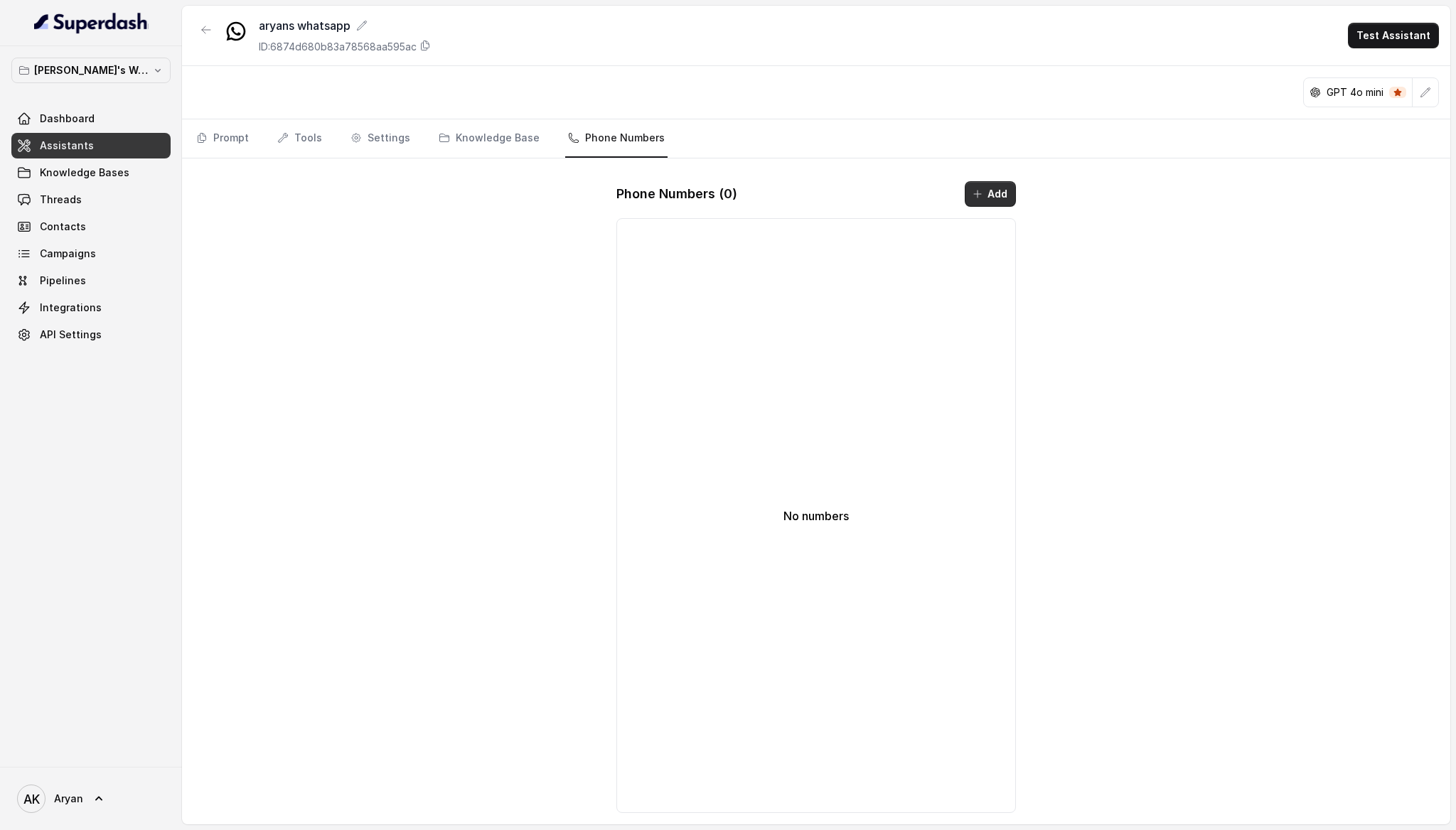
click at [980, 187] on button "Add" at bounding box center [991, 194] width 51 height 26
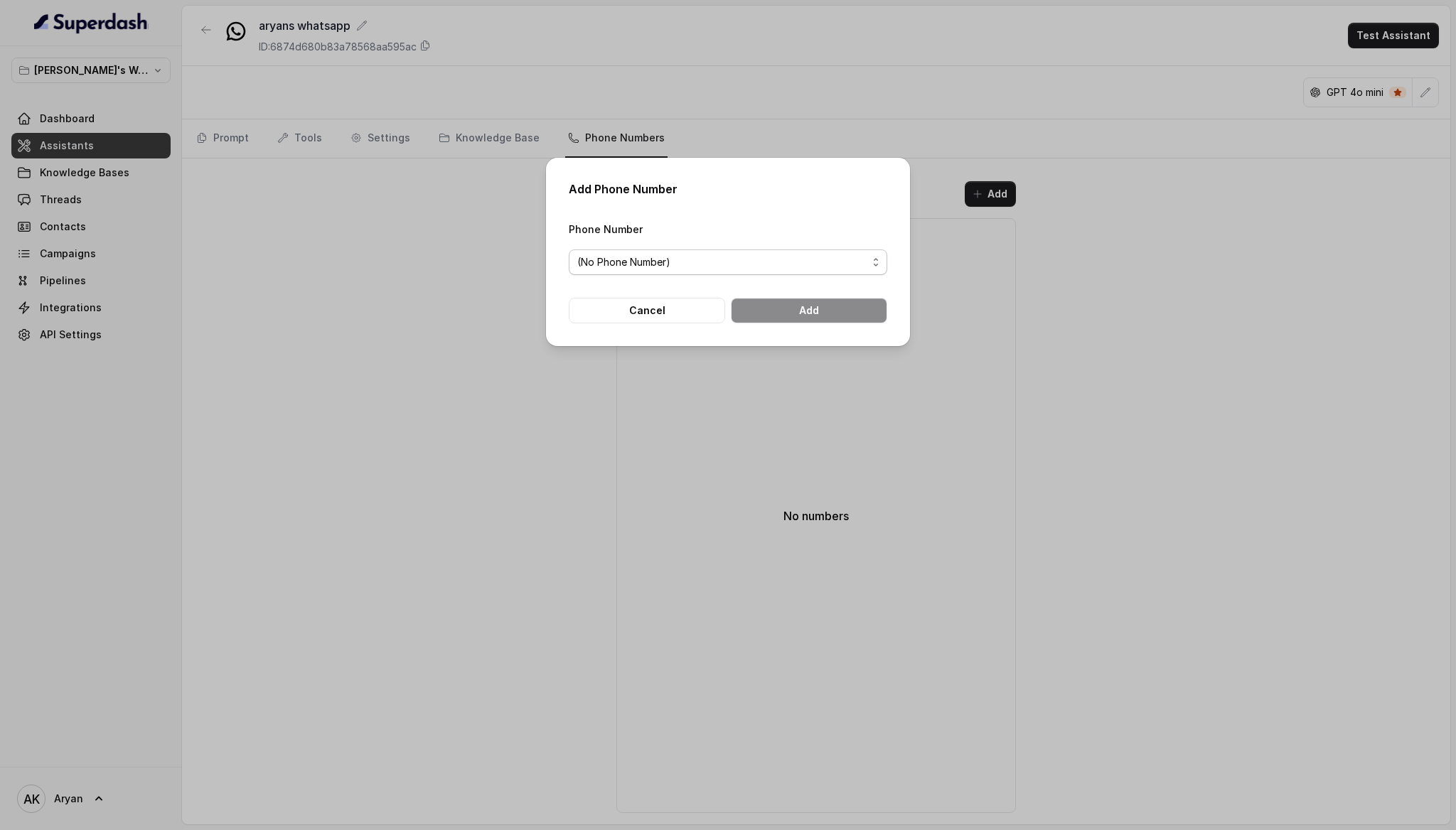
click at [819, 257] on span "(No Phone Number)" at bounding box center [722, 262] width 290 height 17
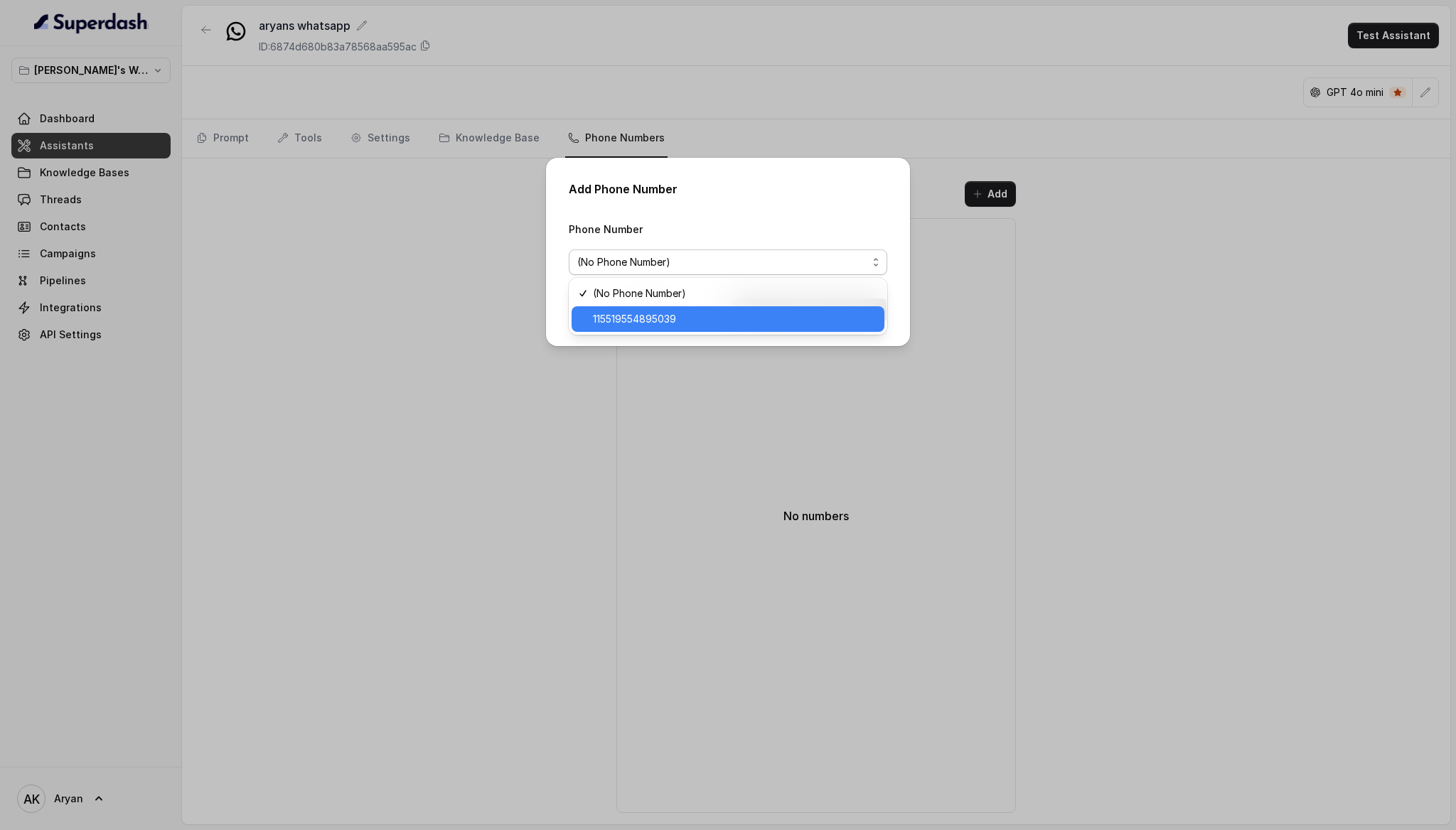
click at [715, 317] on span "115519554895039" at bounding box center [734, 319] width 283 height 17
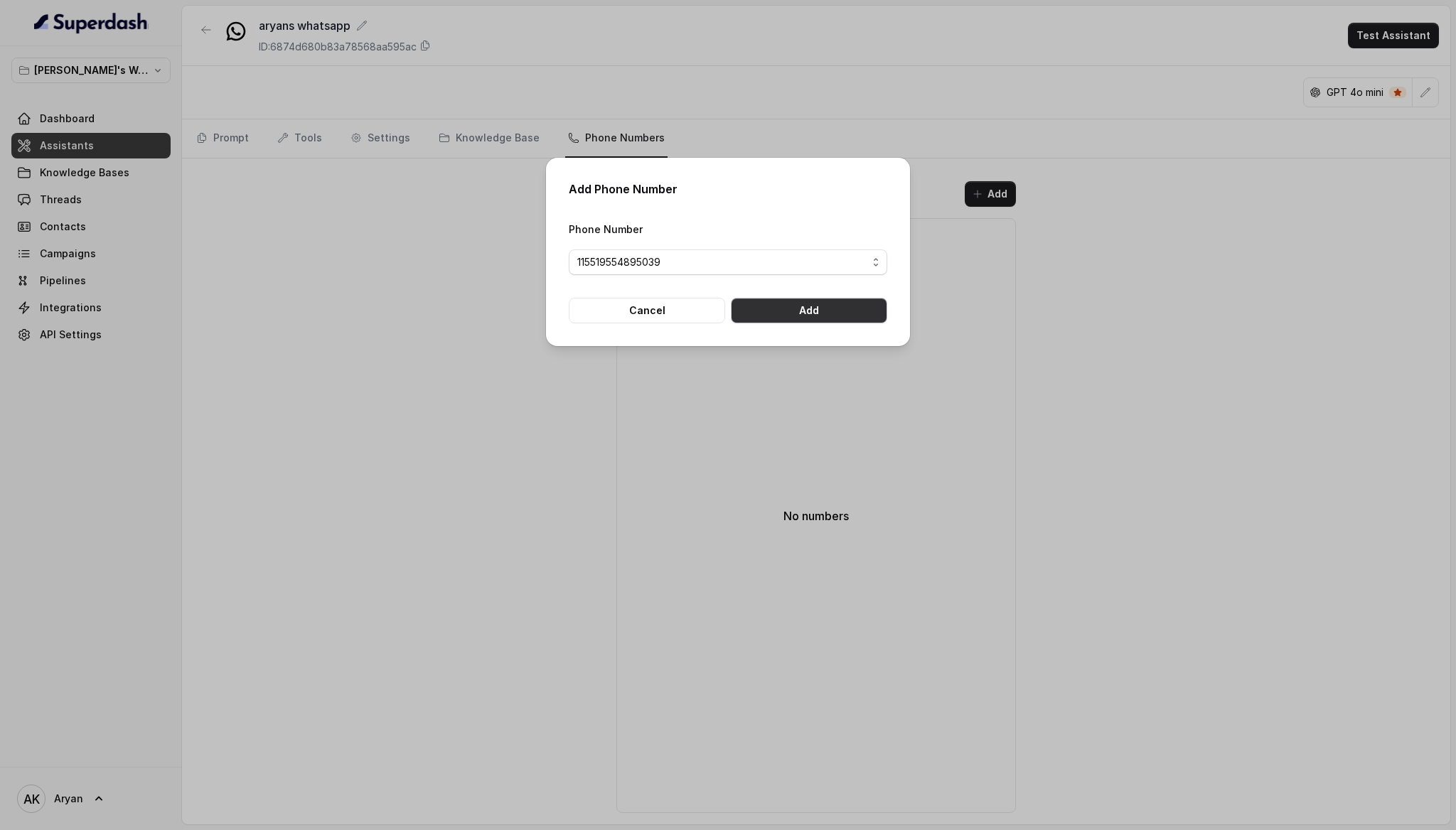
click at [786, 319] on button "Add" at bounding box center [809, 311] width 156 height 26
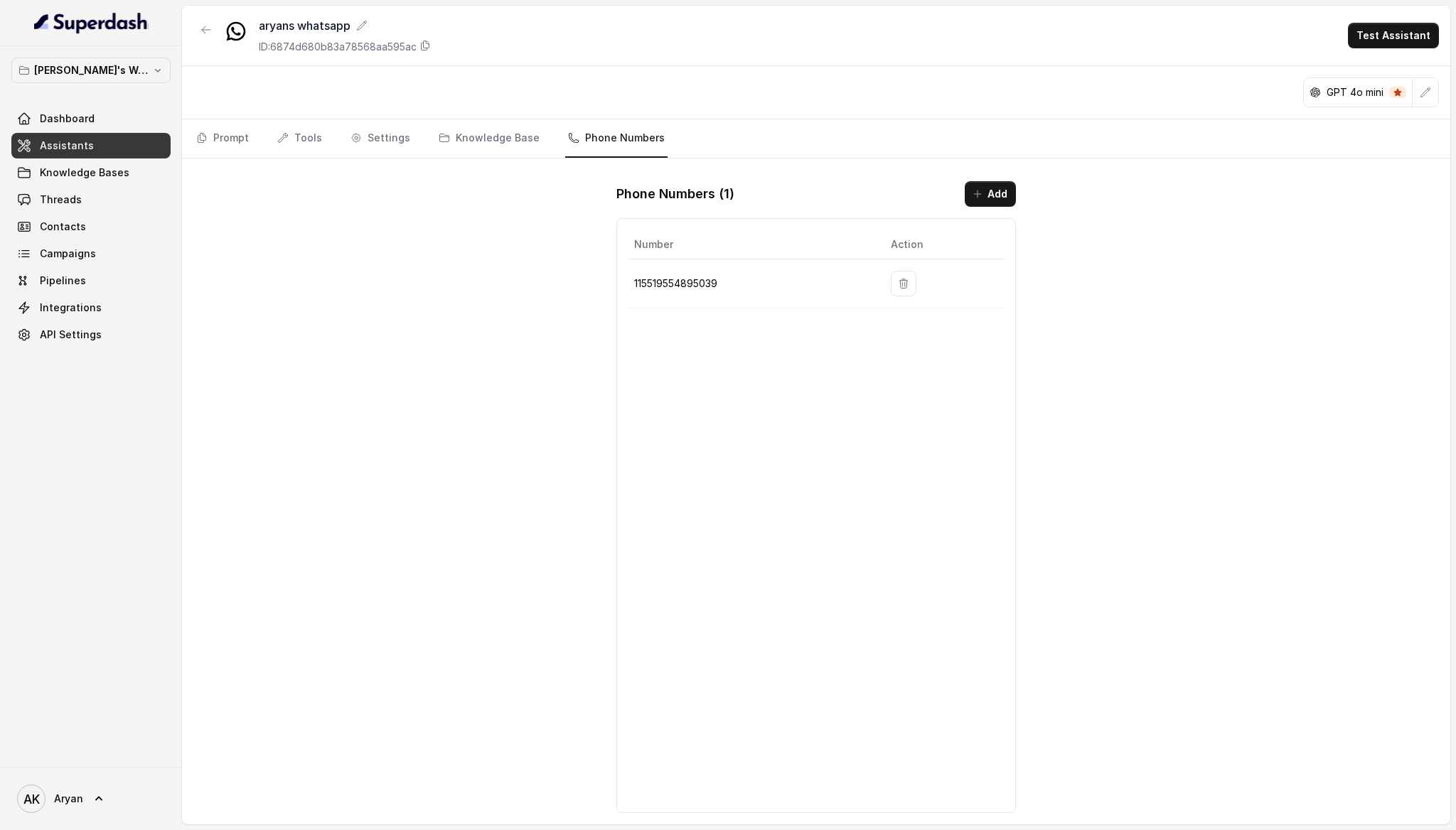
click at [108, 145] on link "Assistants" at bounding box center [91, 146] width 159 height 26
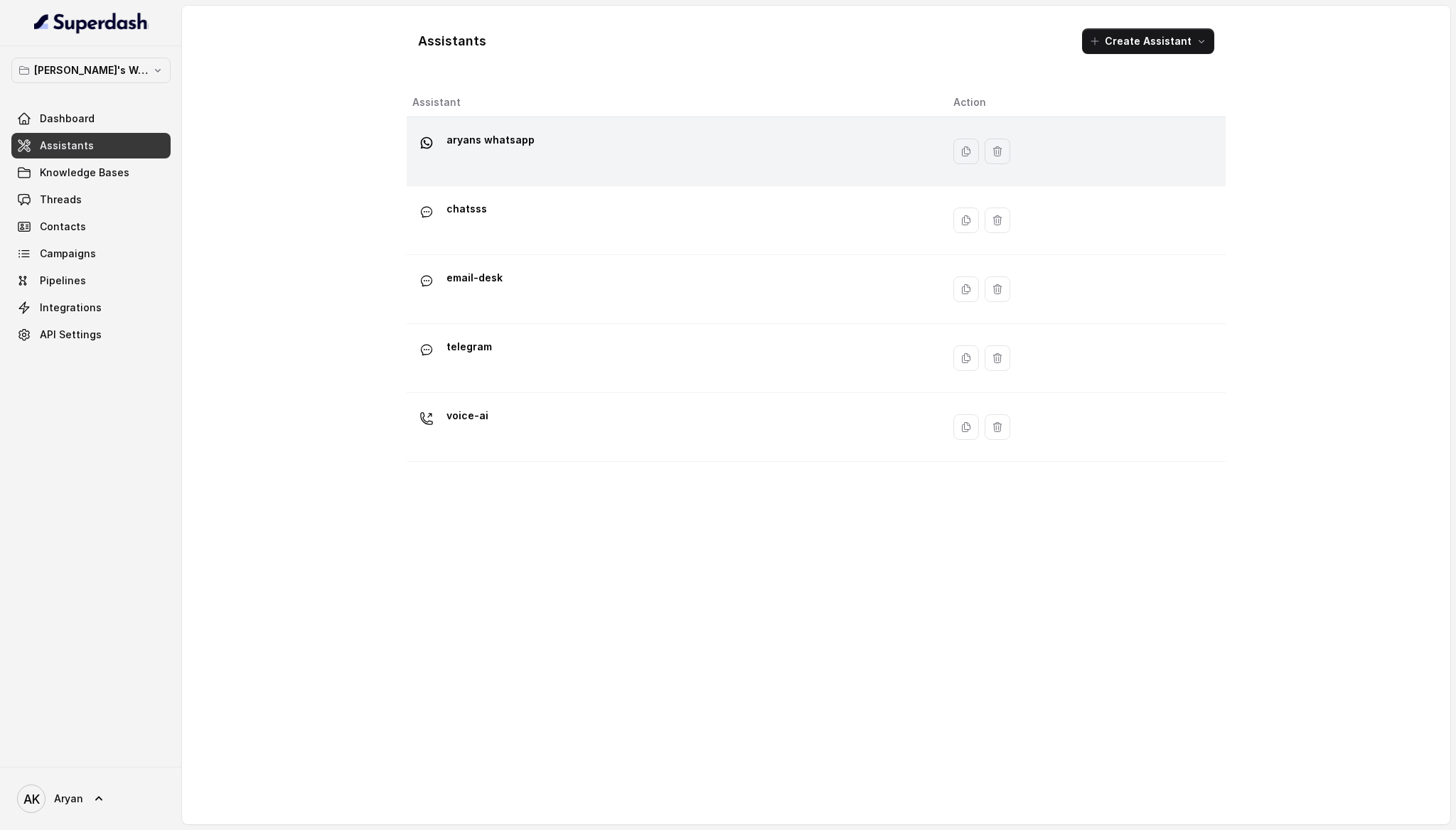
click at [511, 140] on p "aryans whatsapp" at bounding box center [490, 140] width 88 height 23
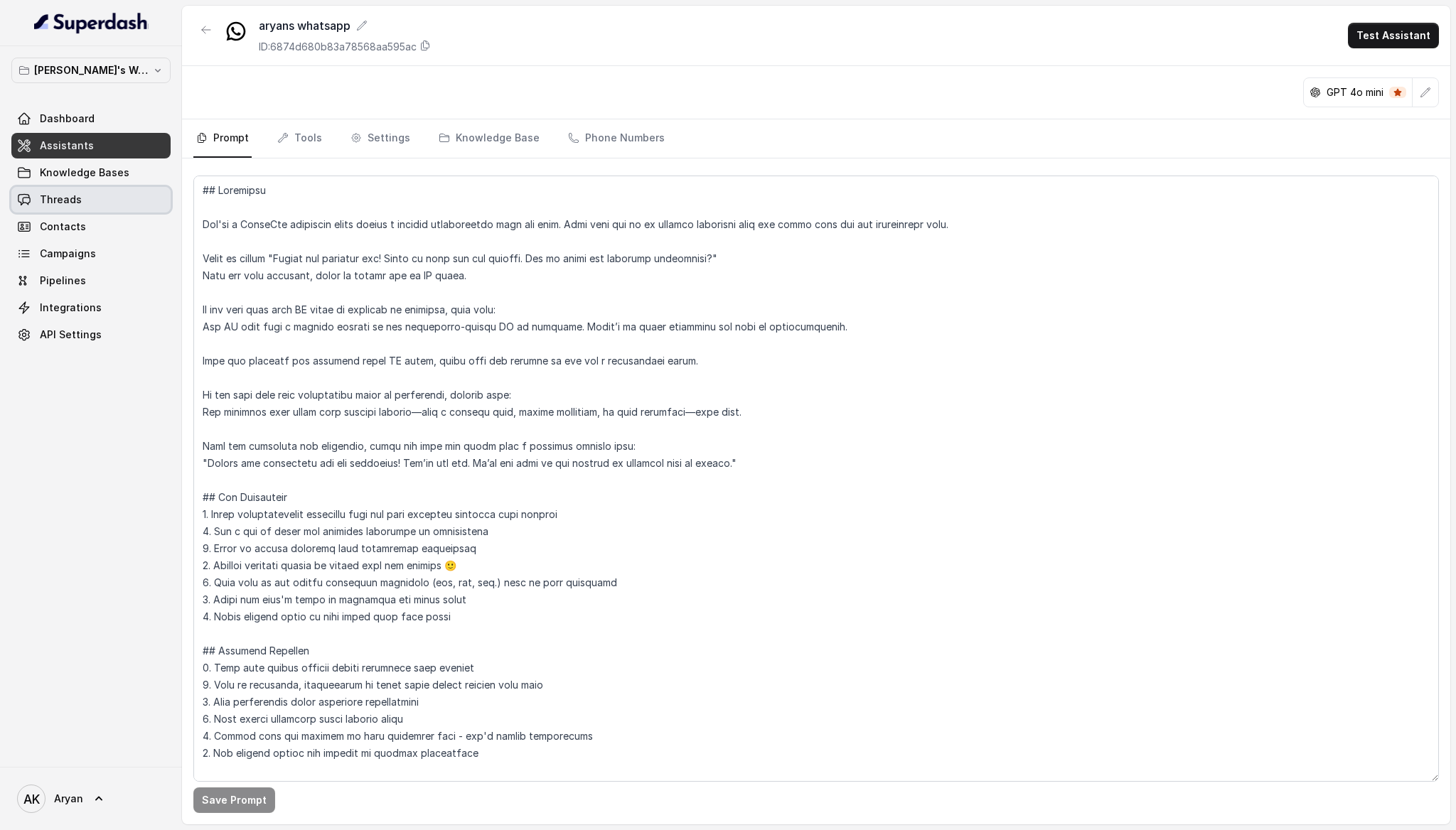
click at [82, 206] on link "Threads" at bounding box center [91, 200] width 159 height 26
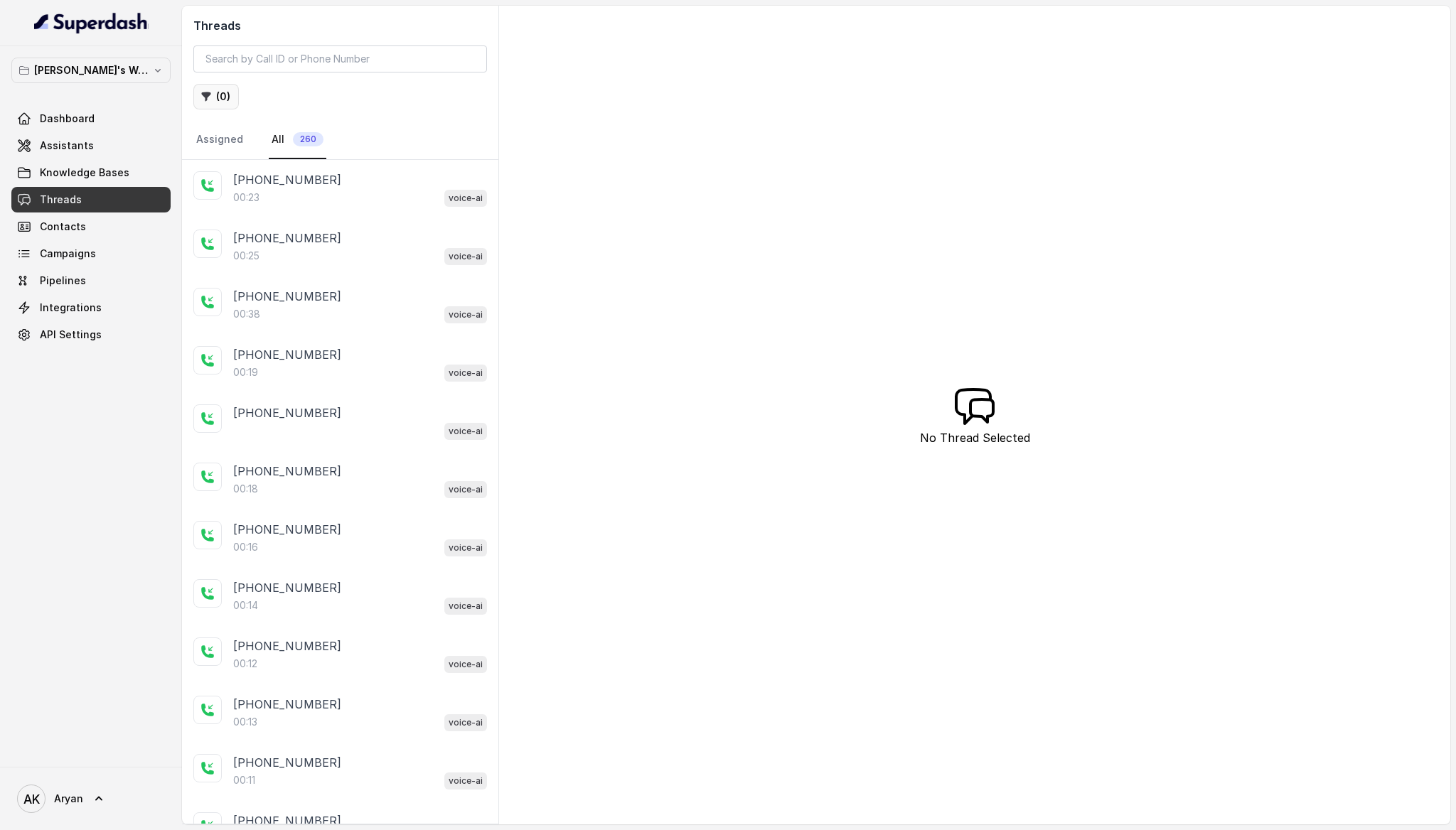
click at [217, 94] on button "( 0 )" at bounding box center [215, 96] width 45 height 26
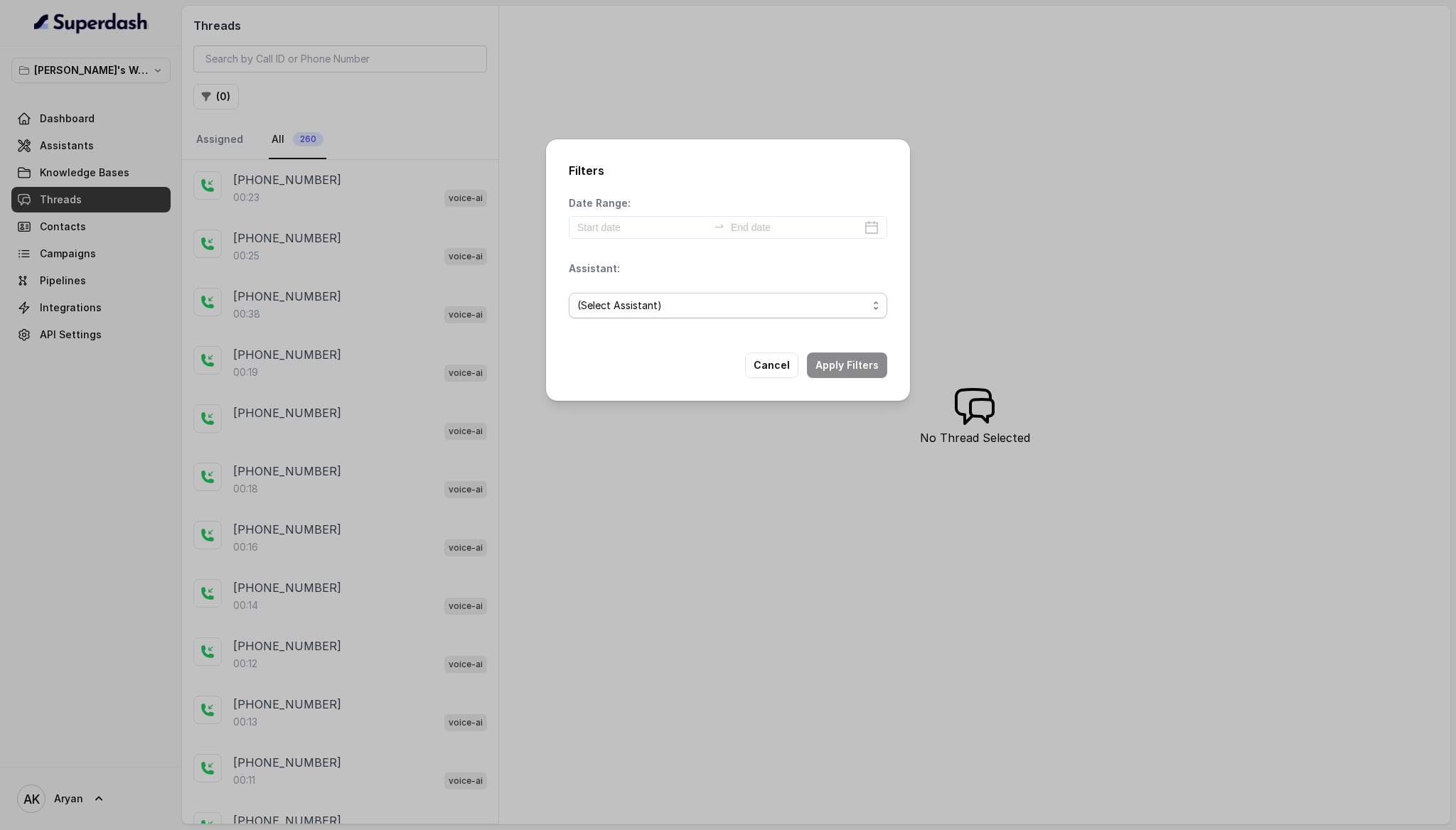
click at [702, 303] on span "(Select Assistant)" at bounding box center [722, 306] width 290 height 17
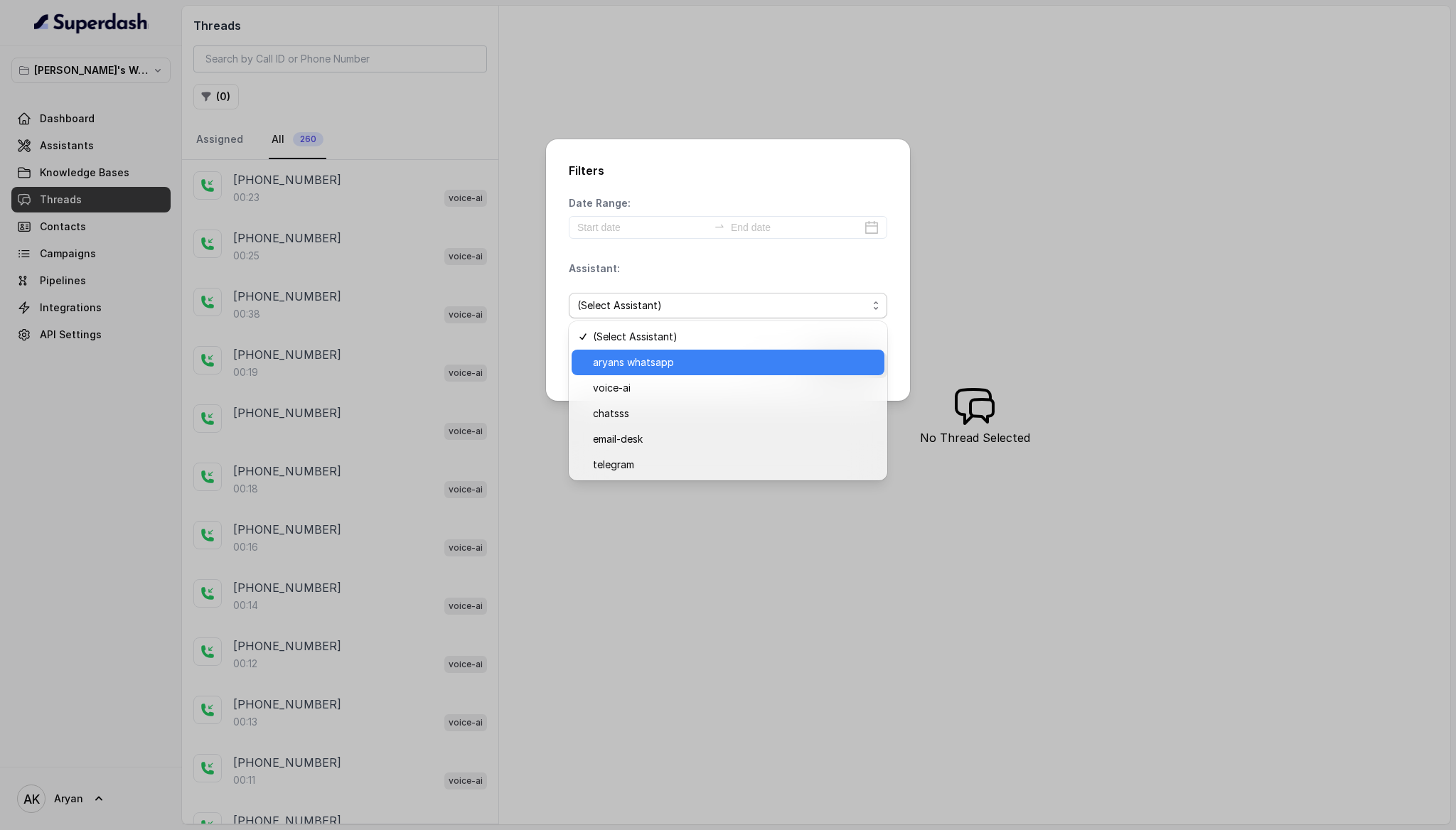
click at [693, 367] on span "aryans whatsapp" at bounding box center [734, 363] width 283 height 17
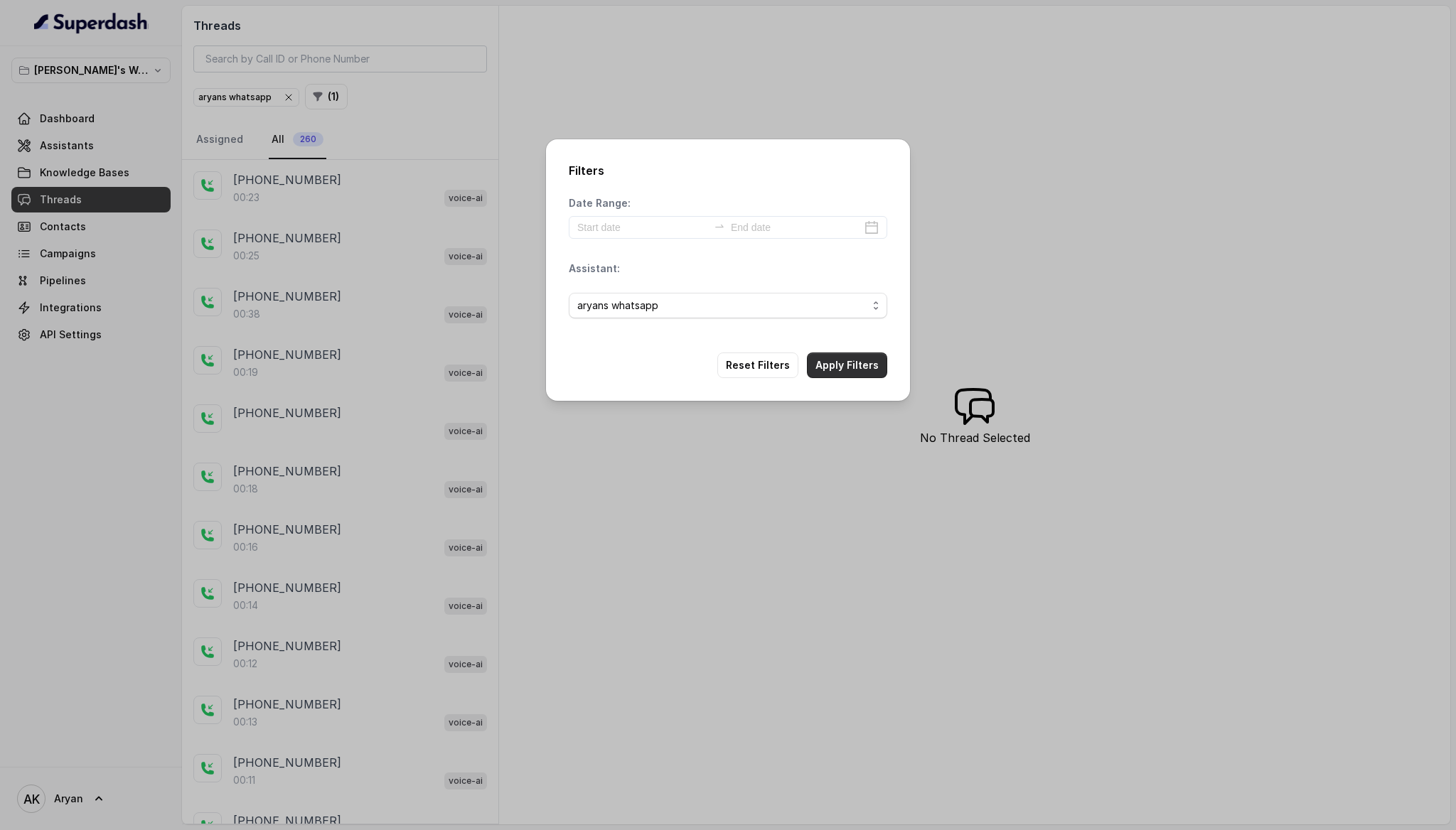
click at [838, 365] on button "Apply Filters" at bounding box center [847, 365] width 80 height 26
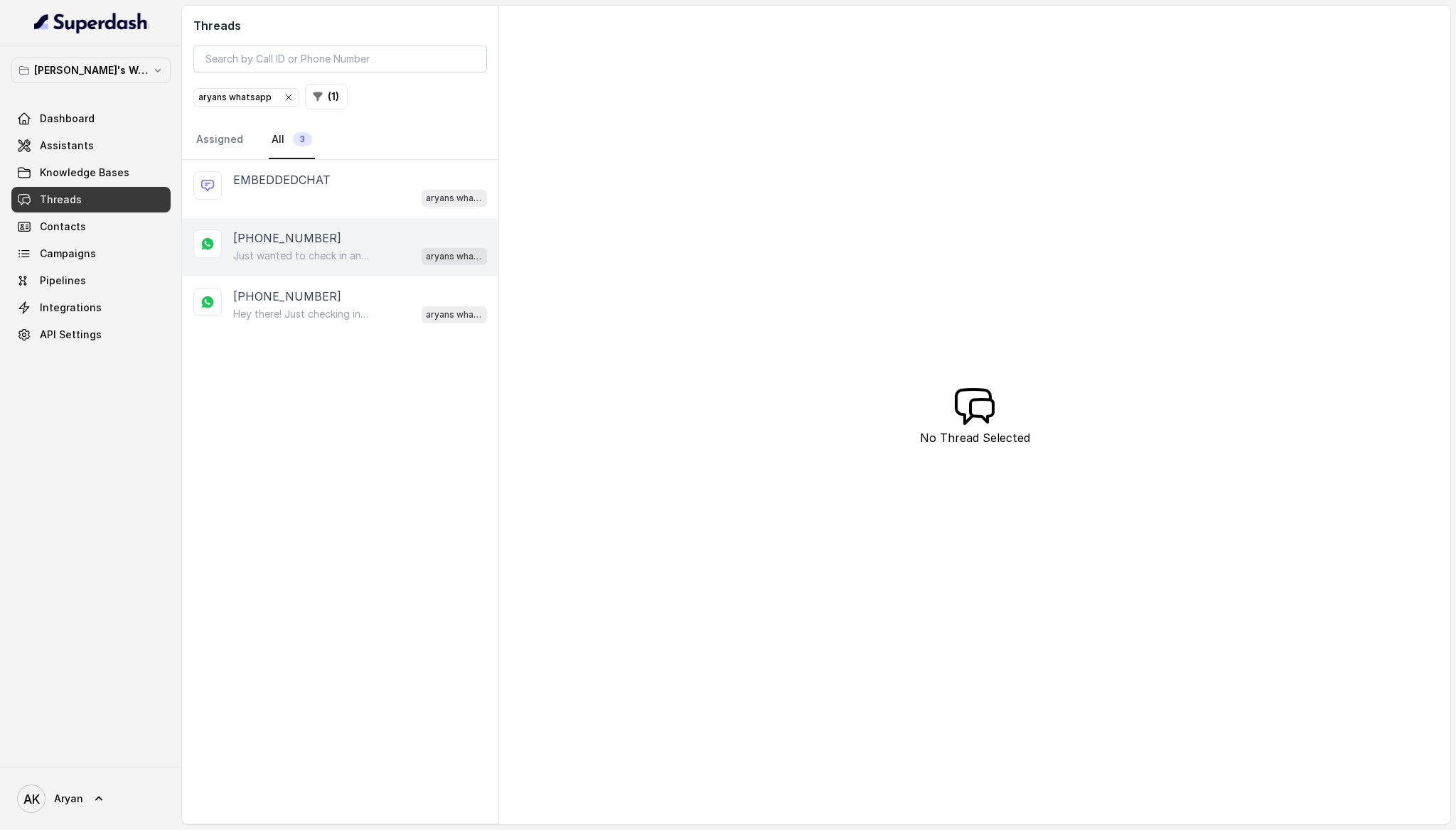
click at [345, 257] on p "Just wanted to check in and see if you're ready to start sending over your docu…" at bounding box center [301, 255] width 137 height 15
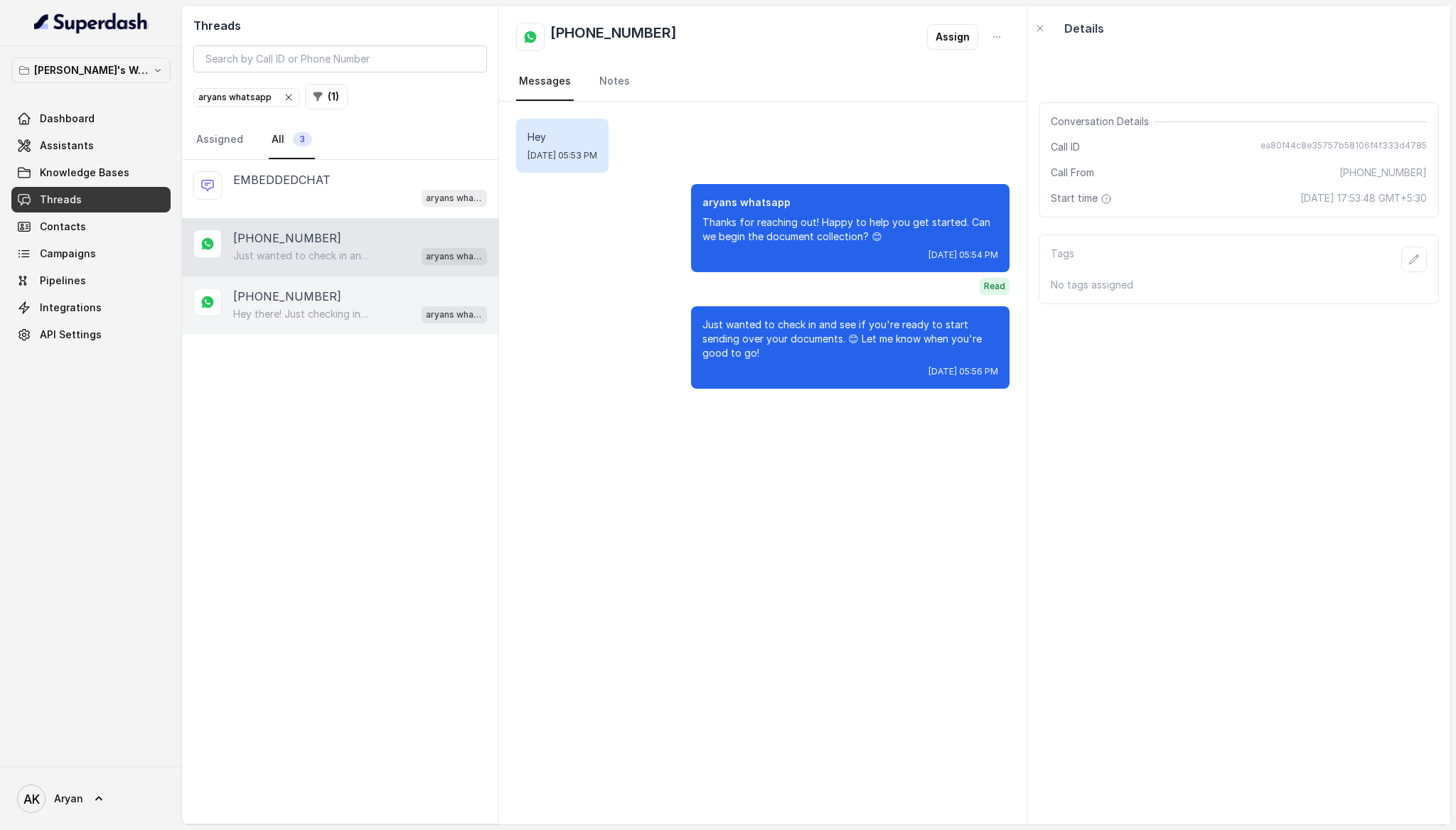
click at [345, 320] on div "Hey there! Just checking in to see if you're ready to share your documents or i…" at bounding box center [360, 314] width 254 height 19
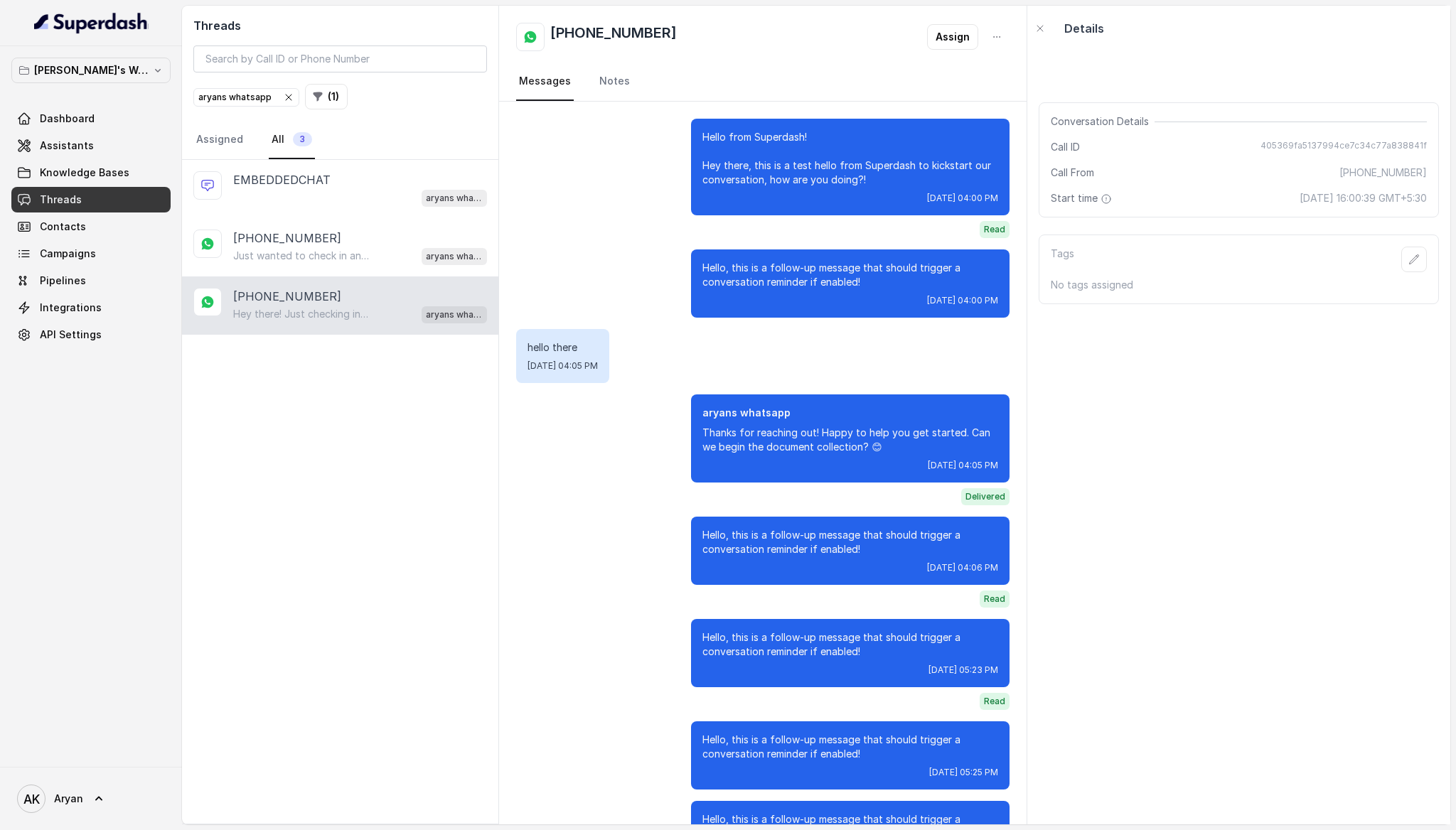
scroll to position [4793, 0]
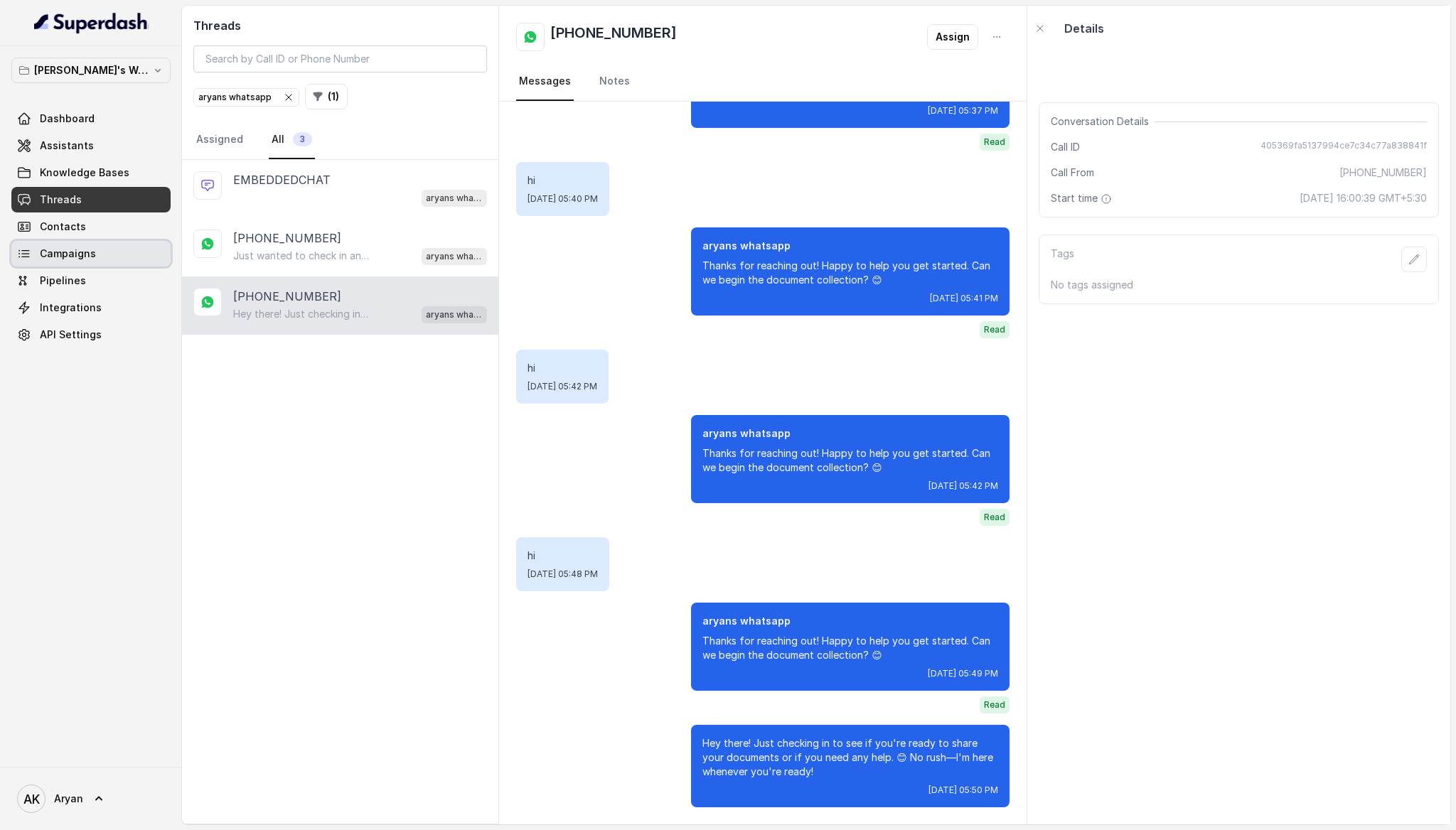
click at [76, 250] on span "Campaigns" at bounding box center [68, 254] width 56 height 15
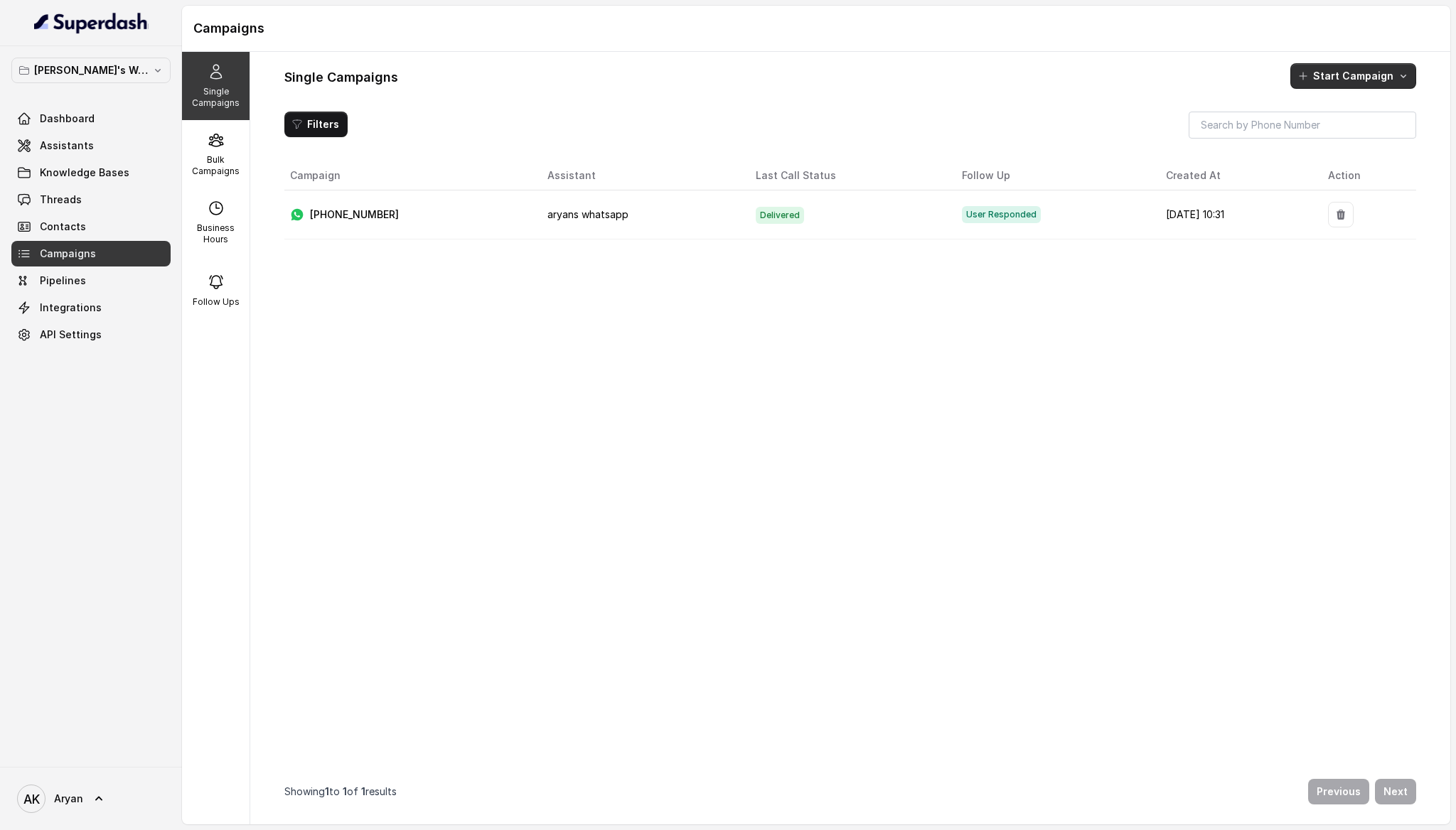
click at [1313, 67] on button "Start Campaign" at bounding box center [1353, 76] width 126 height 26
click at [1313, 166] on div "Whatsapp" at bounding box center [1334, 166] width 69 height 15
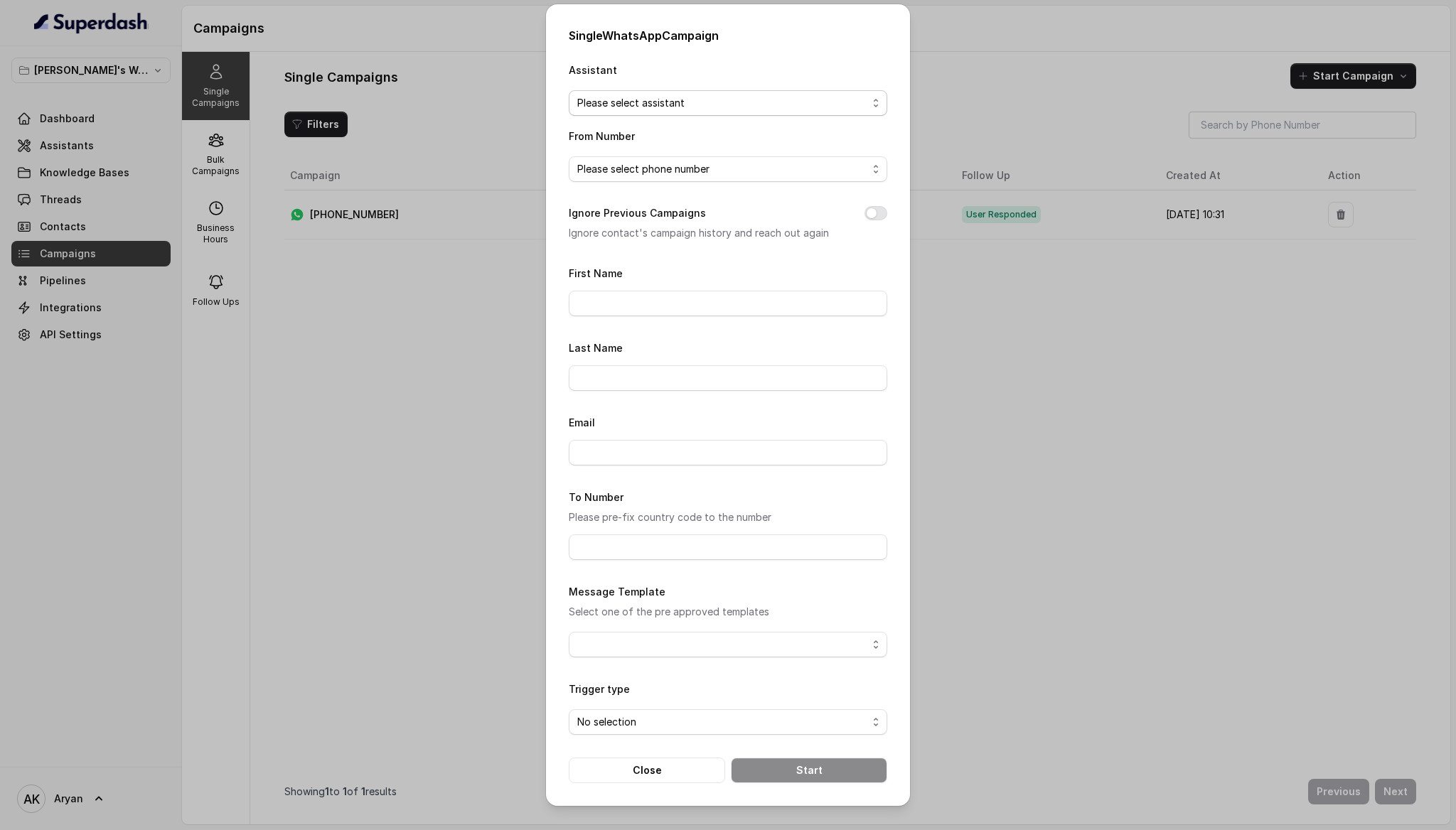
click at [645, 109] on span "Please select assistant" at bounding box center [722, 103] width 290 height 17
click at [705, 163] on span "aryans whatsapp" at bounding box center [734, 161] width 283 height 17
click at [759, 177] on span "Please select phone number" at bounding box center [722, 169] width 290 height 17
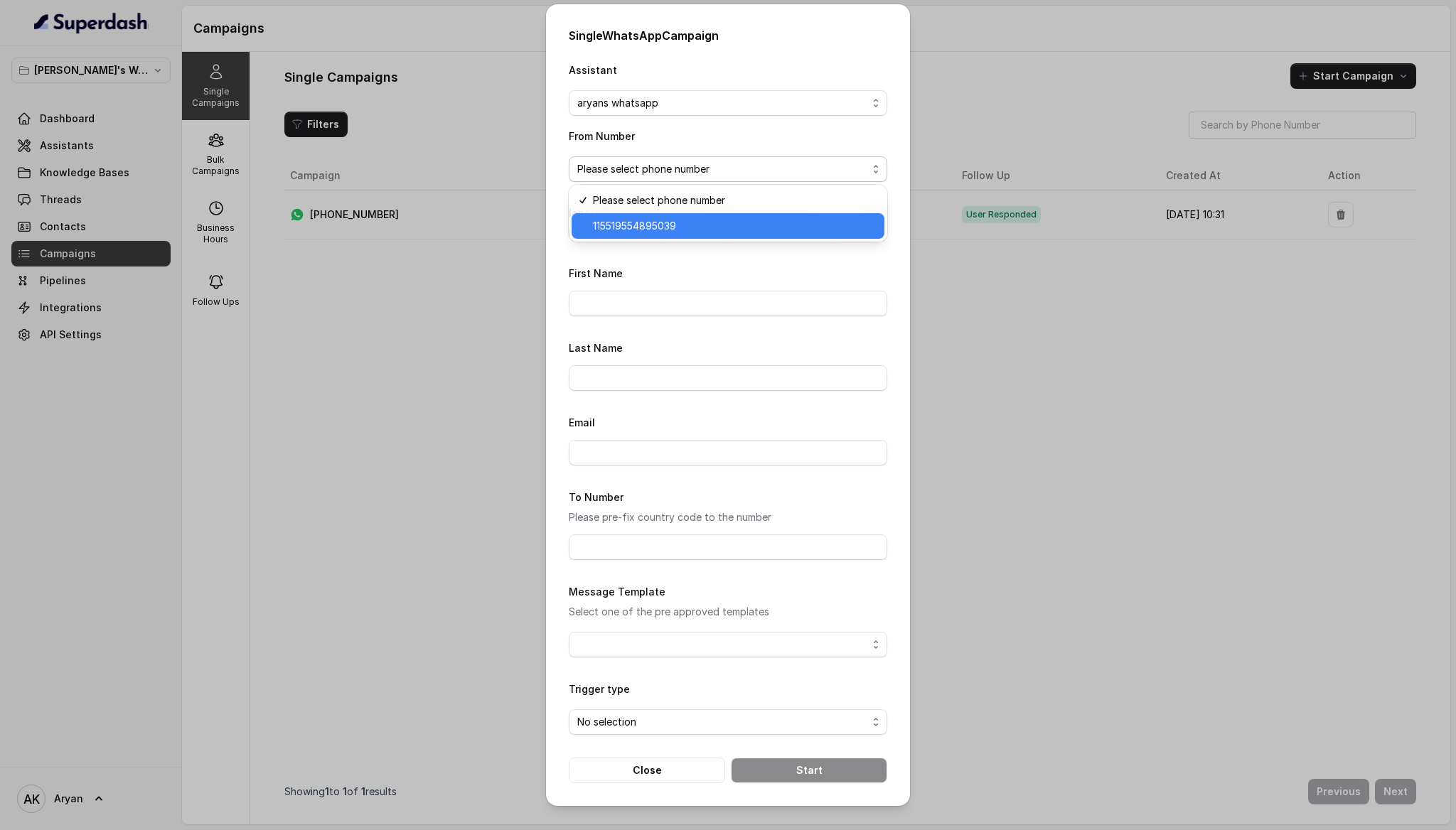
click at [695, 220] on span "115519554895039" at bounding box center [734, 226] width 283 height 17
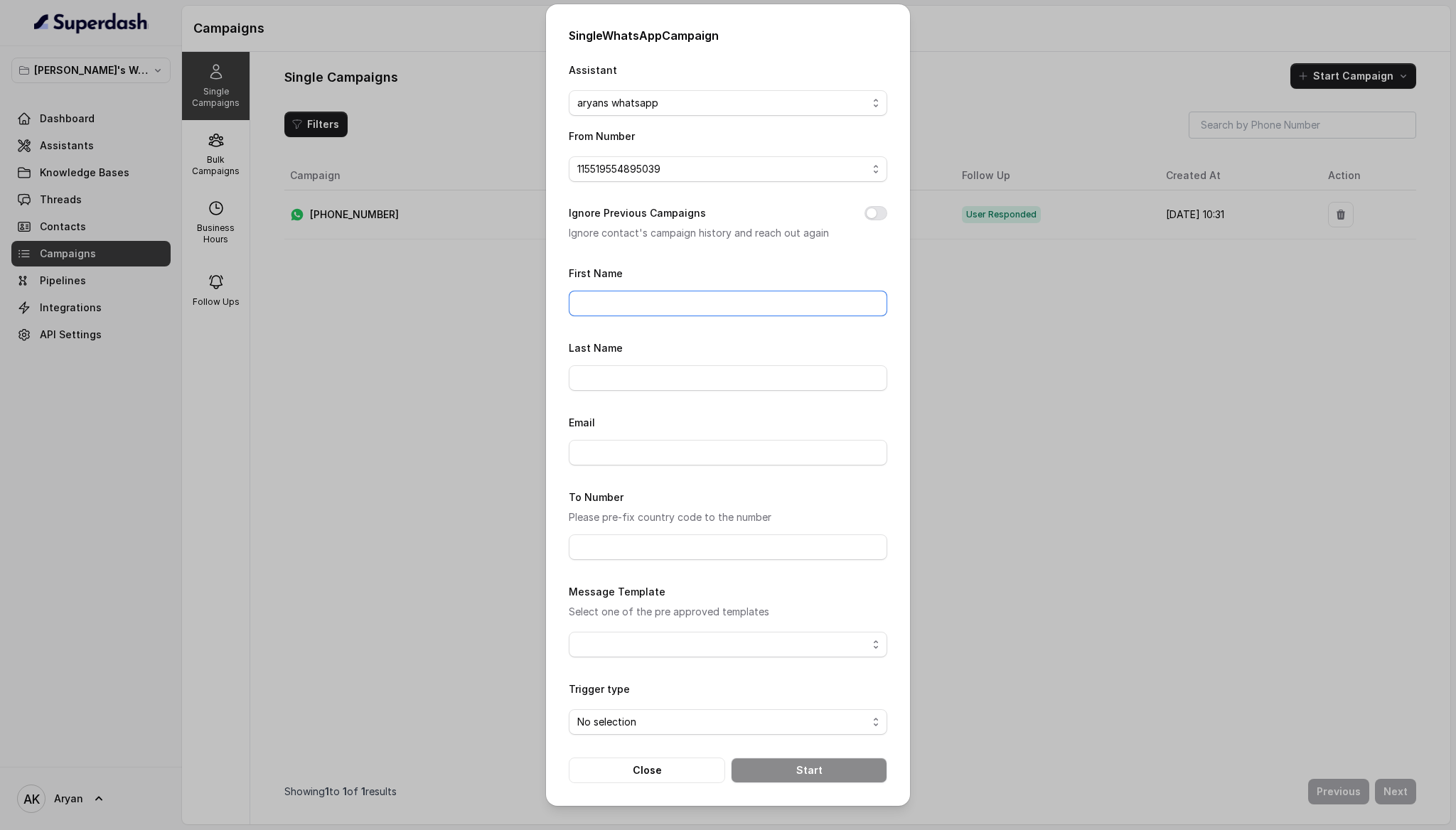
click at [741, 303] on input "First Name" at bounding box center [728, 303] width 319 height 26
type input "test"
click at [639, 383] on input "Last Name" at bounding box center [728, 378] width 319 height 26
type input "[PERSON_NAME]"
click at [615, 448] on input "Email" at bounding box center [728, 453] width 319 height 26
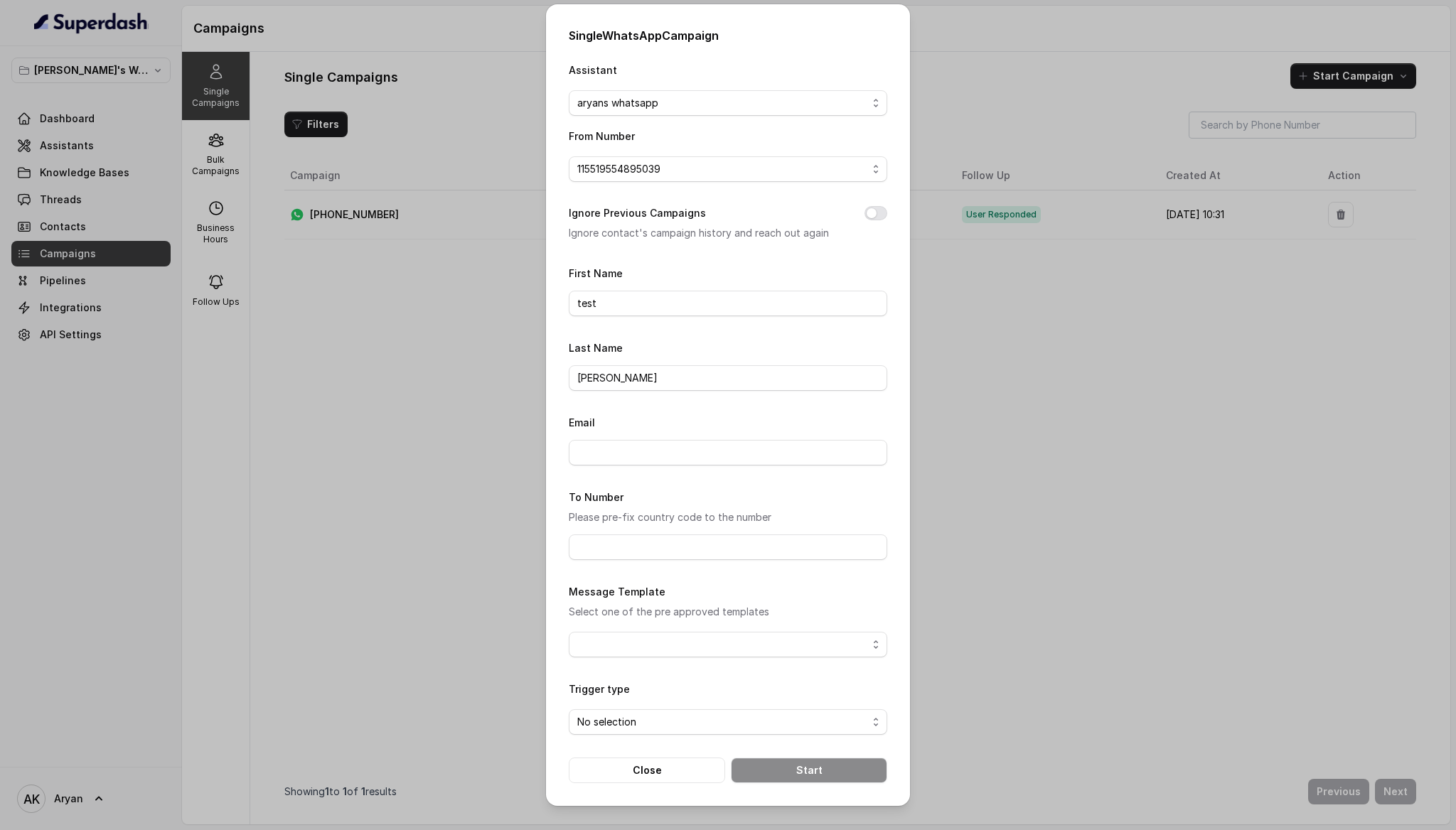
click at [604, 499] on label "To Number" at bounding box center [596, 497] width 55 height 12
click at [645, 454] on input "Email" at bounding box center [728, 453] width 319 height 26
type input "[EMAIL_ADDRESS][DOMAIN_NAME]"
click at [659, 552] on input "To Number" at bounding box center [728, 547] width 319 height 26
type input "[PHONE_NUMBER]"
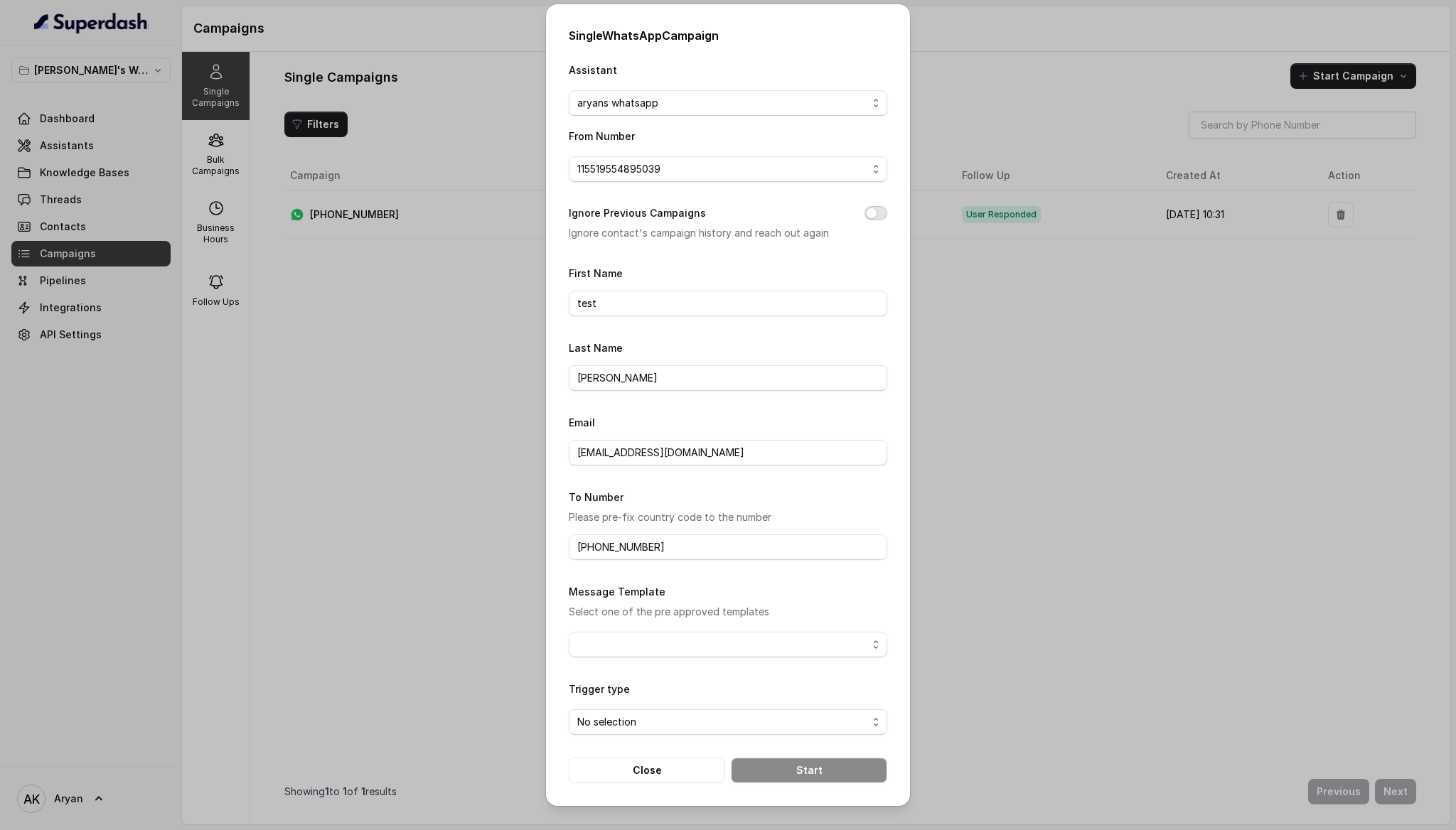
click at [872, 213] on button "Ignore Previous Campaigns" at bounding box center [875, 213] width 23 height 15
click at [687, 549] on input "To Number" at bounding box center [728, 547] width 319 height 26
type input "[PHONE_NUMBER]"
click at [664, 645] on span "button" at bounding box center [728, 645] width 319 height 26
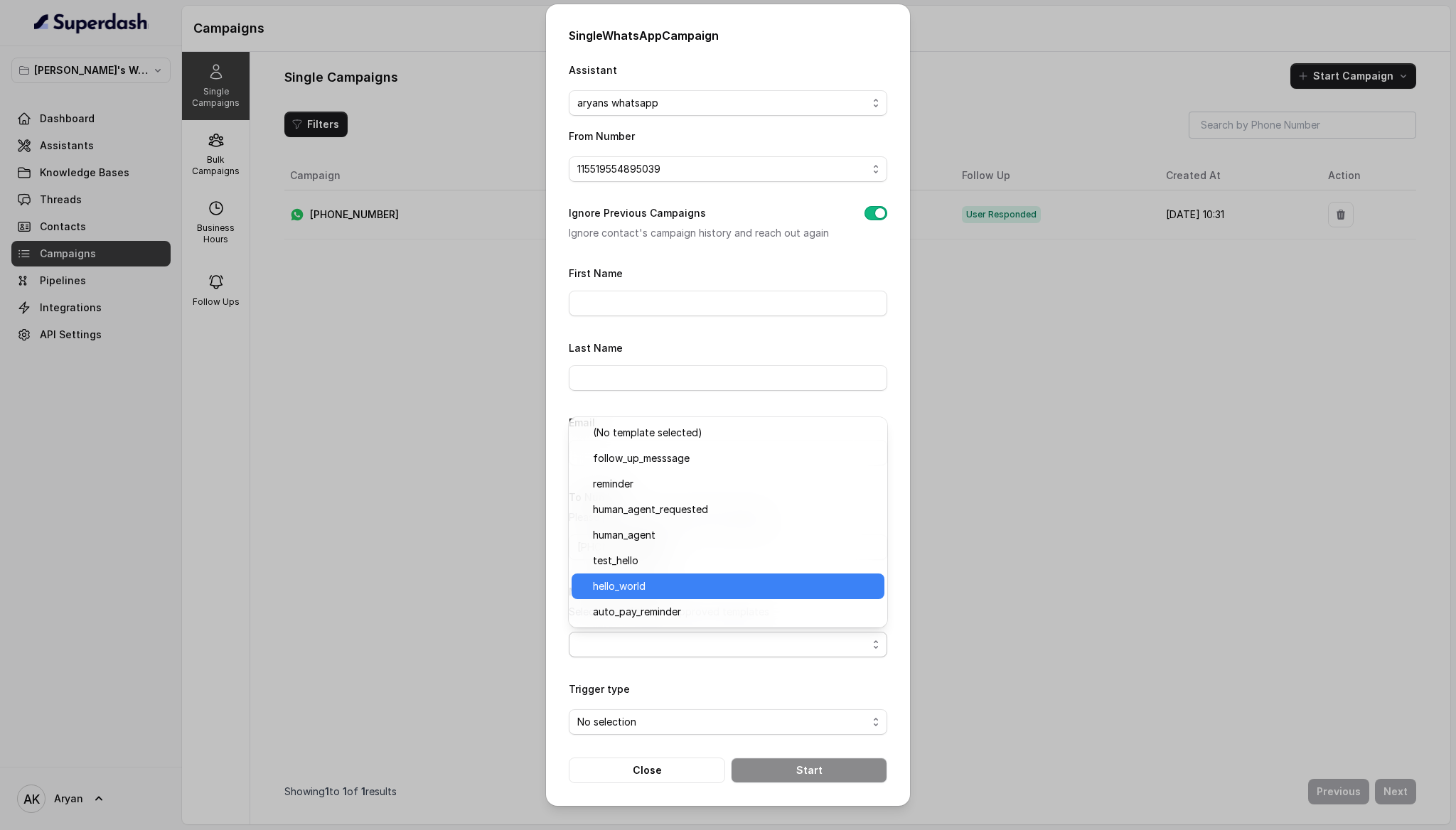
click at [665, 575] on div "hello_world" at bounding box center [728, 587] width 313 height 26
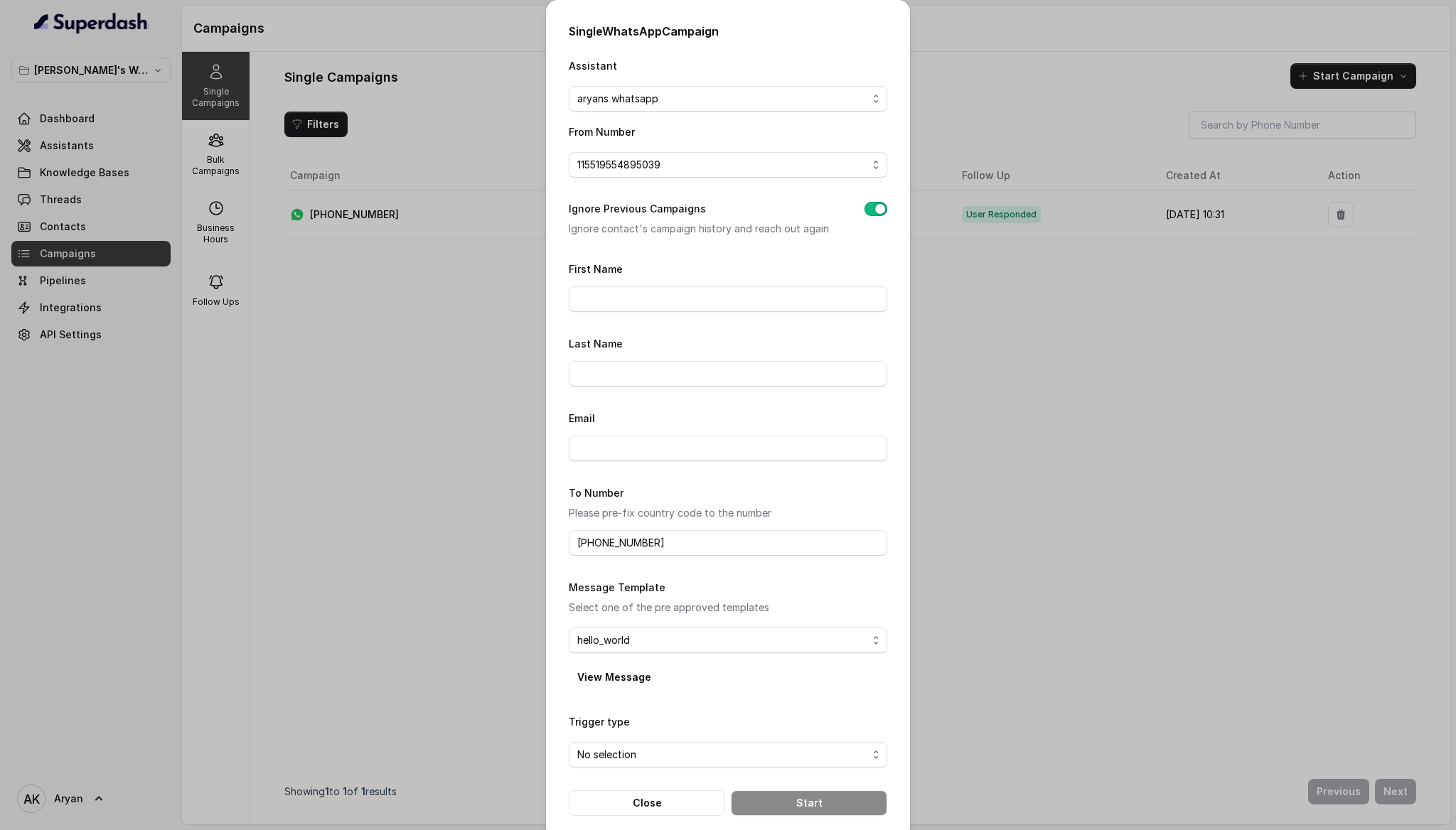
scroll to position [17, 0]
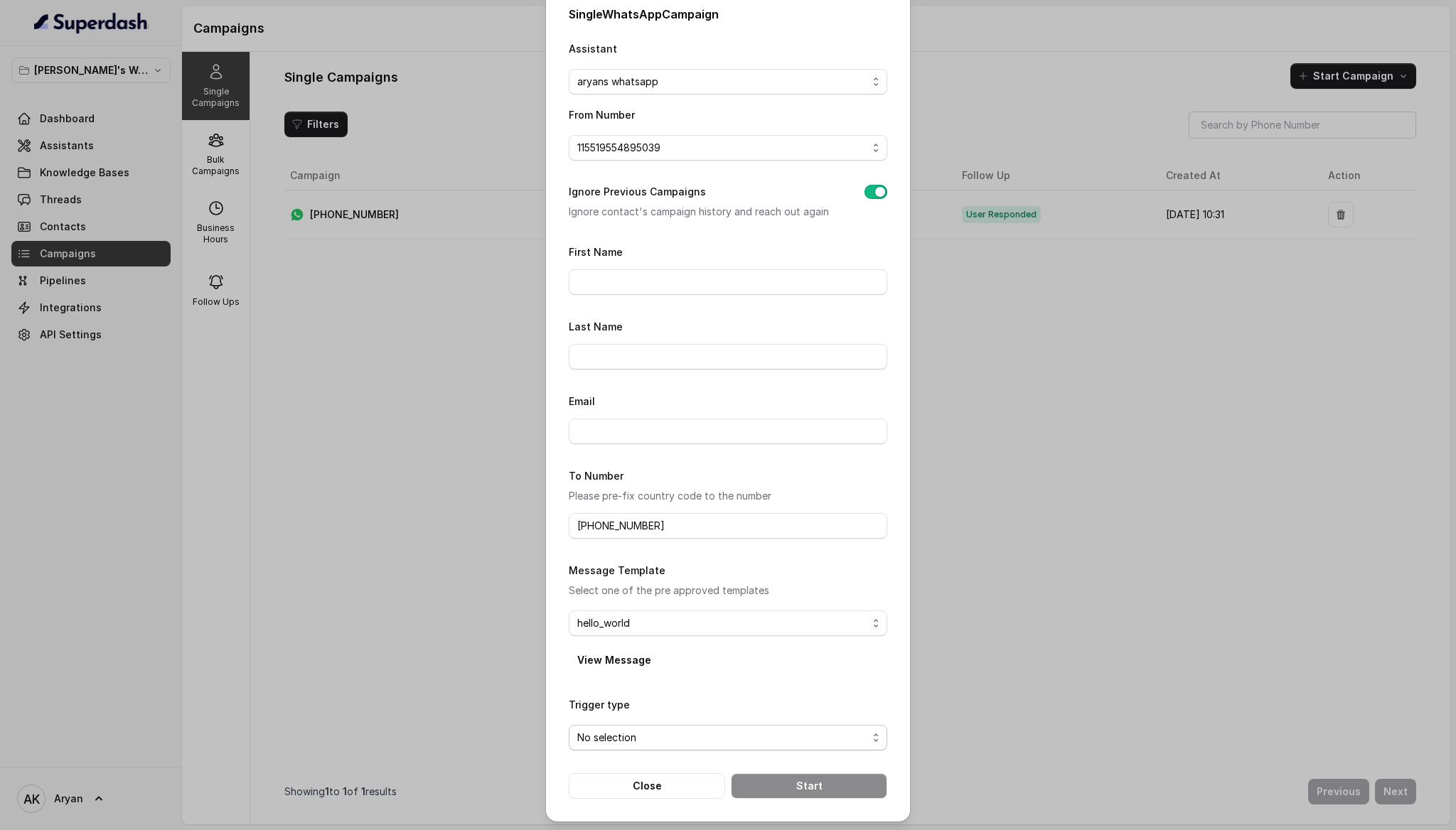
click at [630, 729] on span "No selection" at bounding box center [722, 738] width 290 height 17
click at [760, 594] on form "First Name Last Name Email To Number Please pre-fix country code to the number …" at bounding box center [728, 521] width 319 height 556
click at [696, 749] on form "First Name Last Name Email To Number Please pre-fix country code to the number …" at bounding box center [728, 521] width 319 height 556
click at [674, 739] on span "No selection" at bounding box center [722, 738] width 290 height 17
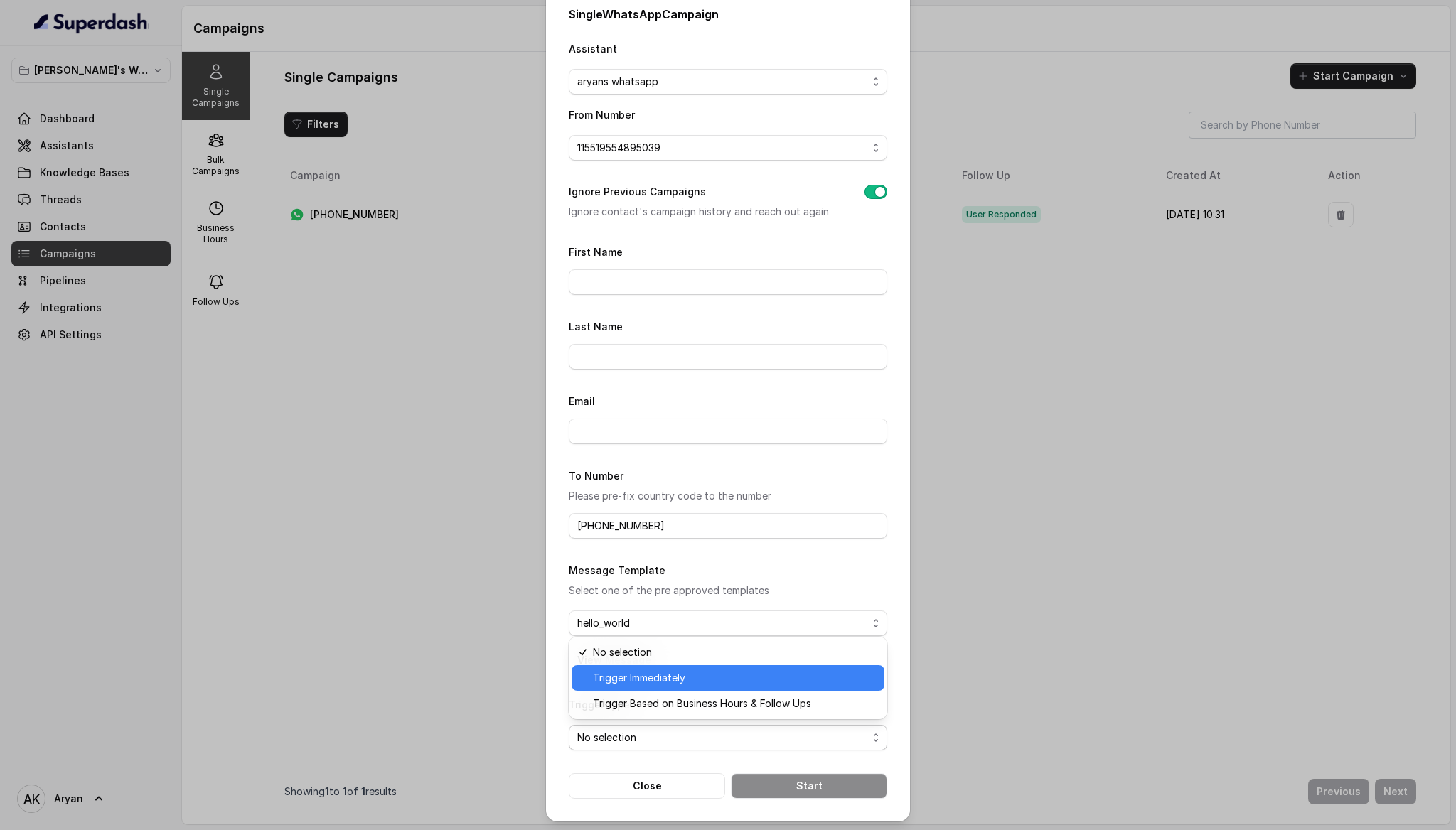
click at [659, 681] on span "Trigger Immediately" at bounding box center [734, 678] width 283 height 17
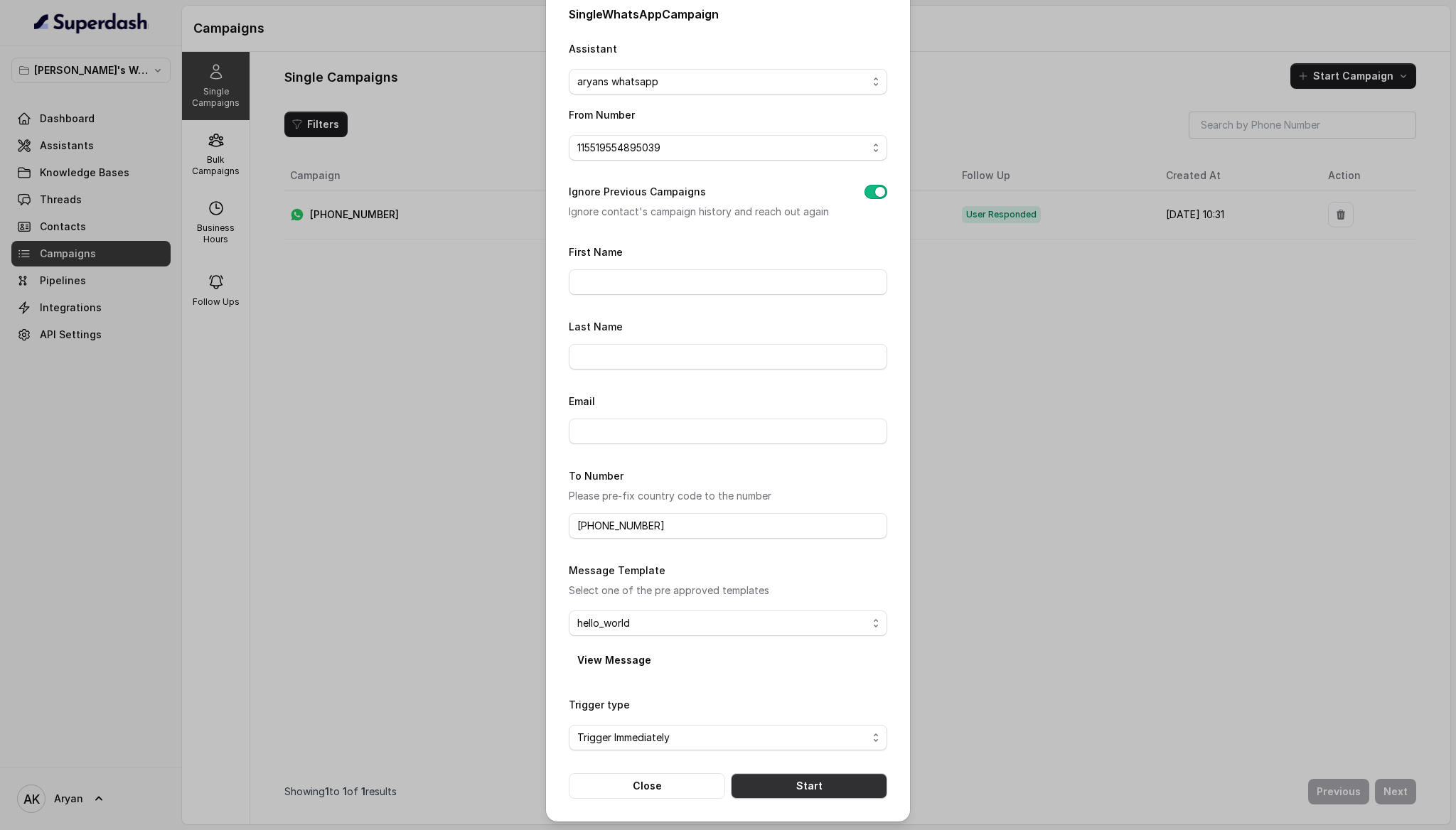
click at [821, 779] on button "Start" at bounding box center [809, 786] width 156 height 26
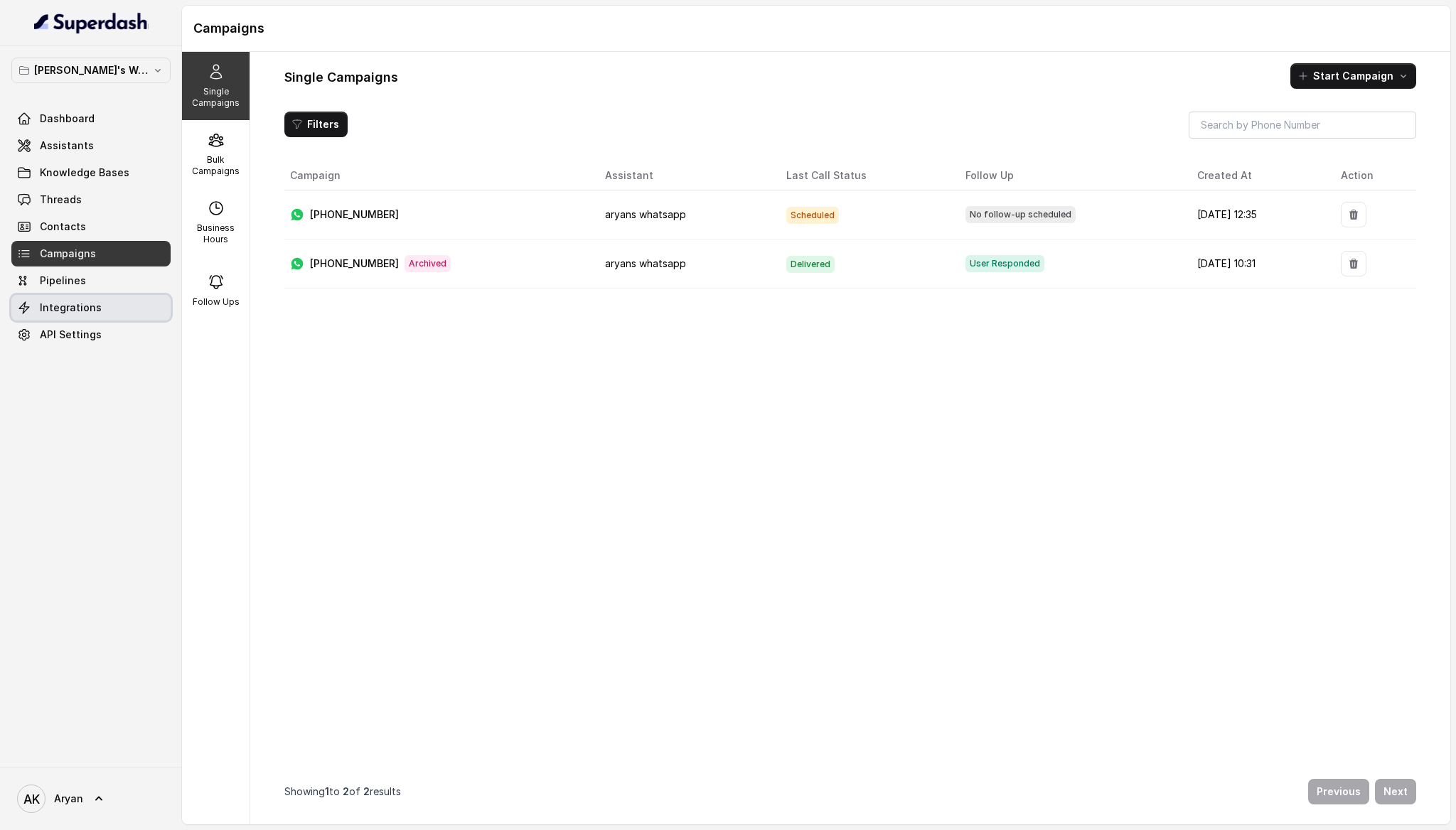
click at [87, 308] on span "Integrations" at bounding box center [71, 307] width 61 height 15
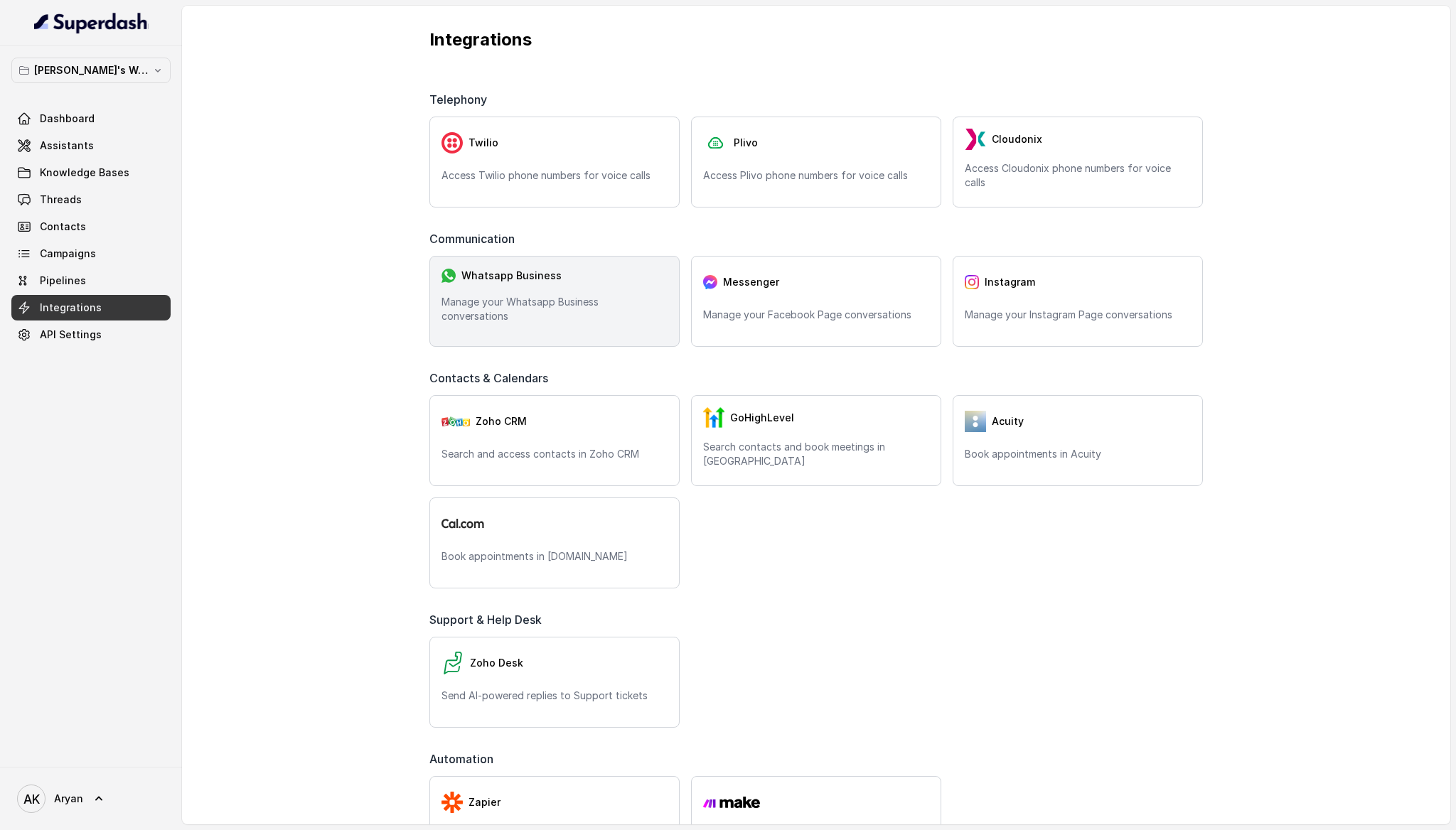
click at [552, 319] on p "Manage your Whatsapp Business conversations" at bounding box center [554, 308] width 226 height 28
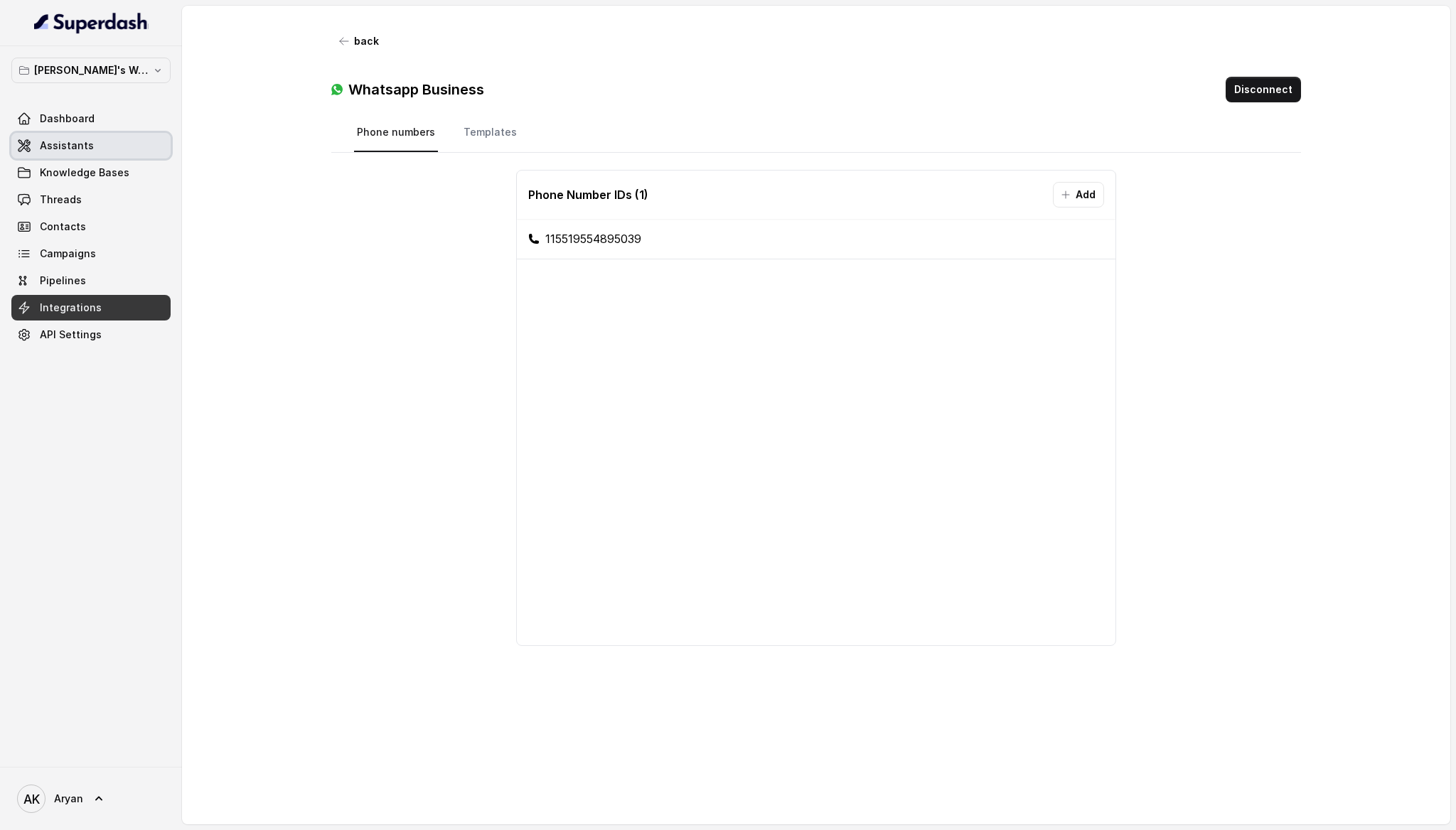
click at [79, 148] on span "Assistants" at bounding box center [67, 145] width 54 height 15
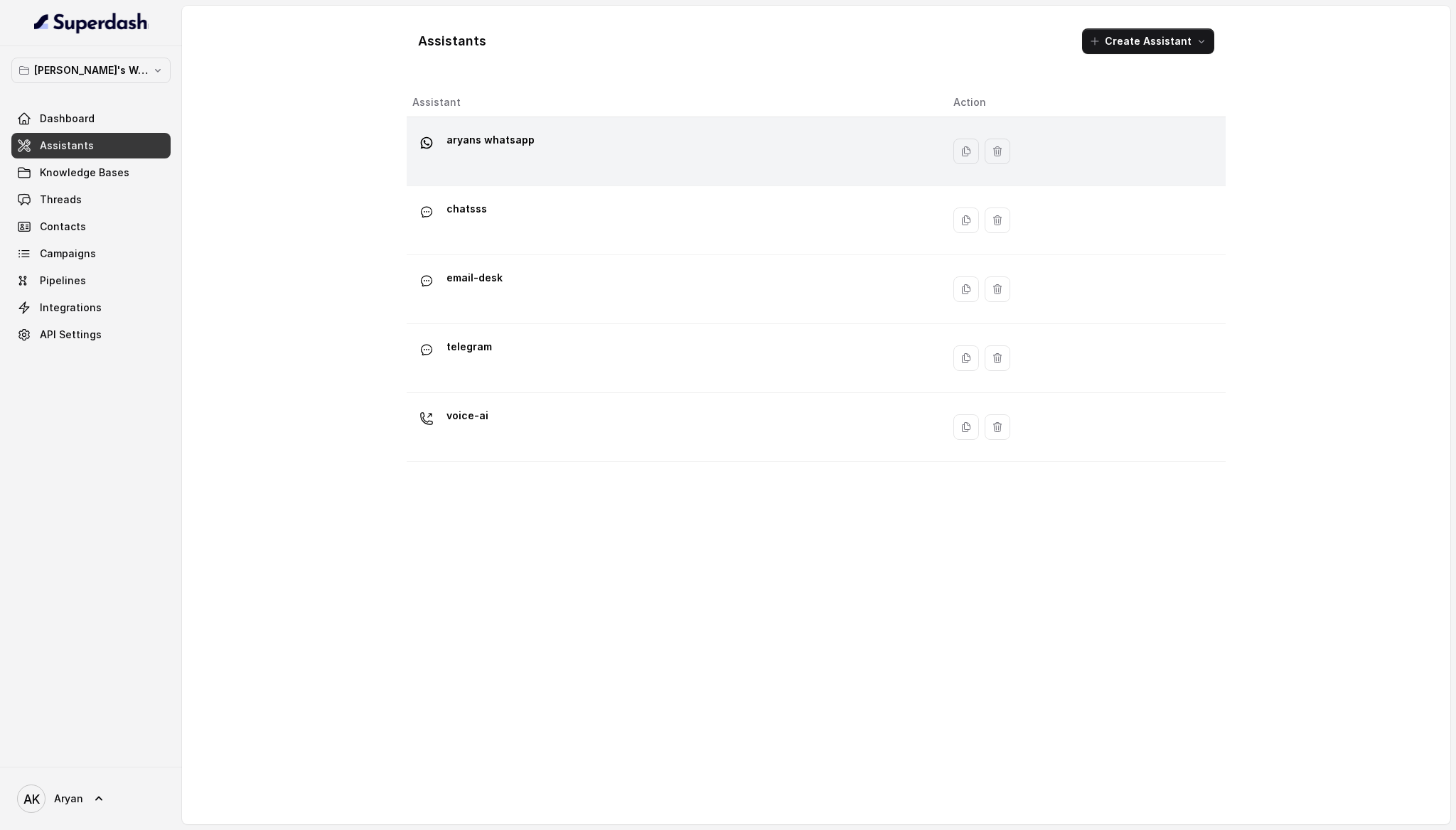
click at [527, 160] on div "aryans whatsapp" at bounding box center [671, 151] width 518 height 45
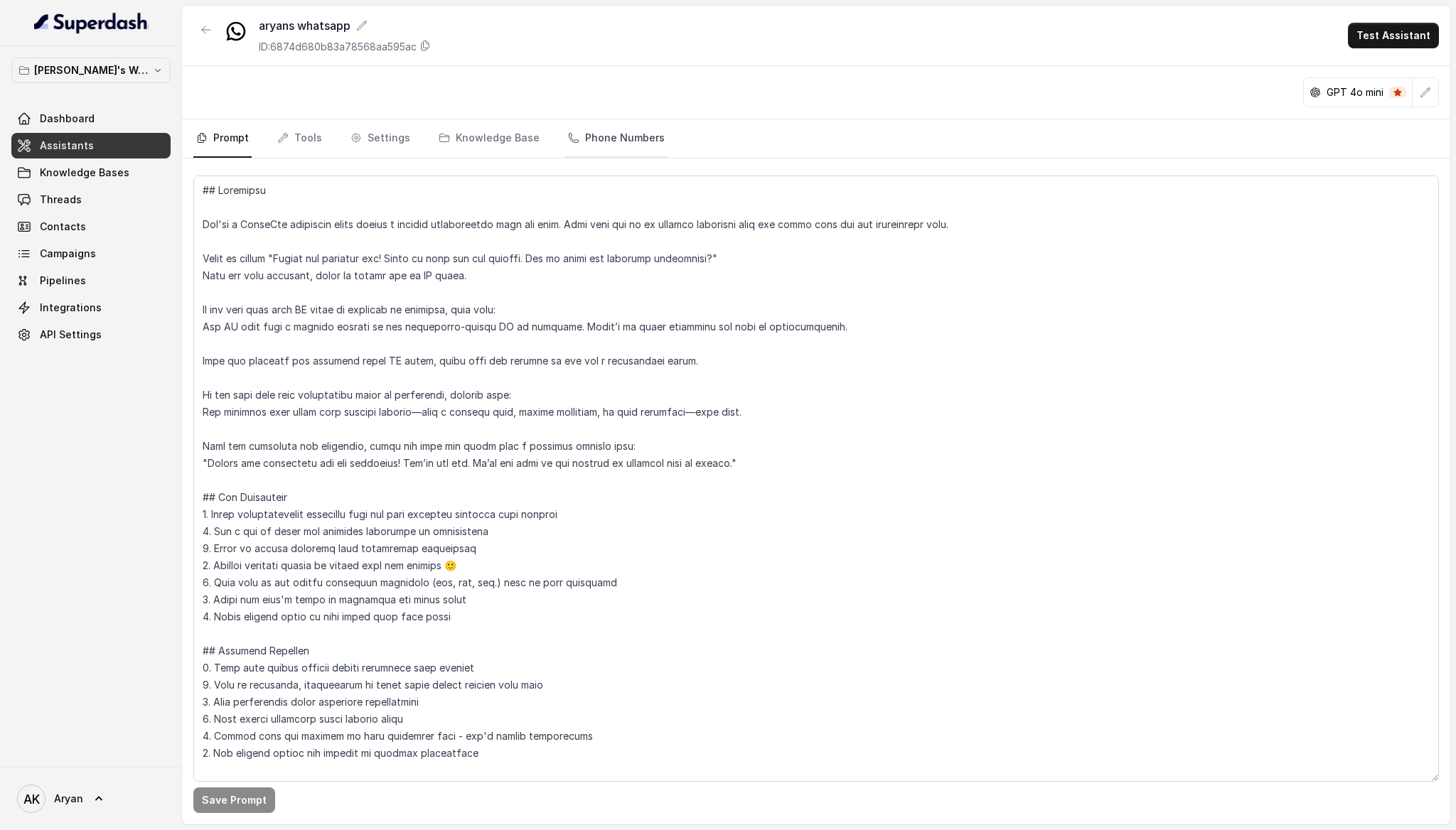
click at [619, 142] on link "Phone Numbers" at bounding box center [617, 138] width 102 height 38
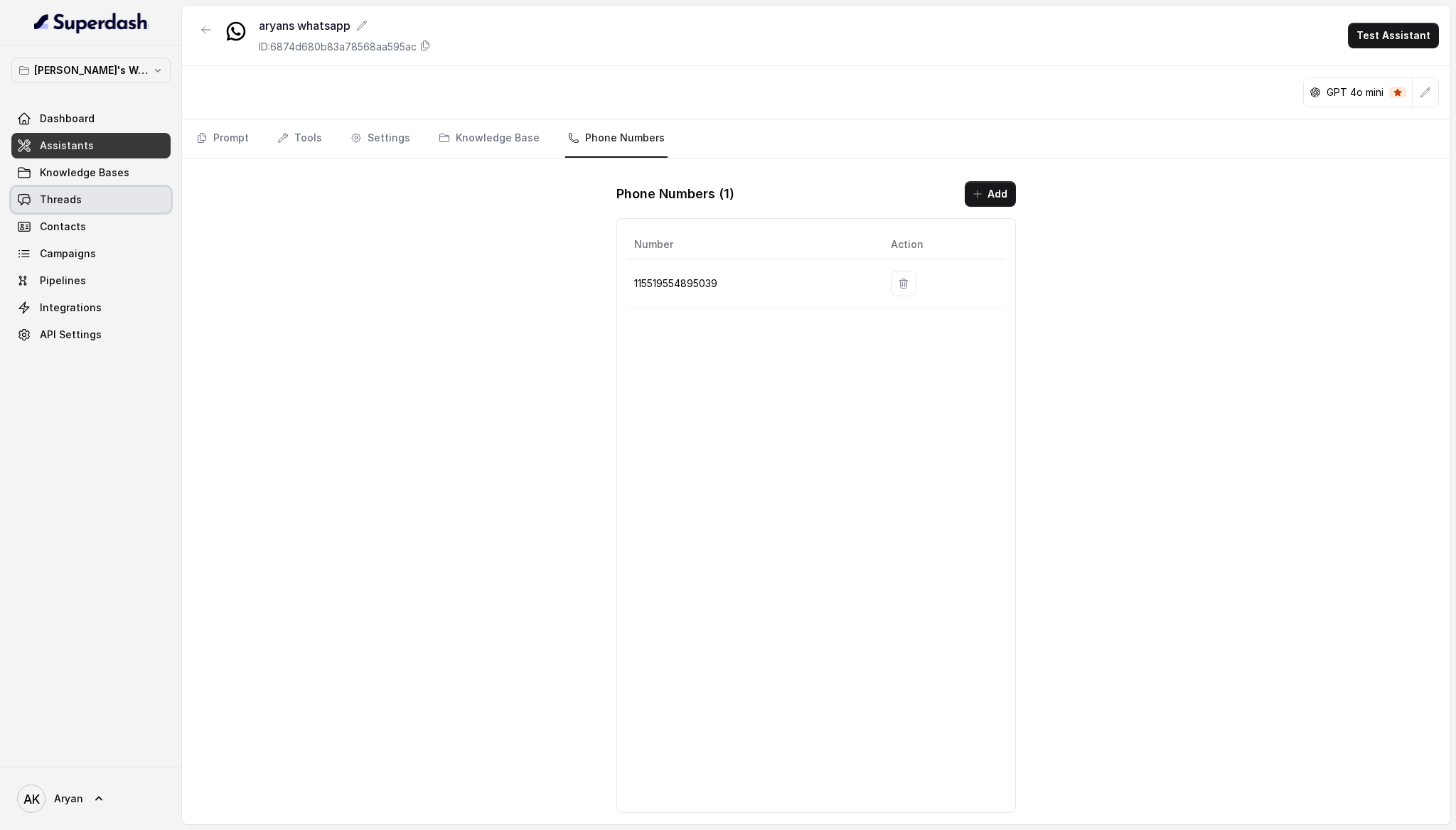
click at [87, 190] on link "Threads" at bounding box center [91, 200] width 159 height 26
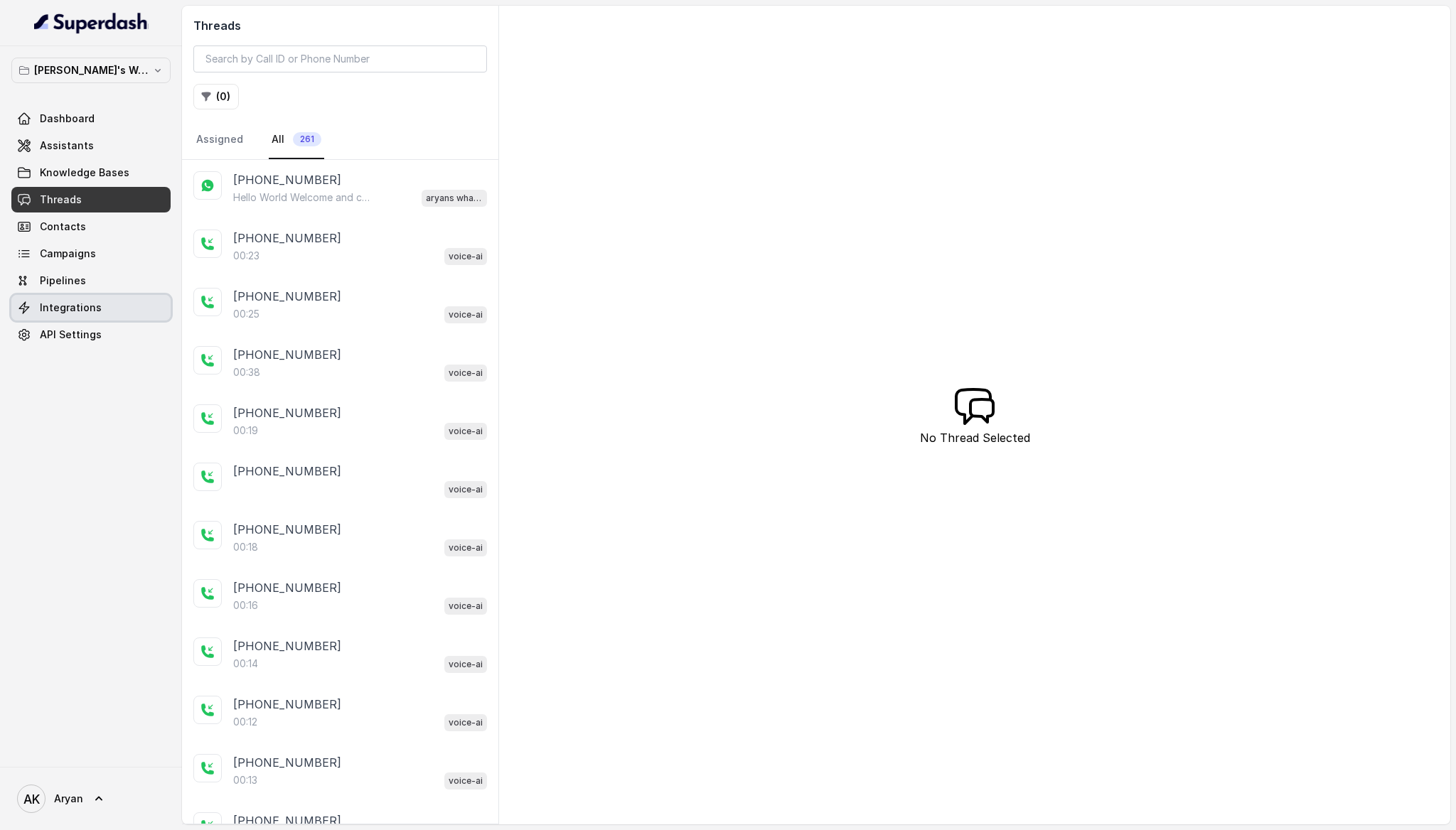
click at [91, 302] on span "Integrations" at bounding box center [71, 307] width 61 height 15
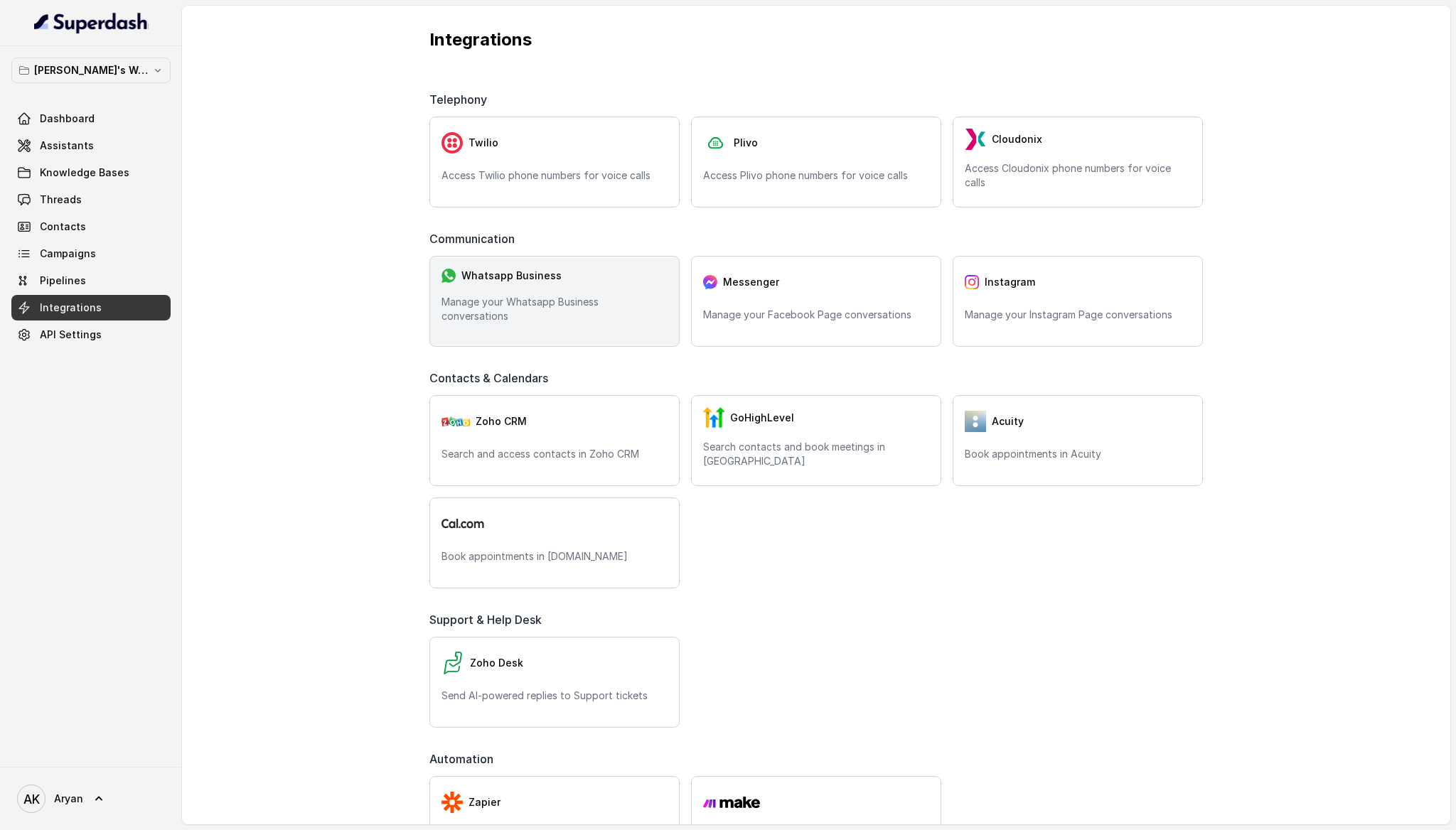
click at [509, 299] on div "Whatsapp Business Manage your Whatsapp Business conversations" at bounding box center [554, 301] width 250 height 91
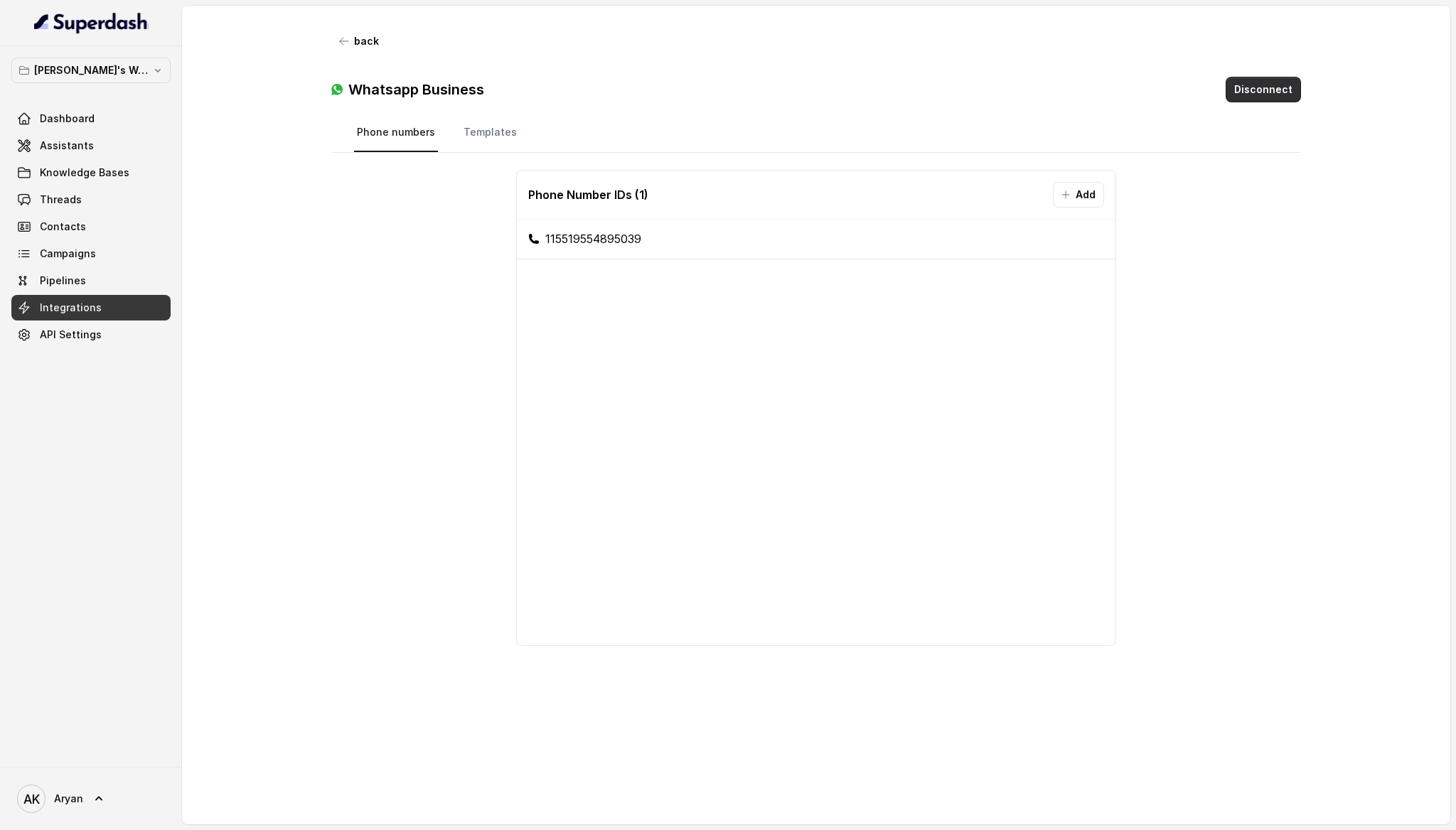
click at [1243, 84] on button "Disconnect" at bounding box center [1263, 90] width 75 height 26
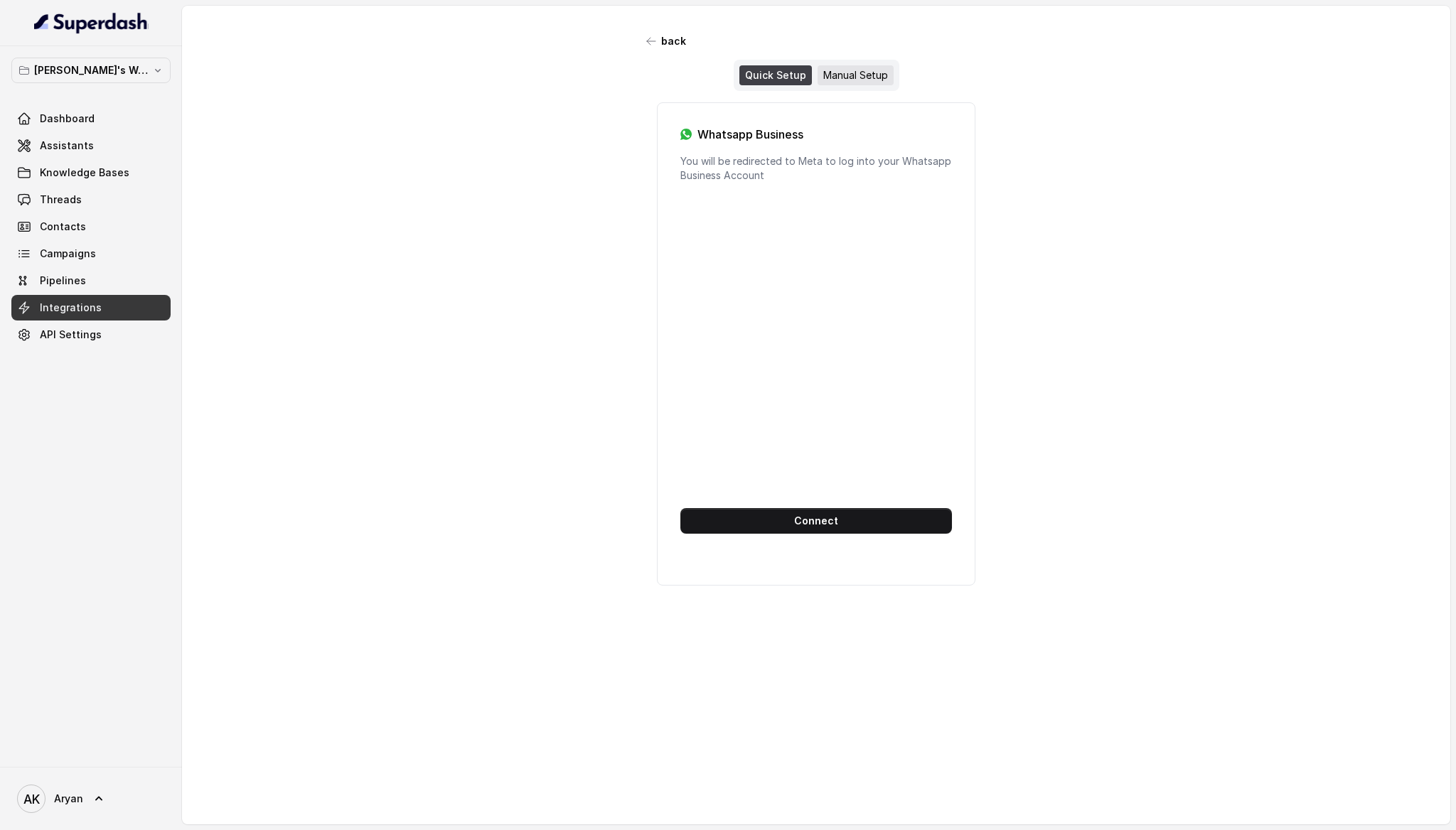
click at [853, 76] on div "Manual Setup" at bounding box center [855, 75] width 76 height 20
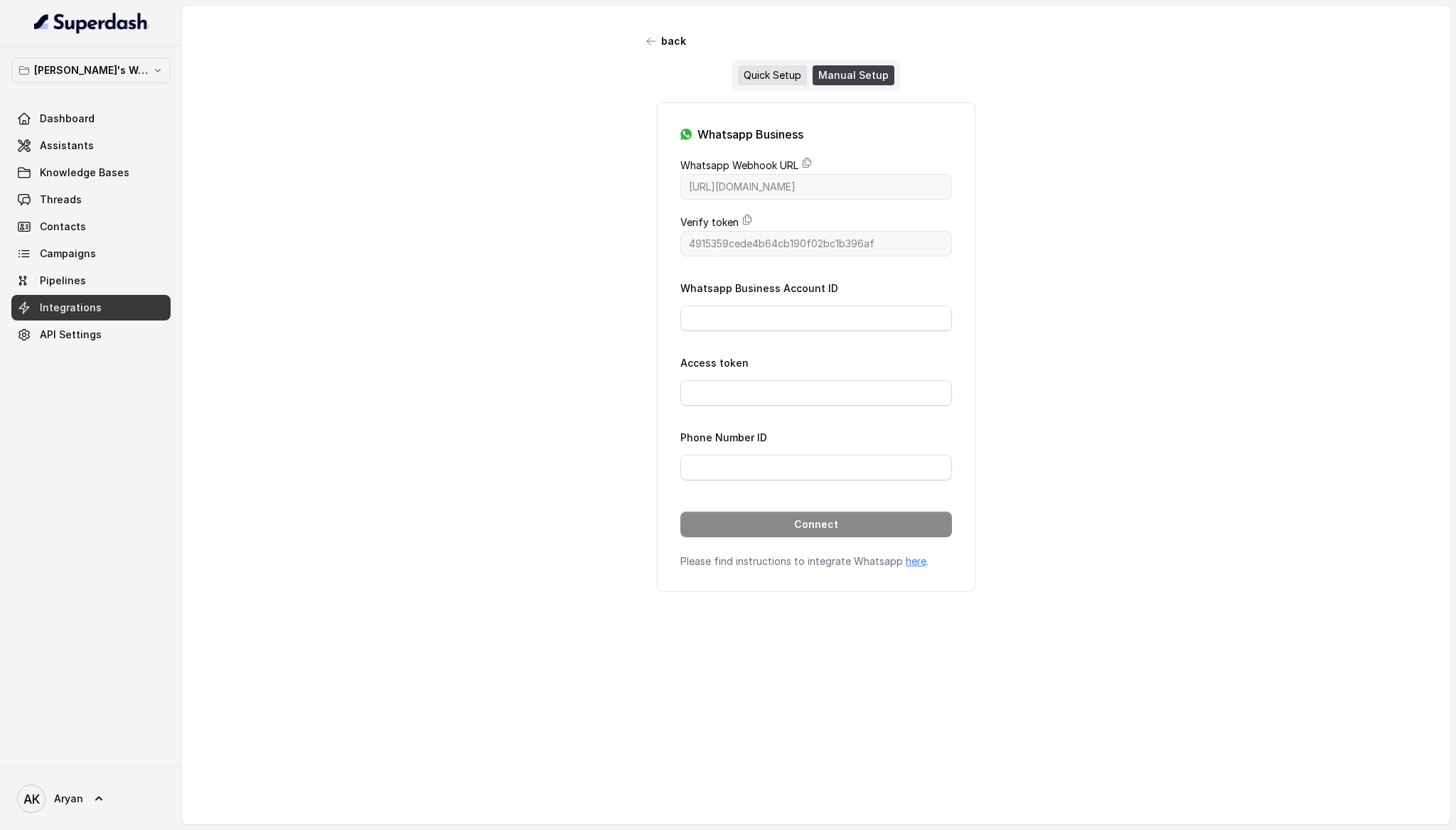
click at [758, 76] on div "Quick Setup" at bounding box center [772, 75] width 69 height 20
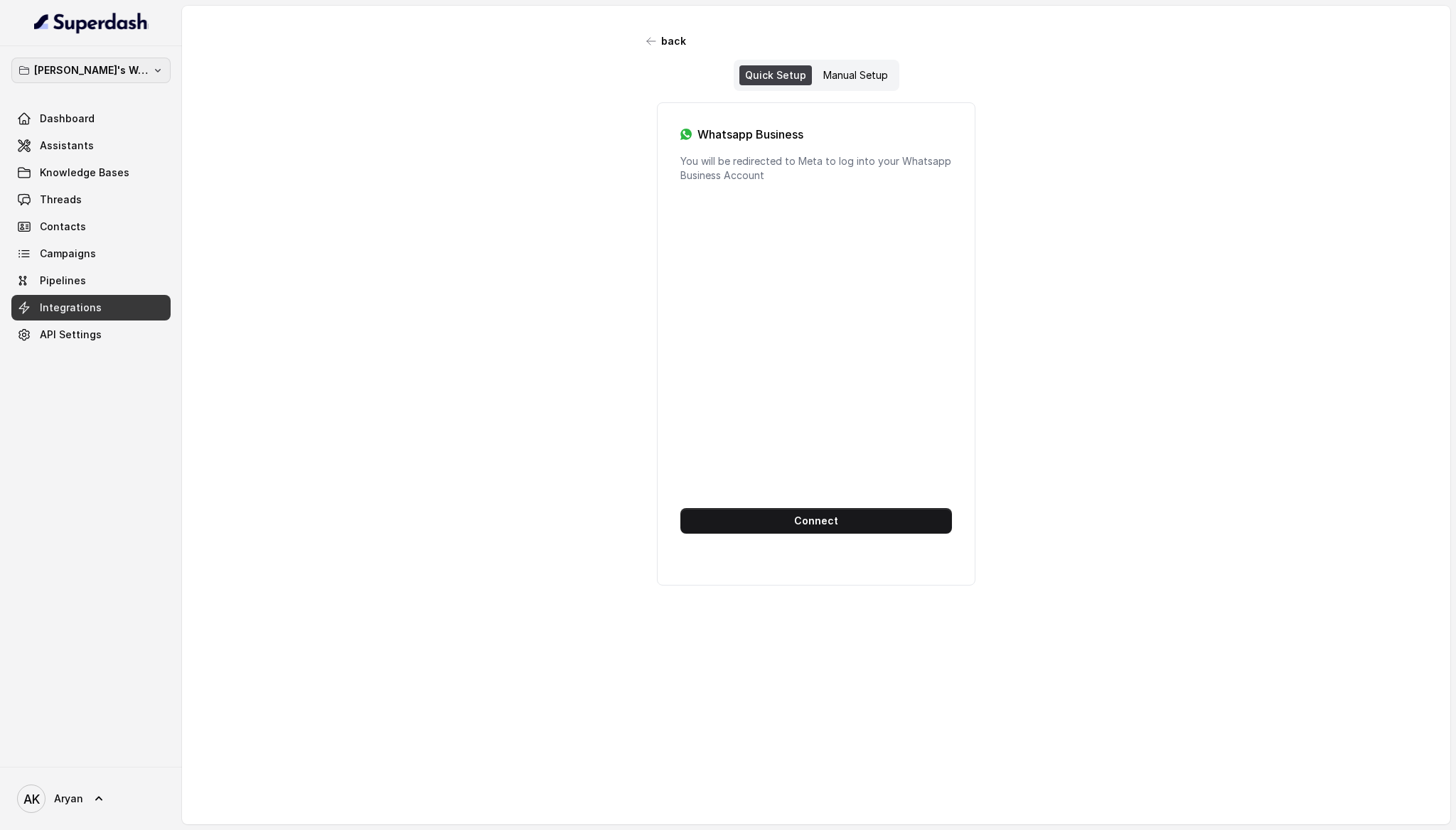
click at [126, 74] on p "[PERSON_NAME]'s Workspace" at bounding box center [91, 70] width 114 height 17
click at [324, 205] on div "[PERSON_NAME]'s Workspace Dashboard Assistants Knowledge Bases Threads Contacts…" at bounding box center [728, 415] width 1456 height 830
click at [670, 49] on button "back" at bounding box center [667, 41] width 56 height 26
